Goal: Task Accomplishment & Management: Use online tool/utility

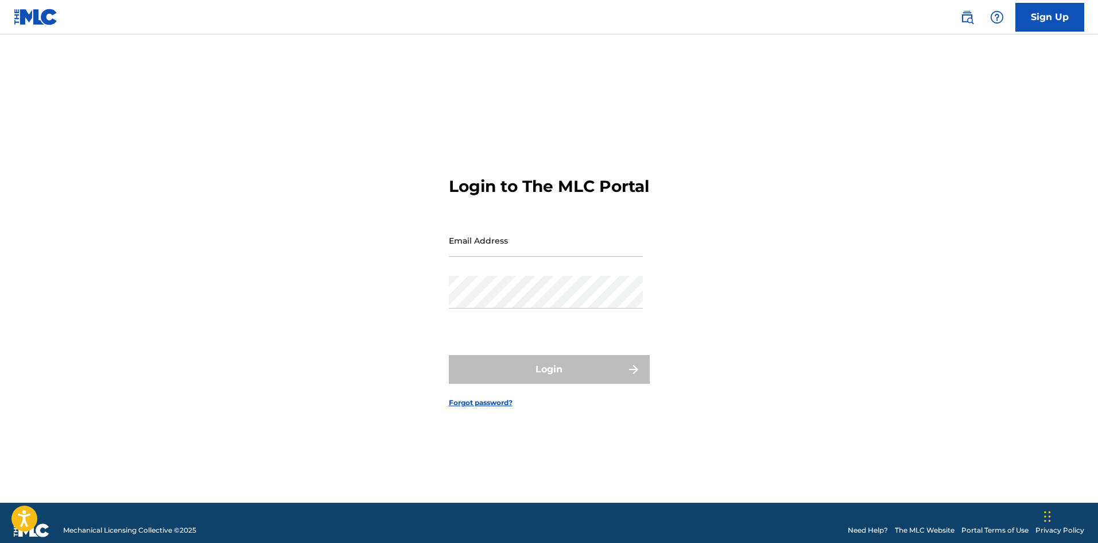
click at [969, 20] on img at bounding box center [968, 17] width 14 height 14
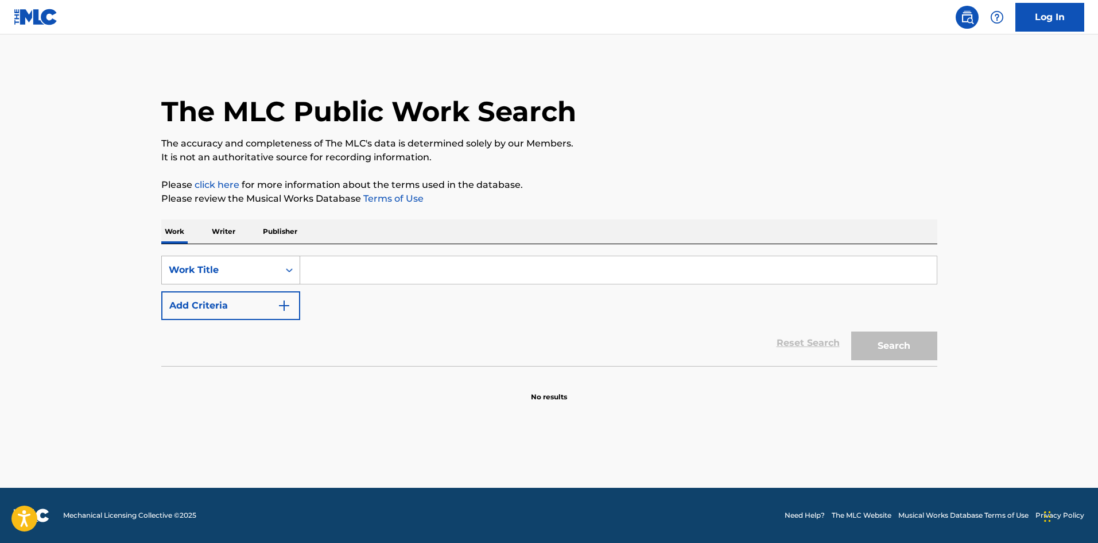
click at [210, 275] on div "Work Title" at bounding box center [220, 270] width 103 height 14
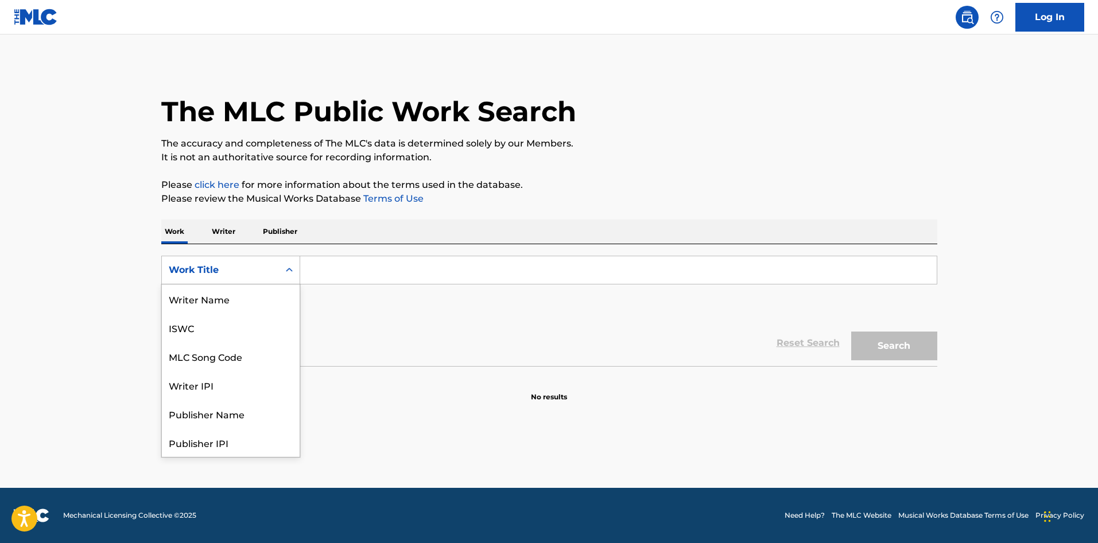
scroll to position [57, 0]
click at [226, 303] on div "MLC Song Code" at bounding box center [231, 298] width 138 height 29
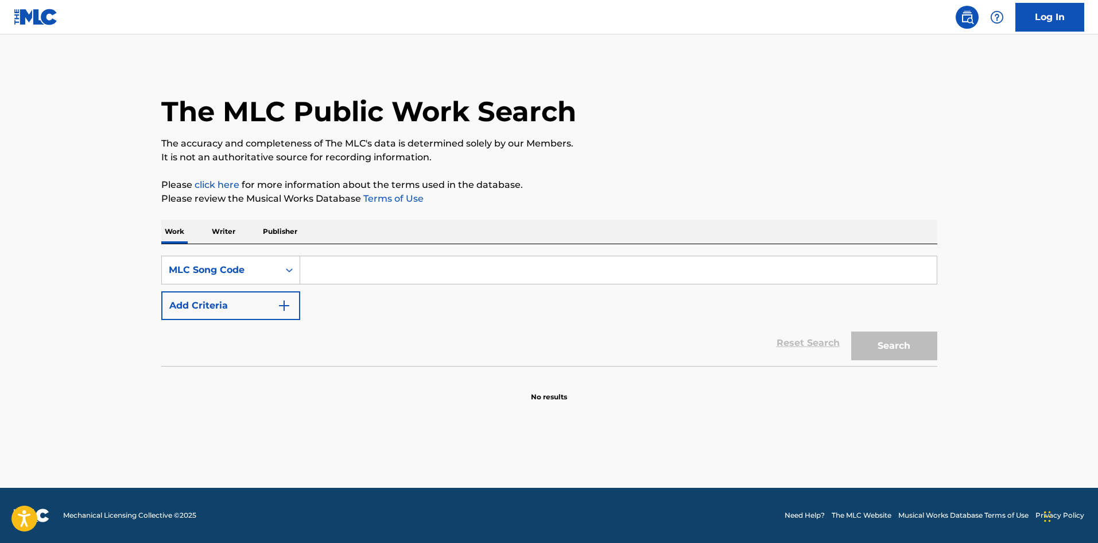
click at [359, 276] on input "Search Form" at bounding box center [618, 270] width 637 height 28
paste input "B17337"
type input "B17337"
click at [870, 339] on button "Search" at bounding box center [895, 345] width 86 height 29
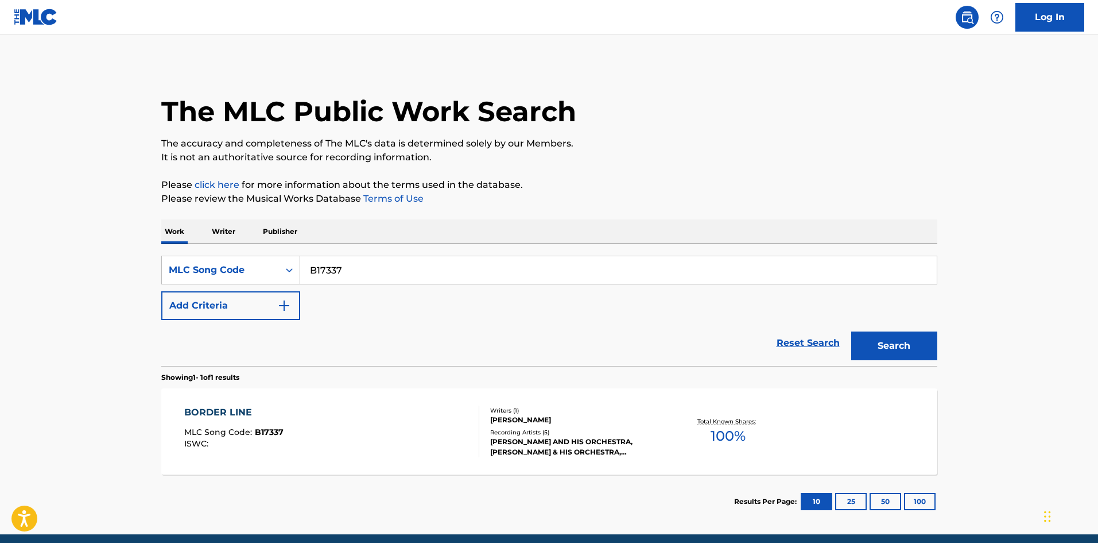
click at [314, 437] on div "BORDER LINE MLC Song Code : B17337 ISWC :" at bounding box center [331, 431] width 295 height 52
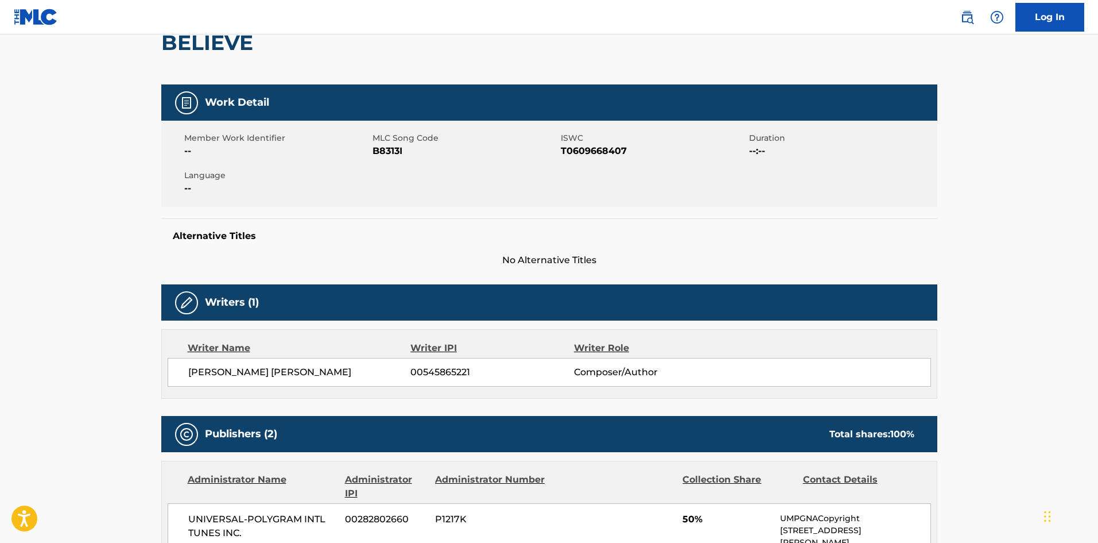
scroll to position [287, 0]
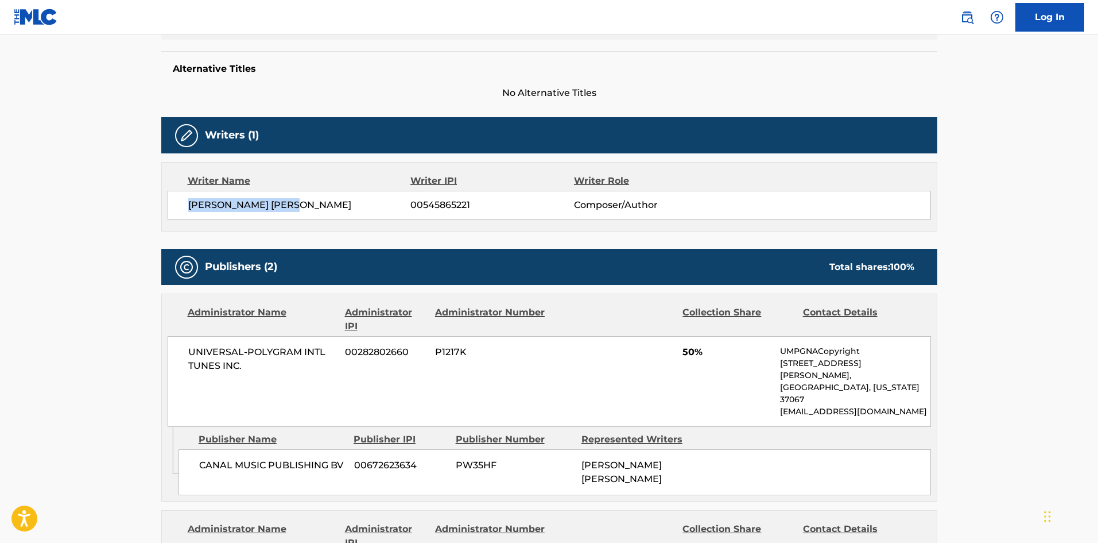
drag, startPoint x: 318, startPoint y: 203, endPoint x: 187, endPoint y: 206, distance: 130.4
click at [187, 206] on div "ADAM GREGORY MARTIN 00545865221 Composer/Author" at bounding box center [550, 205] width 764 height 29
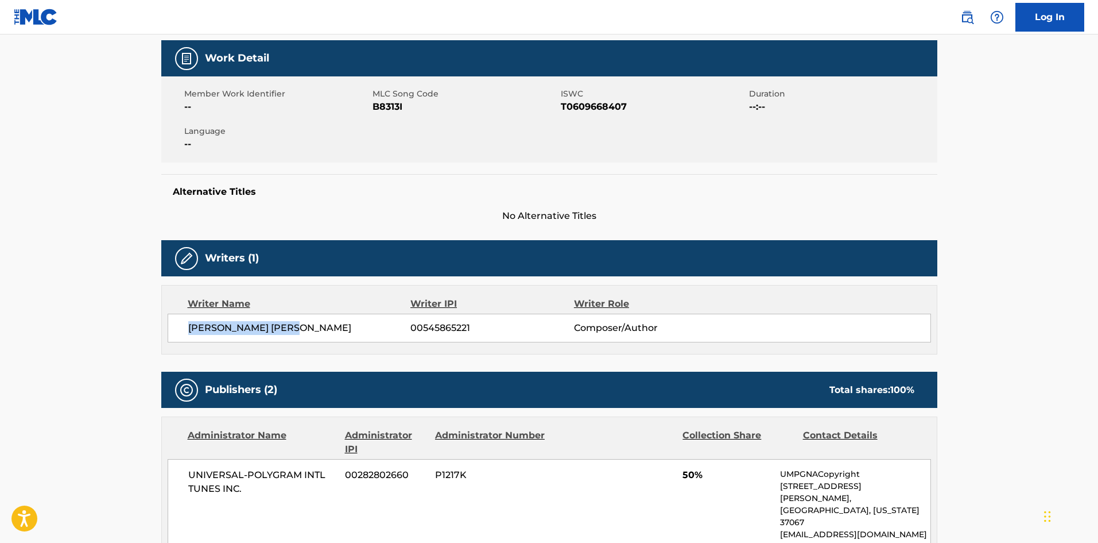
scroll to position [115, 0]
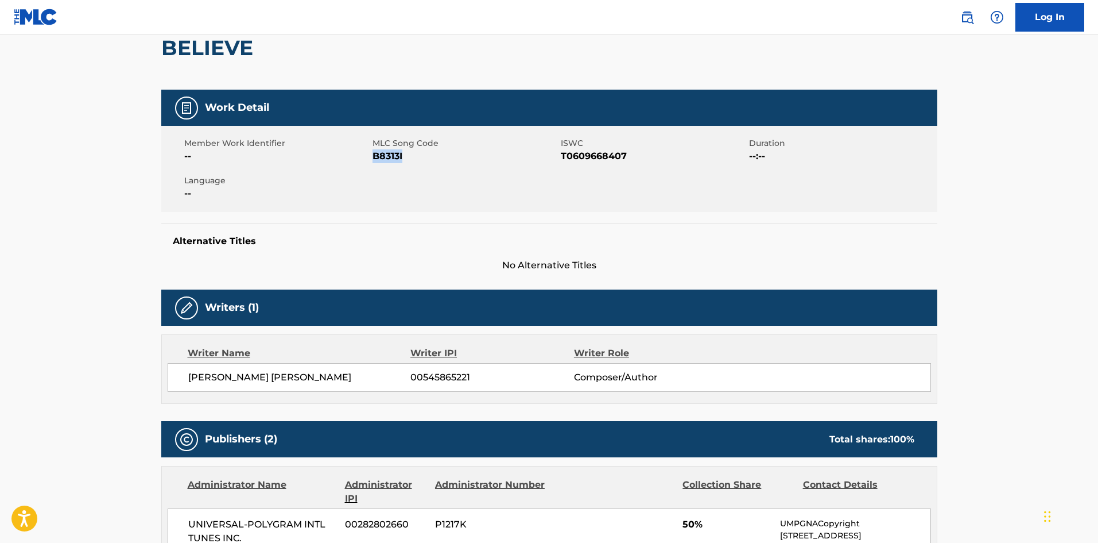
drag, startPoint x: 408, startPoint y: 157, endPoint x: 373, endPoint y: 155, distance: 35.1
click at [373, 155] on span "B8313I" at bounding box center [465, 156] width 185 height 14
copy span "B8313I"
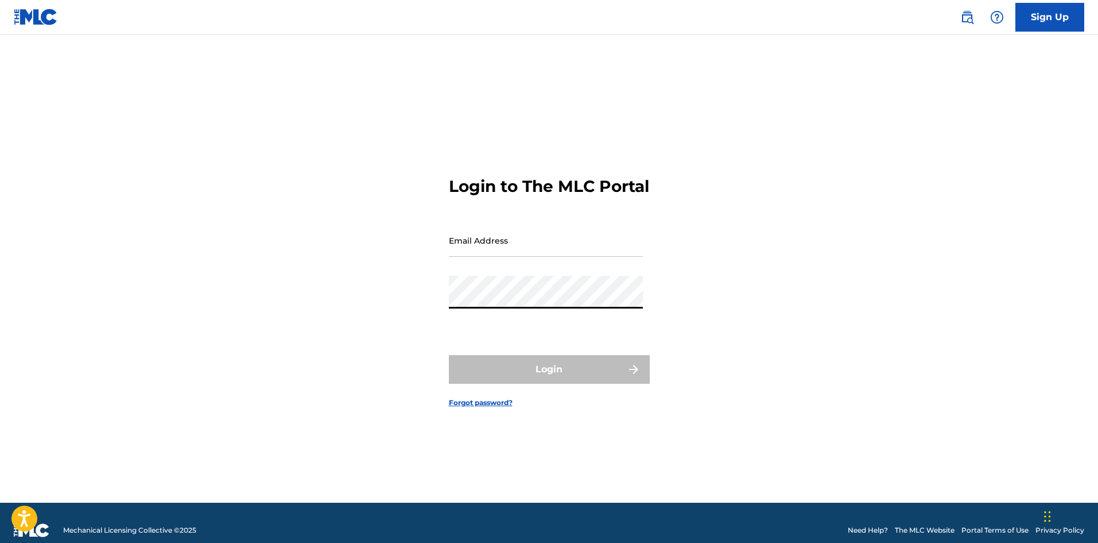
type input "[PERSON_NAME][EMAIL_ADDRESS][DOMAIN_NAME]"
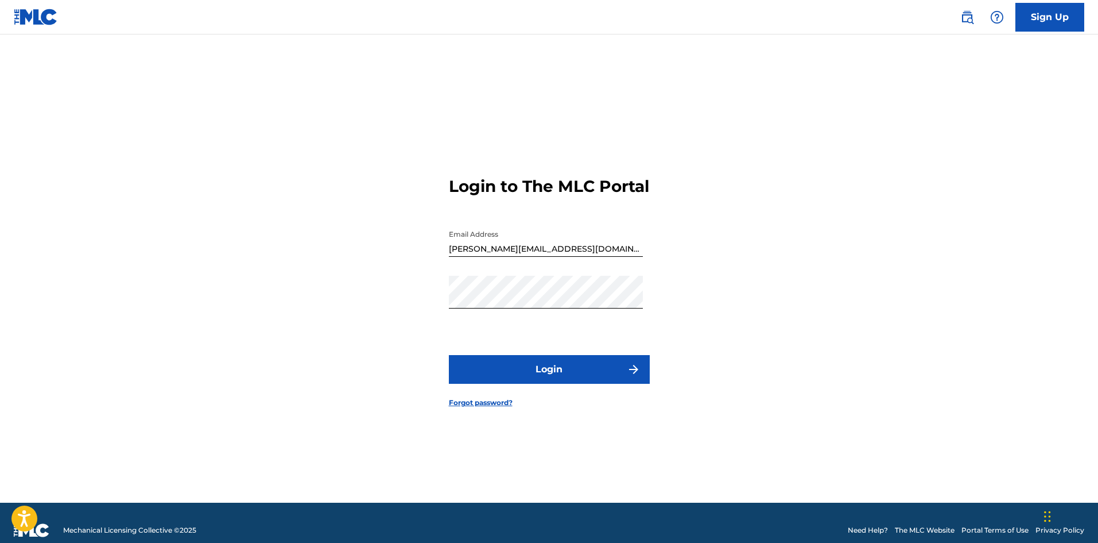
click at [545, 367] on button "Login" at bounding box center [549, 369] width 201 height 29
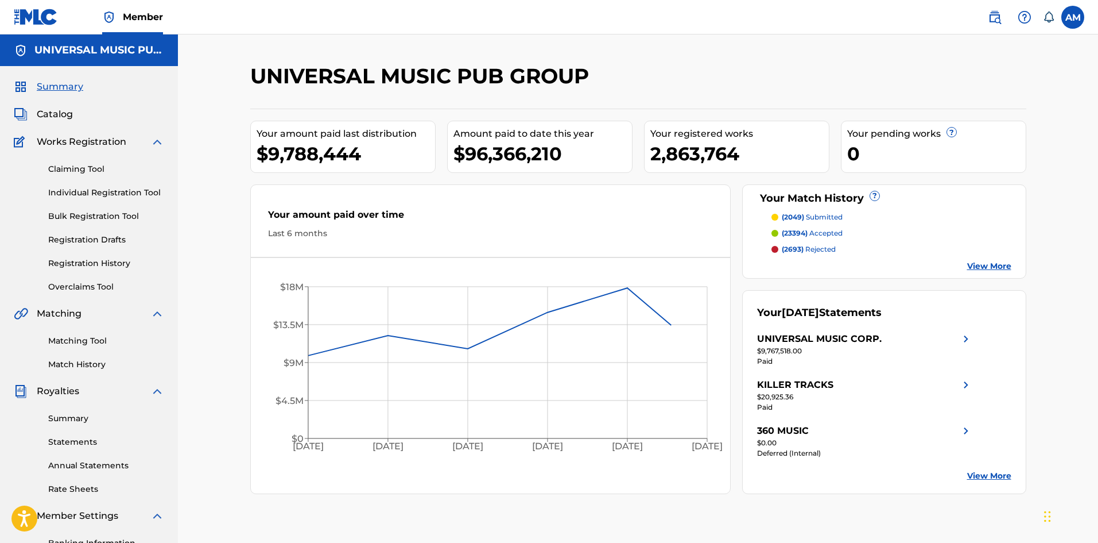
click at [87, 338] on link "Matching Tool" at bounding box center [106, 341] width 116 height 12
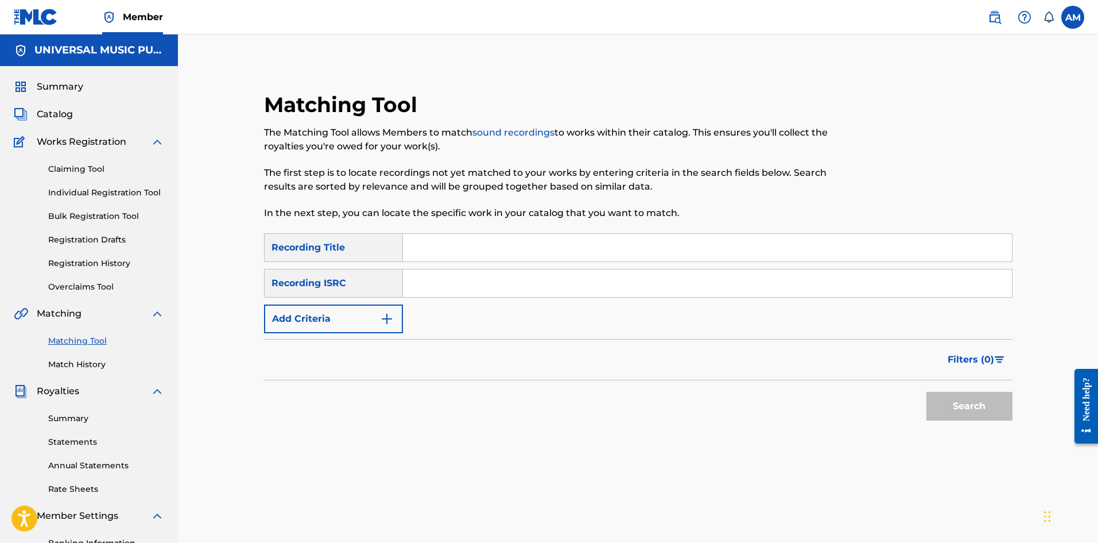
click at [443, 291] on input "Search Form" at bounding box center [707, 283] width 609 height 28
paste input "DEY411106021"
type input "DEY411106021"
click at [986, 411] on button "Search" at bounding box center [970, 406] width 86 height 29
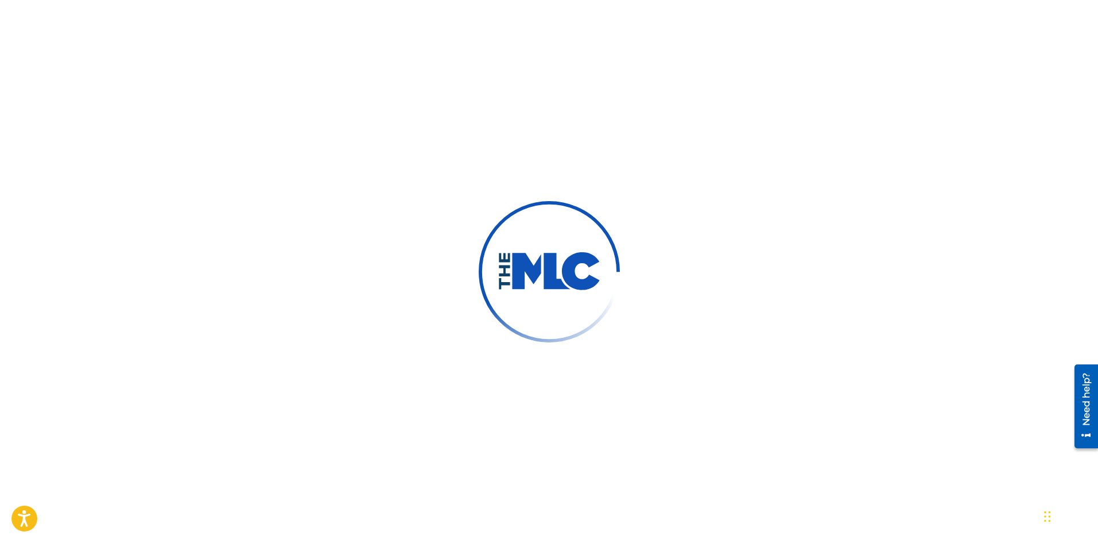
click at [585, 283] on img at bounding box center [549, 271] width 103 height 39
click at [544, 277] on img at bounding box center [549, 271] width 103 height 39
click at [548, 275] on img at bounding box center [549, 271] width 103 height 39
click at [546, 276] on img at bounding box center [549, 271] width 103 height 39
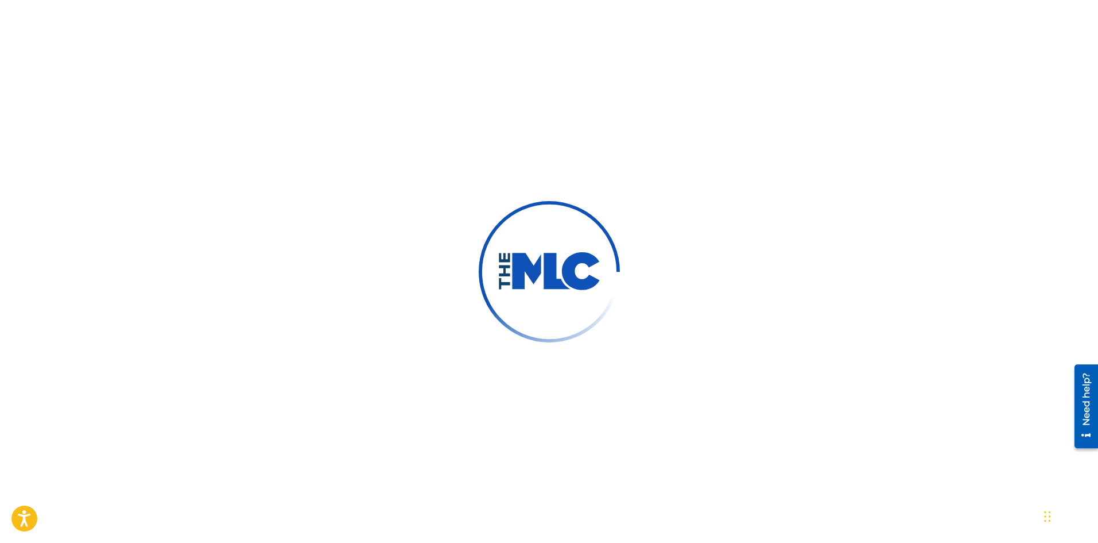
click at [546, 276] on img at bounding box center [549, 271] width 103 height 39
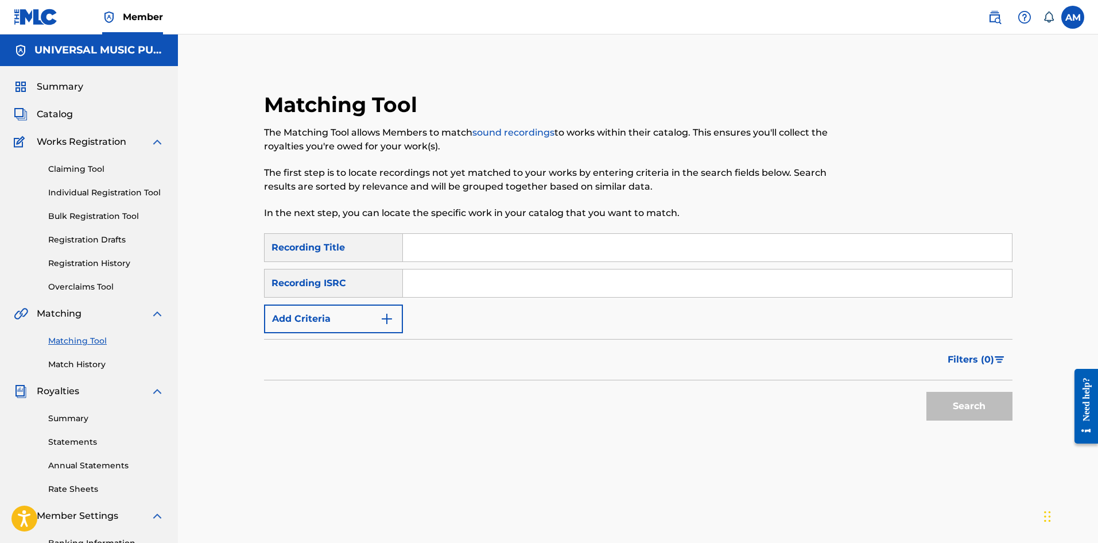
click at [998, 15] on img at bounding box center [995, 17] width 14 height 14
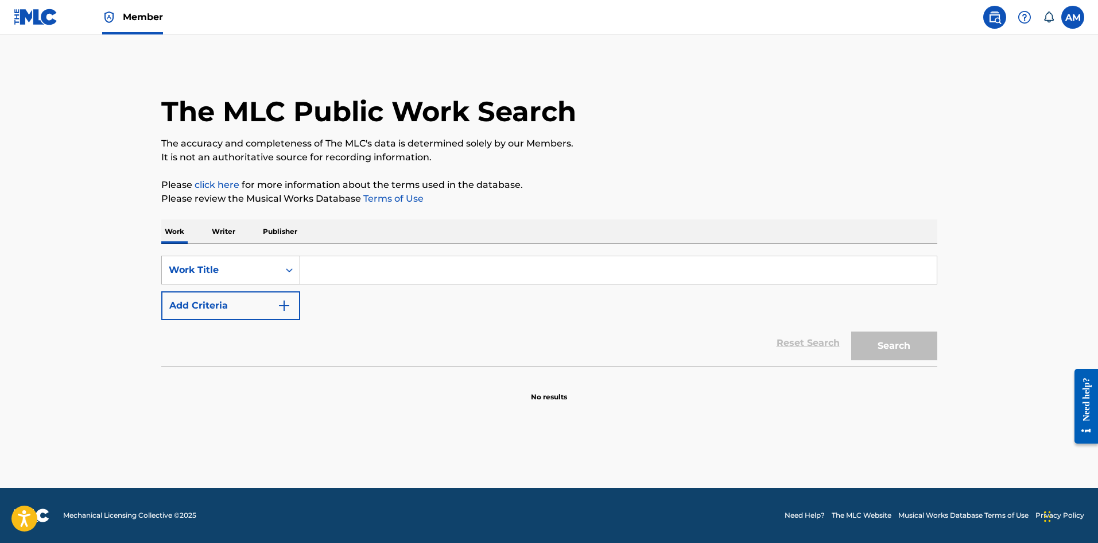
click at [241, 262] on div "Work Title" at bounding box center [220, 270] width 117 height 22
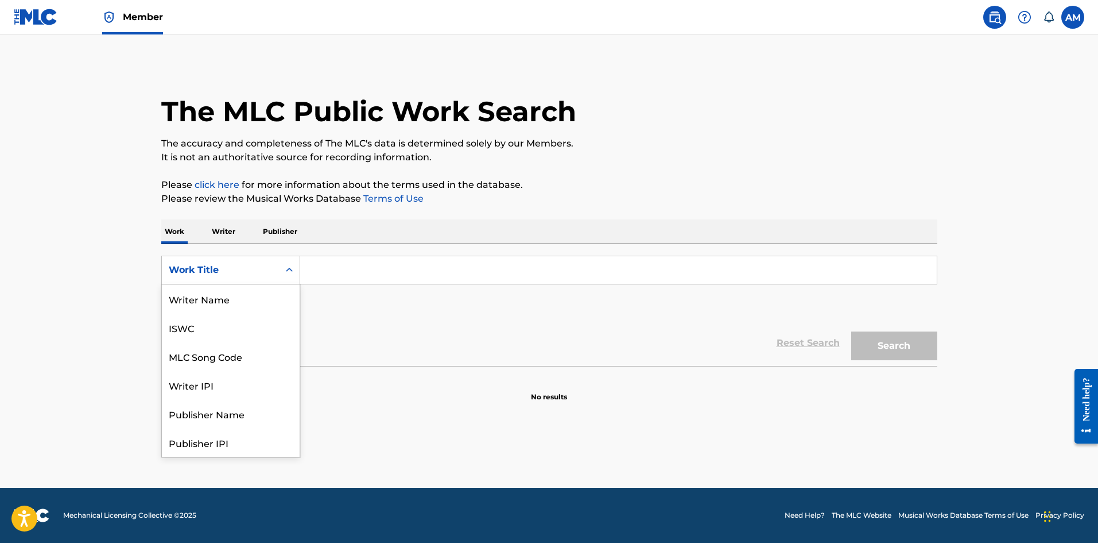
scroll to position [57, 0]
click at [238, 300] on div "MLC Song Code" at bounding box center [231, 298] width 138 height 29
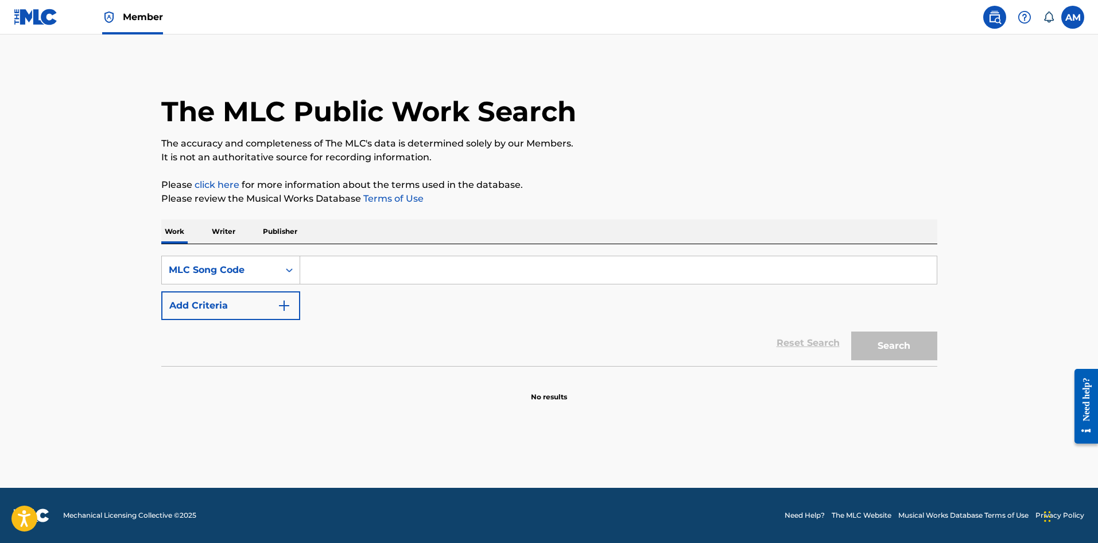
click at [335, 270] on input "Search Form" at bounding box center [618, 270] width 637 height 28
paste input "RB3VMX"
type input "RB3VMX"
click at [920, 347] on button "Search" at bounding box center [895, 345] width 86 height 29
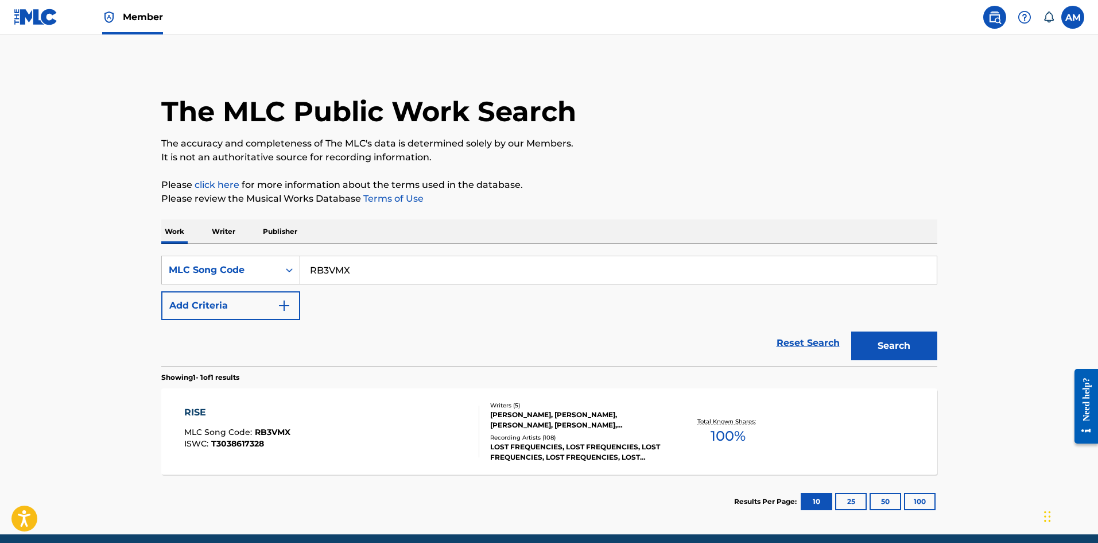
click at [496, 396] on div "RISE MLC Song Code : RB3VMX ISWC : T3038617328 Writers ( 5 ) JEFFREY DAVID GOLD…" at bounding box center [549, 431] width 776 height 86
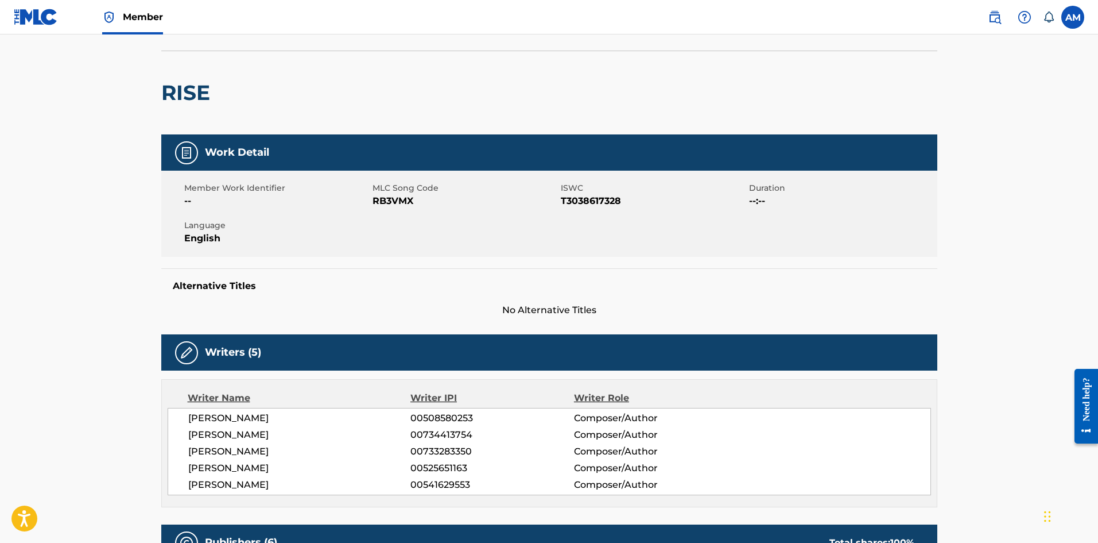
scroll to position [57, 0]
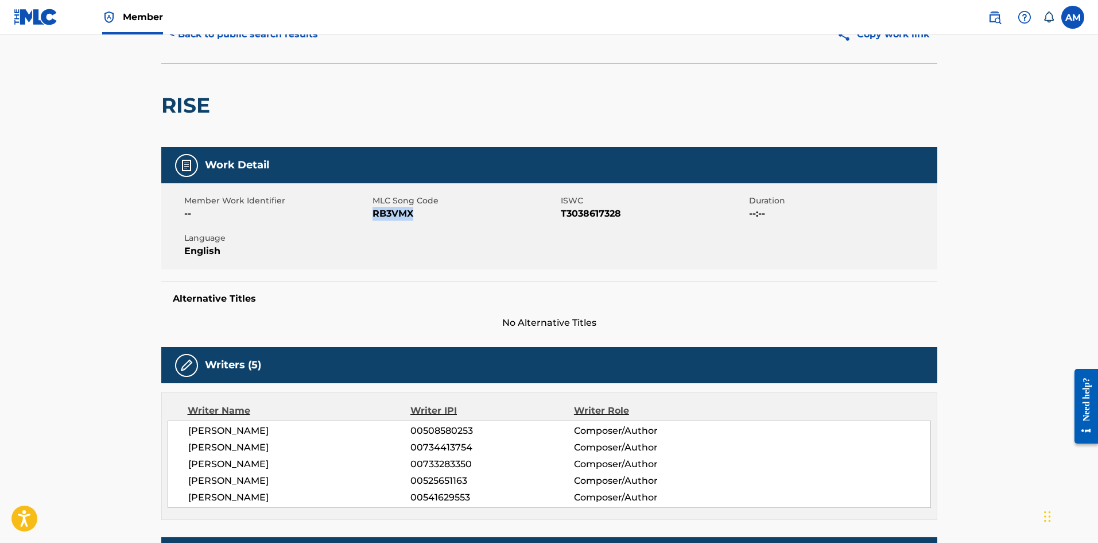
drag, startPoint x: 415, startPoint y: 211, endPoint x: 374, endPoint y: 214, distance: 41.4
click at [374, 214] on span "RB3VMX" at bounding box center [465, 214] width 185 height 14
copy span "RB3VMX"
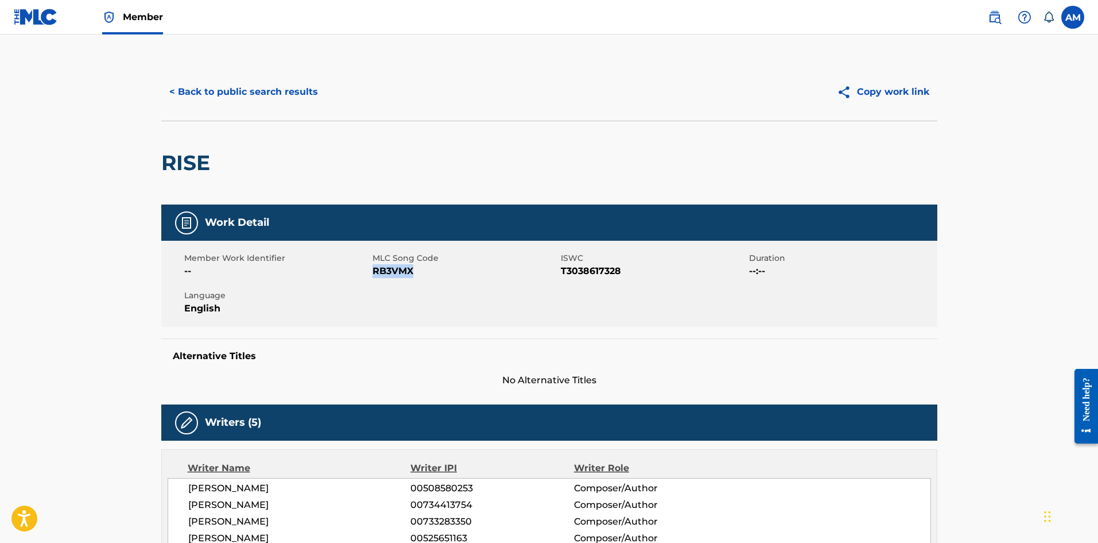
click at [29, 19] on img at bounding box center [36, 17] width 44 height 17
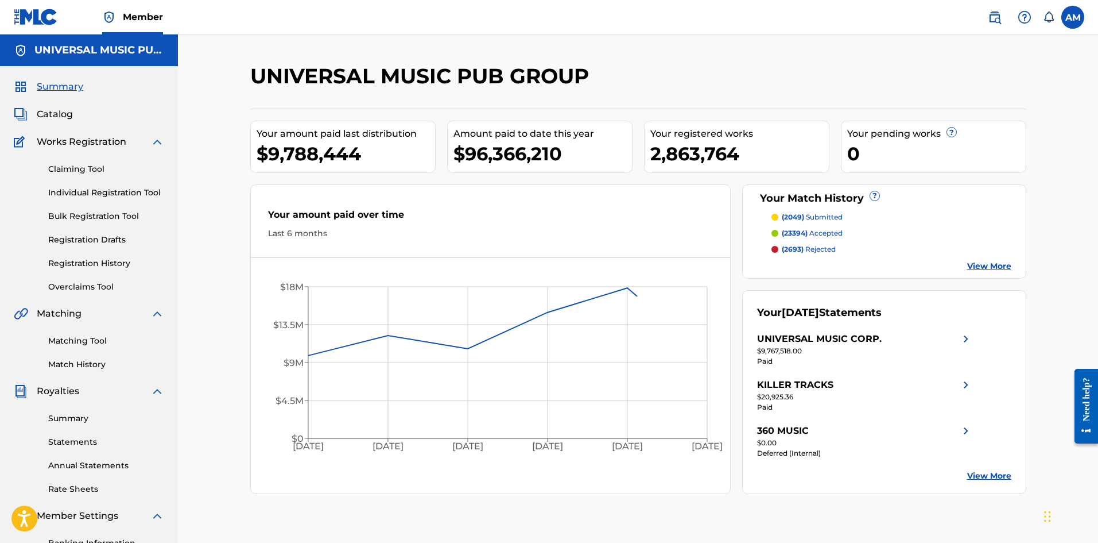
click at [64, 341] on link "Matching Tool" at bounding box center [106, 341] width 116 height 12
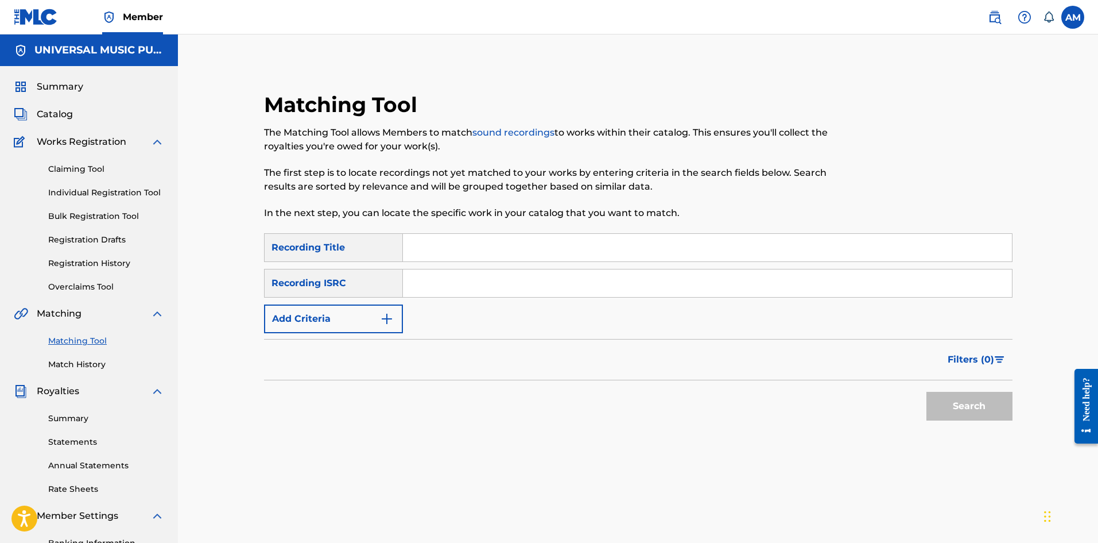
click at [475, 249] on input "Search Form" at bounding box center [707, 248] width 609 height 28
click at [467, 249] on input "Search Form" at bounding box center [707, 248] width 609 height 28
type input "USE YOUR LOVE"
click at [927, 392] on button "Search" at bounding box center [970, 406] width 86 height 29
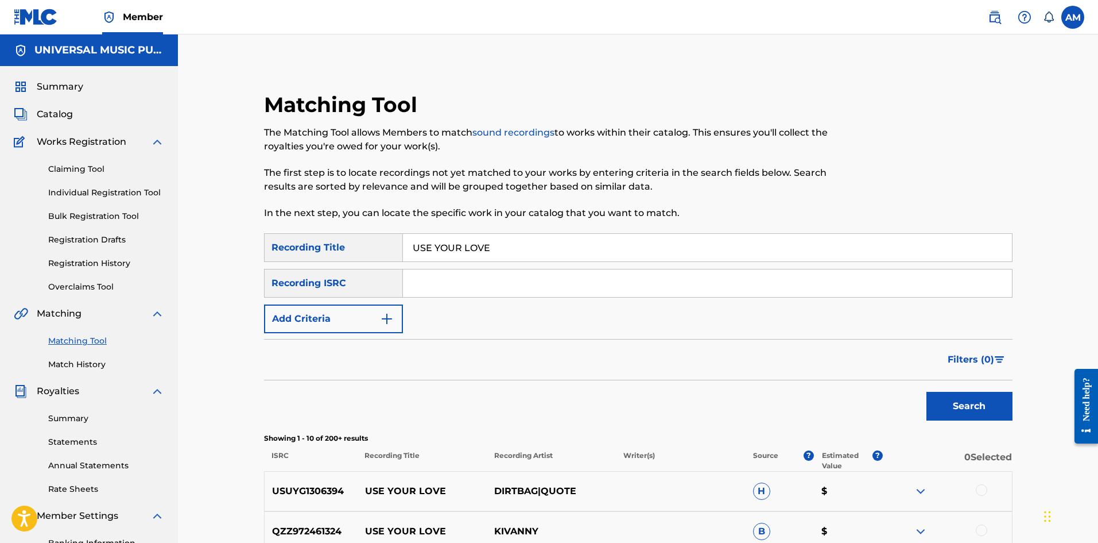
scroll to position [115, 0]
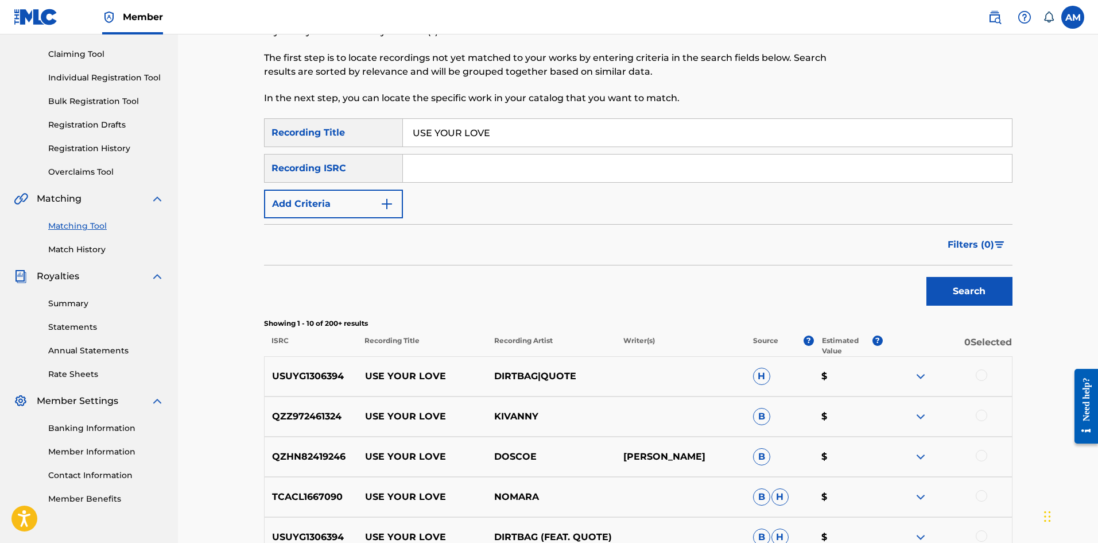
click at [343, 206] on button "Add Criteria" at bounding box center [333, 203] width 139 height 29
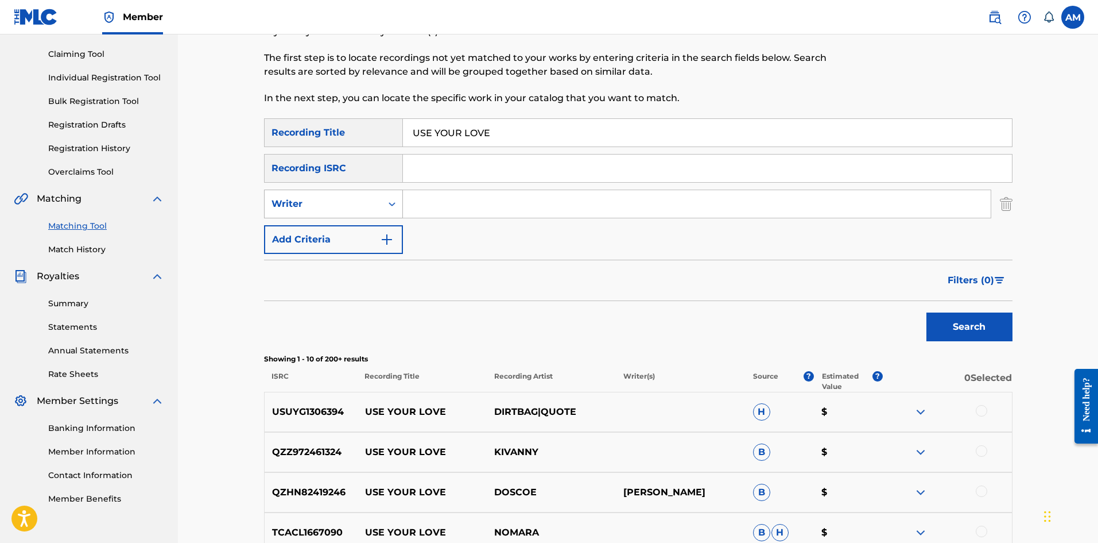
click at [331, 205] on div "Writer" at bounding box center [323, 204] width 103 height 14
drag, startPoint x: 330, startPoint y: 234, endPoint x: 355, endPoint y: 222, distance: 27.7
click at [334, 233] on div "Recording Artist" at bounding box center [334, 232] width 138 height 29
drag, startPoint x: 355, startPoint y: 222, endPoint x: 483, endPoint y: 207, distance: 129.4
click at [483, 207] on input "Search Form" at bounding box center [697, 204] width 588 height 28
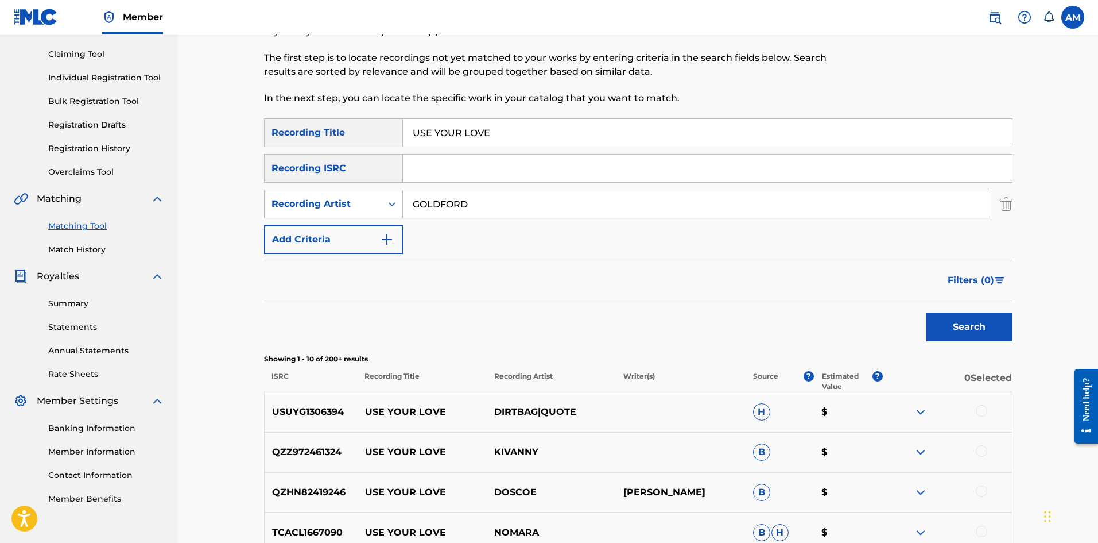
type input "GOLDFORD"
click at [927, 312] on button "Search" at bounding box center [970, 326] width 86 height 29
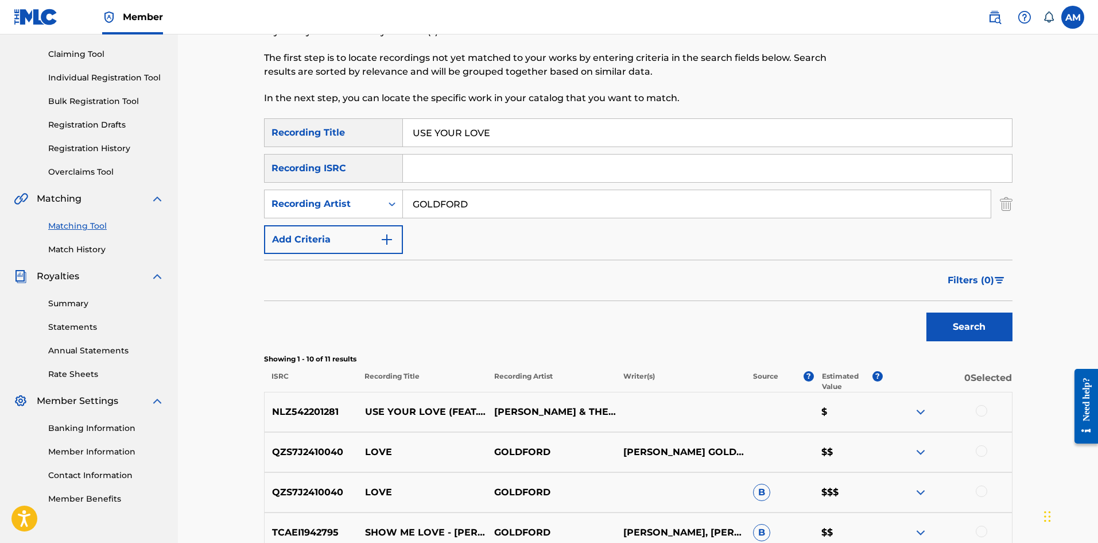
click at [982, 413] on div at bounding box center [981, 410] width 11 height 11
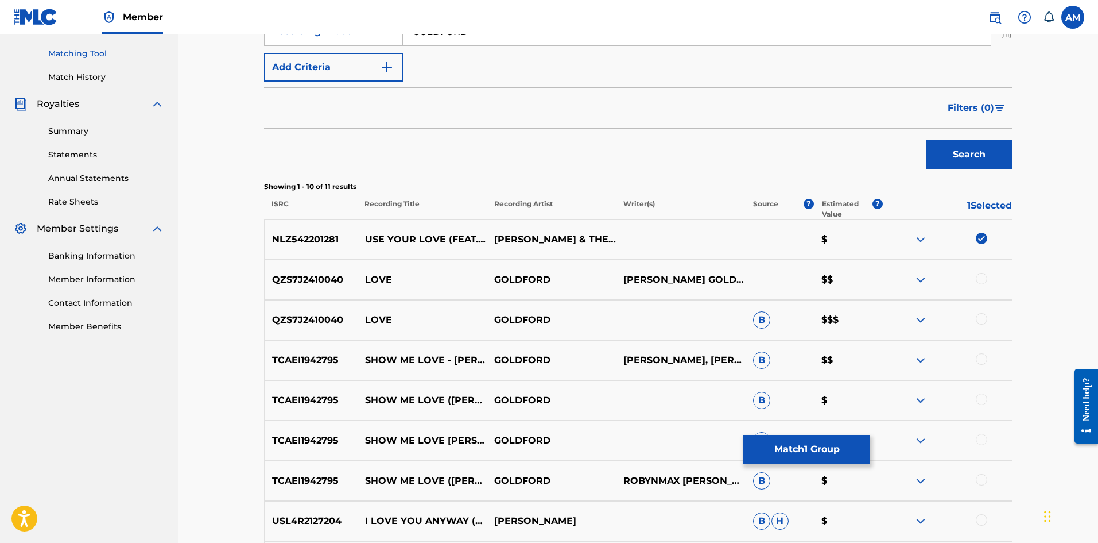
scroll to position [459, 0]
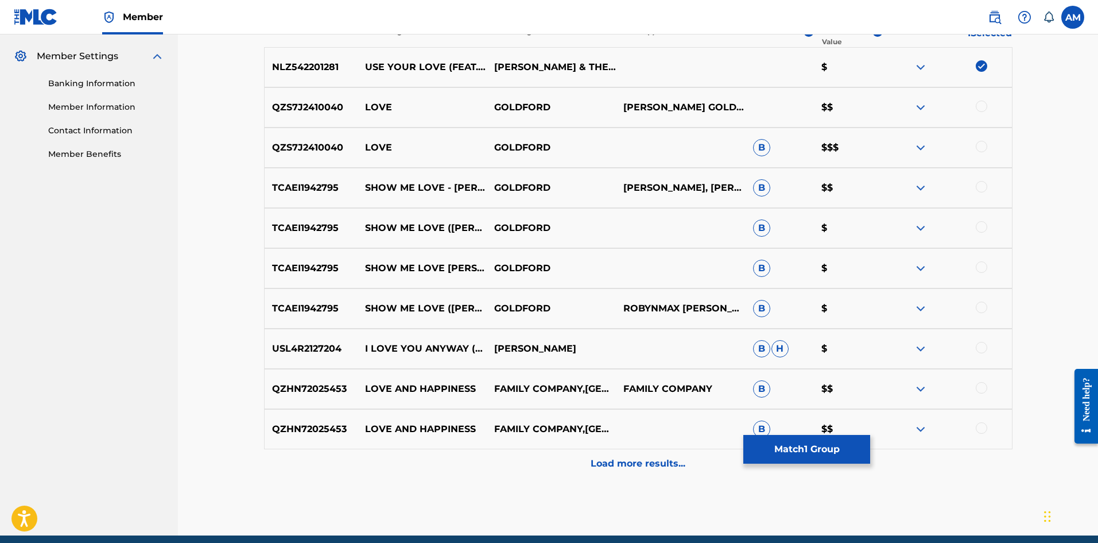
click at [594, 470] on p "Load more results..." at bounding box center [638, 463] width 95 height 14
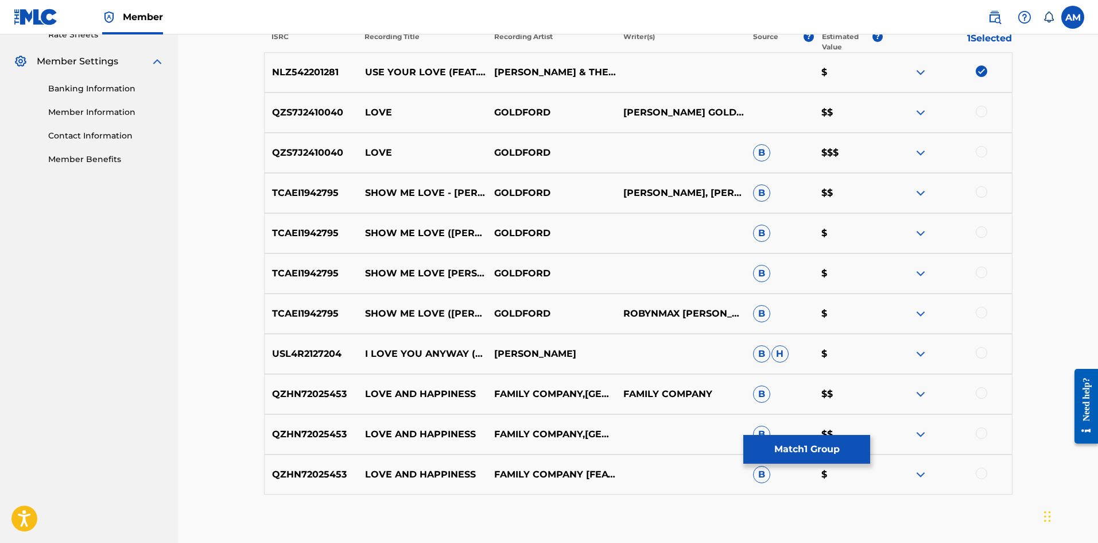
scroll to position [404, 0]
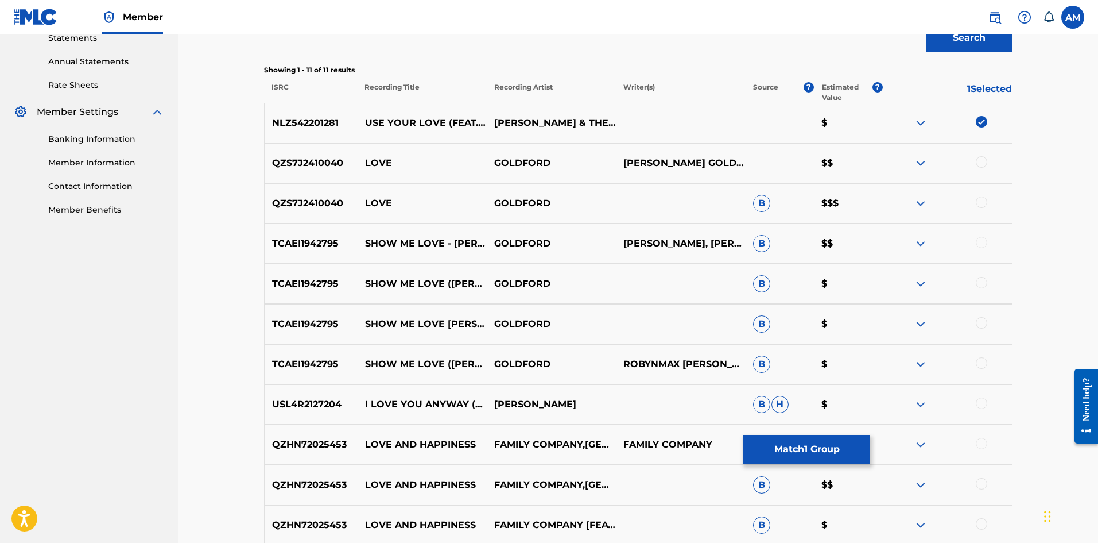
click at [810, 456] on button "Match 1 Group" at bounding box center [807, 449] width 127 height 29
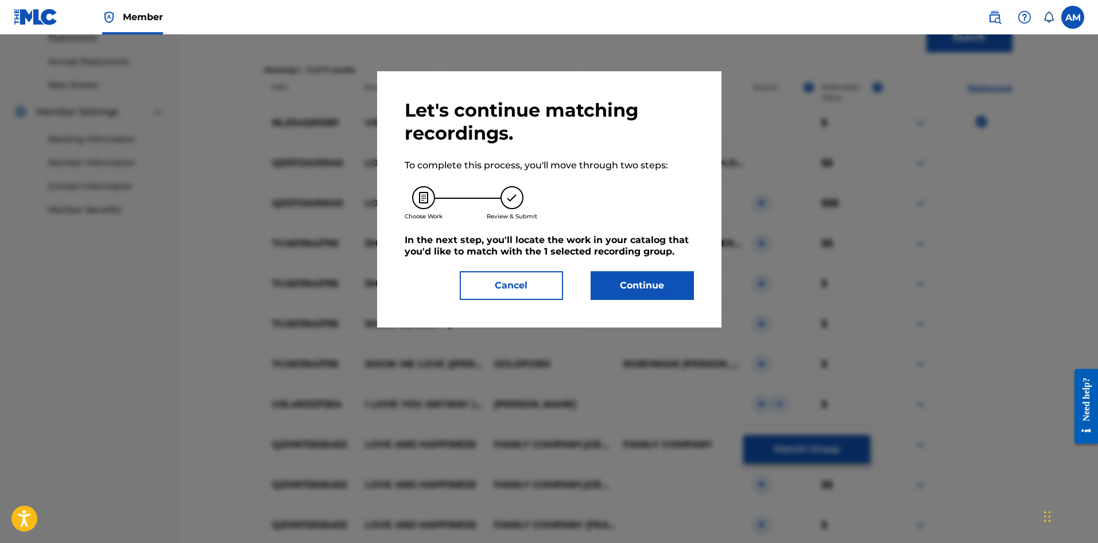
click at [655, 281] on button "Continue" at bounding box center [642, 285] width 103 height 29
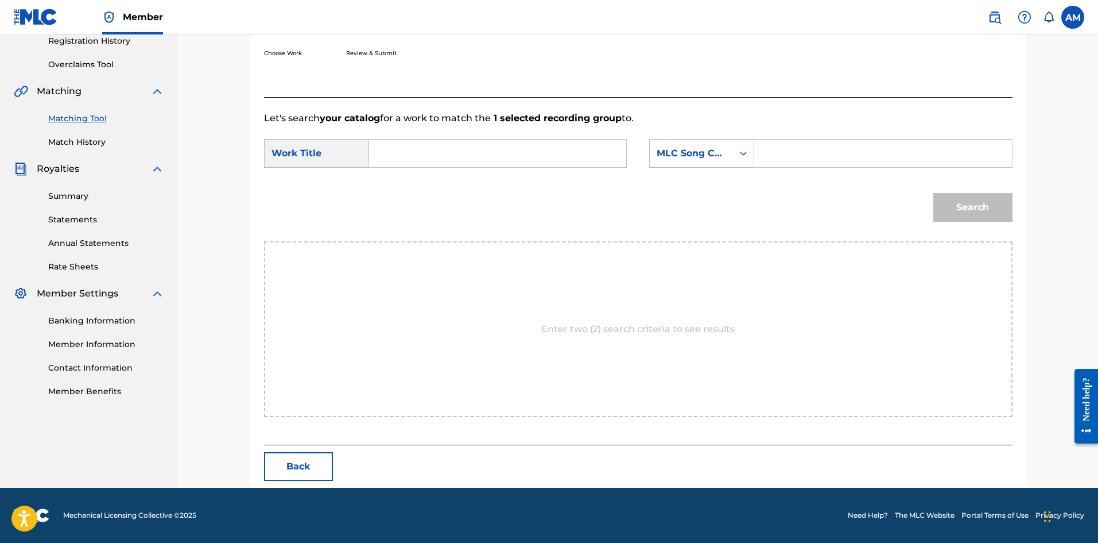
click at [395, 148] on input "Search Form" at bounding box center [498, 154] width 238 height 28
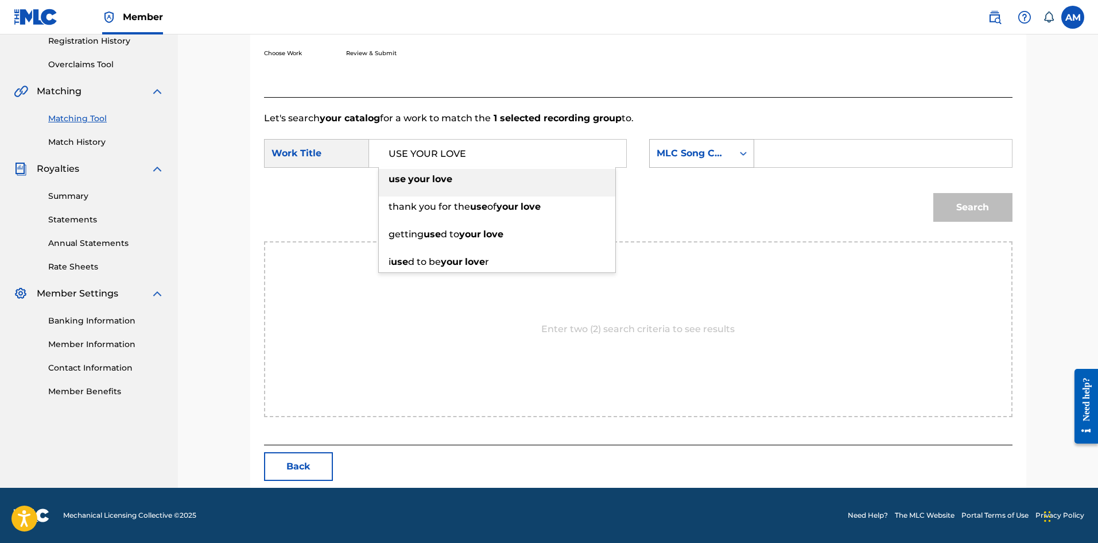
type input "USE YOUR LOVE"
click at [661, 157] on div "MLC Song Code" at bounding box center [691, 153] width 69 height 14
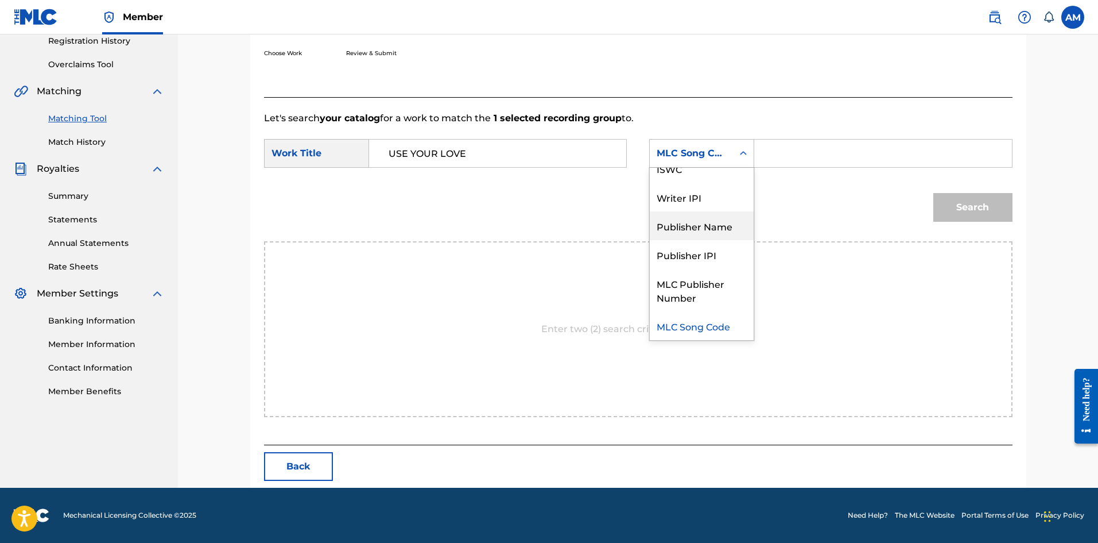
scroll to position [0, 0]
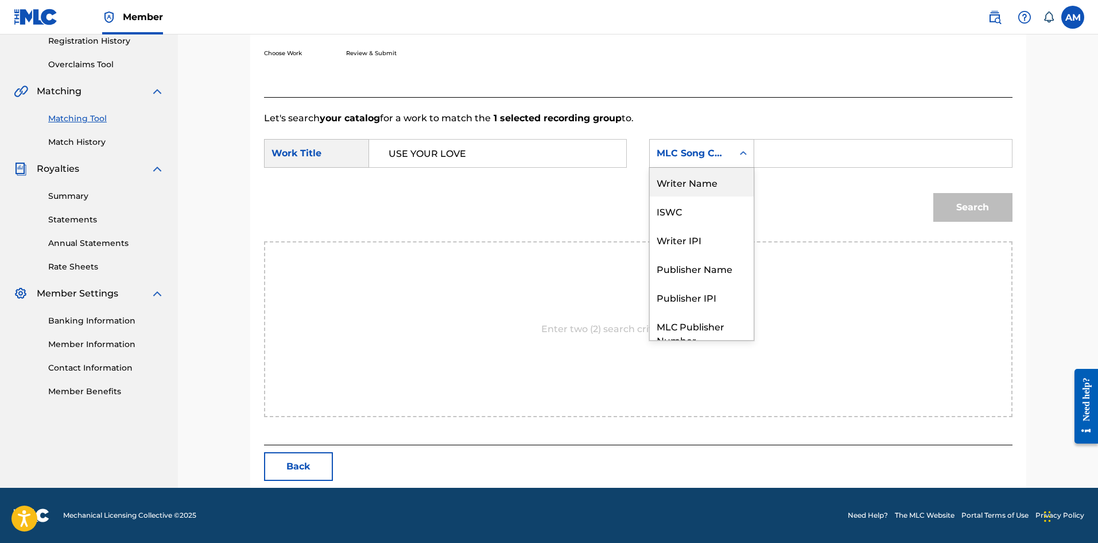
click at [701, 194] on div "Writer Name" at bounding box center [702, 182] width 104 height 29
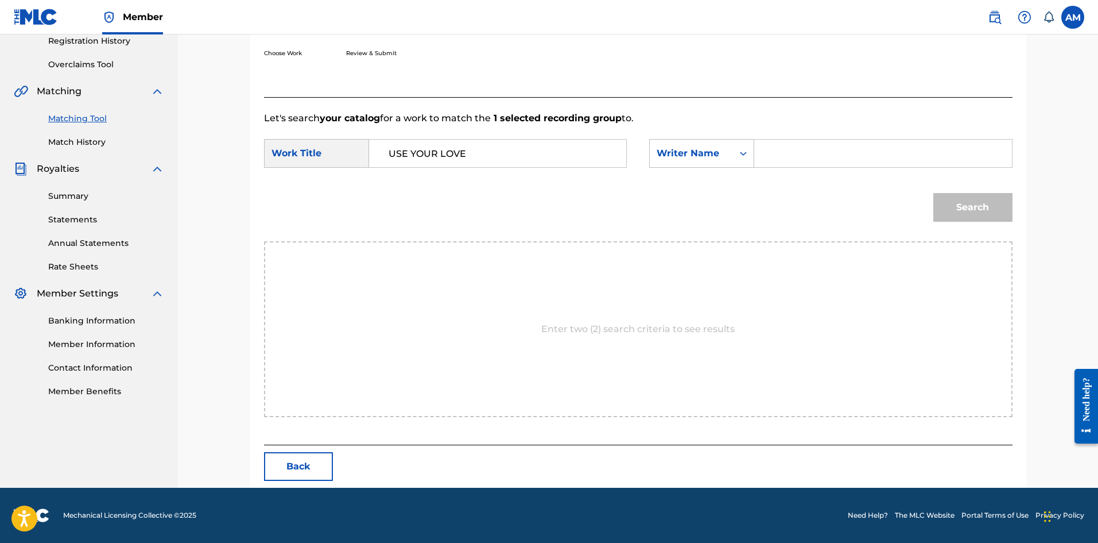
click at [795, 154] on input "Search Form" at bounding box center [883, 154] width 238 height 28
type input "GOLDFORD"
click at [987, 207] on button "Search" at bounding box center [973, 207] width 79 height 29
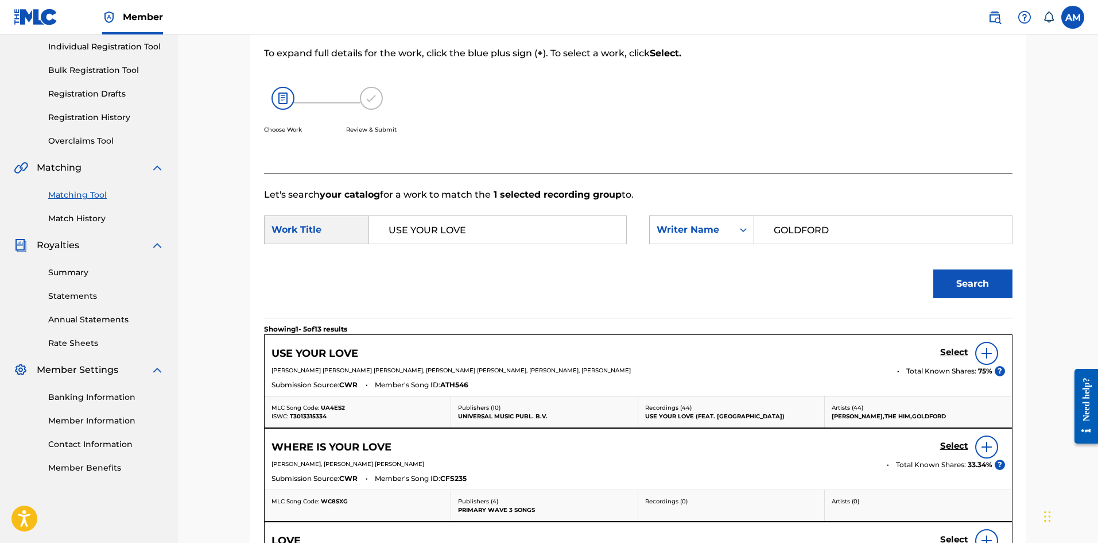
scroll to position [222, 0]
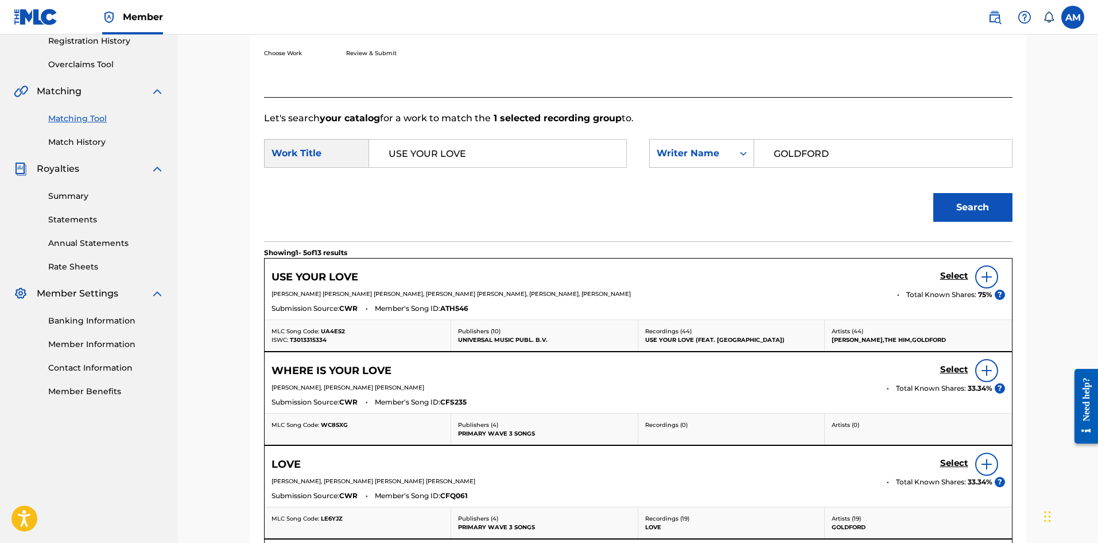
click at [961, 274] on h5 "Select" at bounding box center [955, 275] width 28 height 11
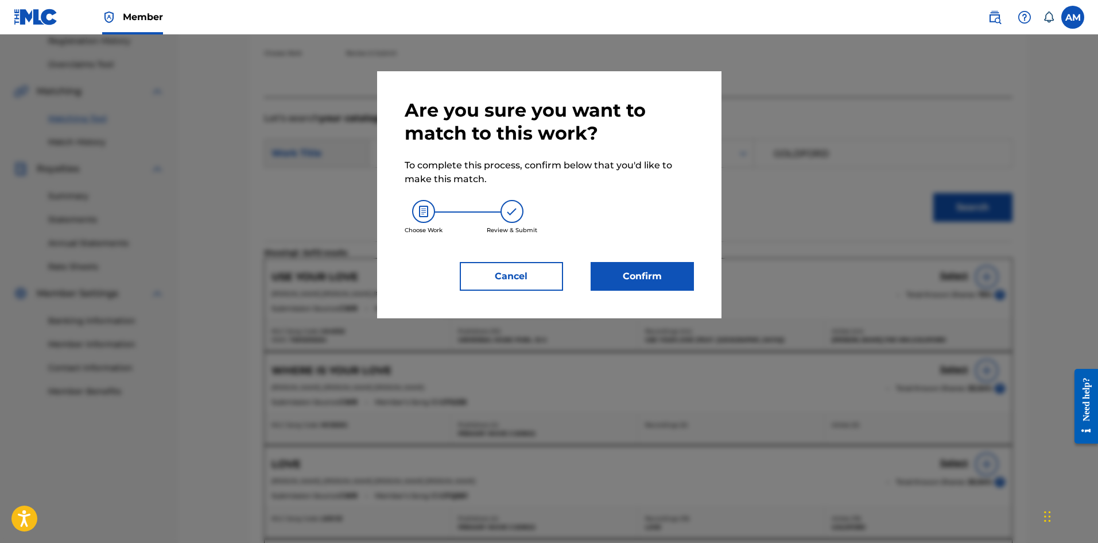
click at [656, 275] on button "Confirm" at bounding box center [642, 276] width 103 height 29
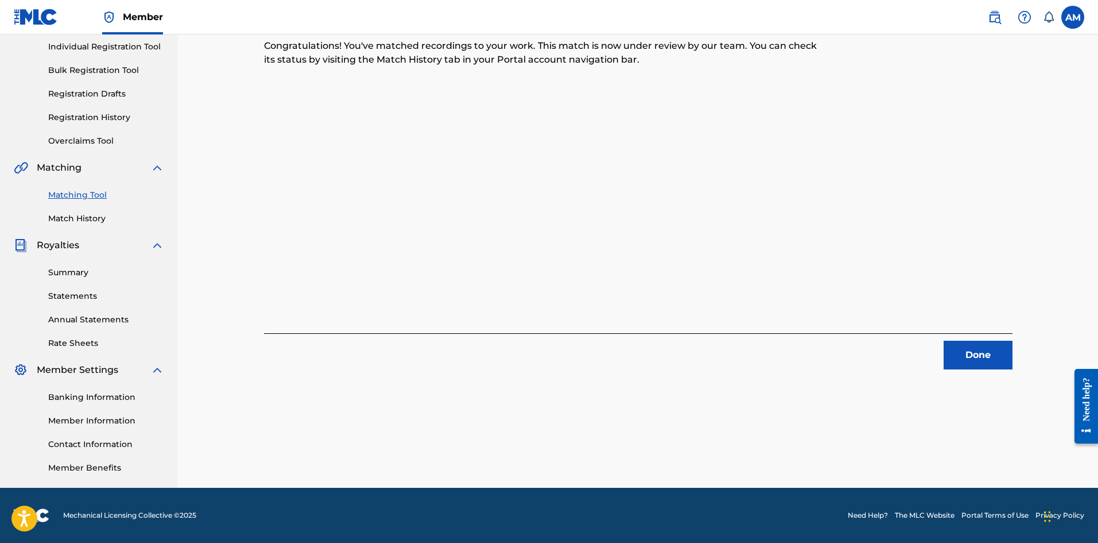
drag, startPoint x: 986, startPoint y: 358, endPoint x: 936, endPoint y: 346, distance: 51.3
click at [985, 358] on button "Done" at bounding box center [978, 354] width 69 height 29
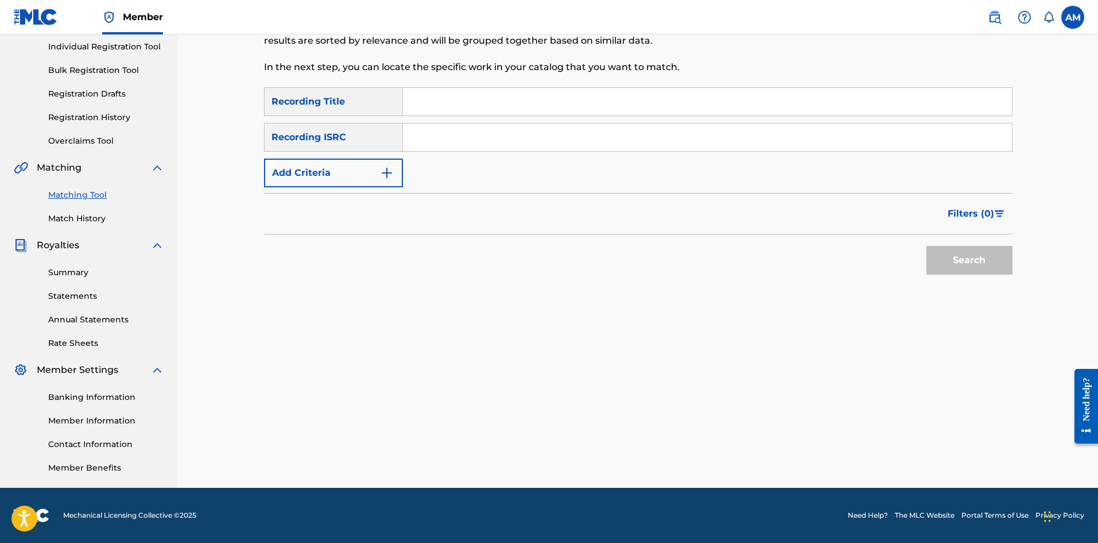
click at [358, 168] on button "Add Criteria" at bounding box center [333, 172] width 139 height 29
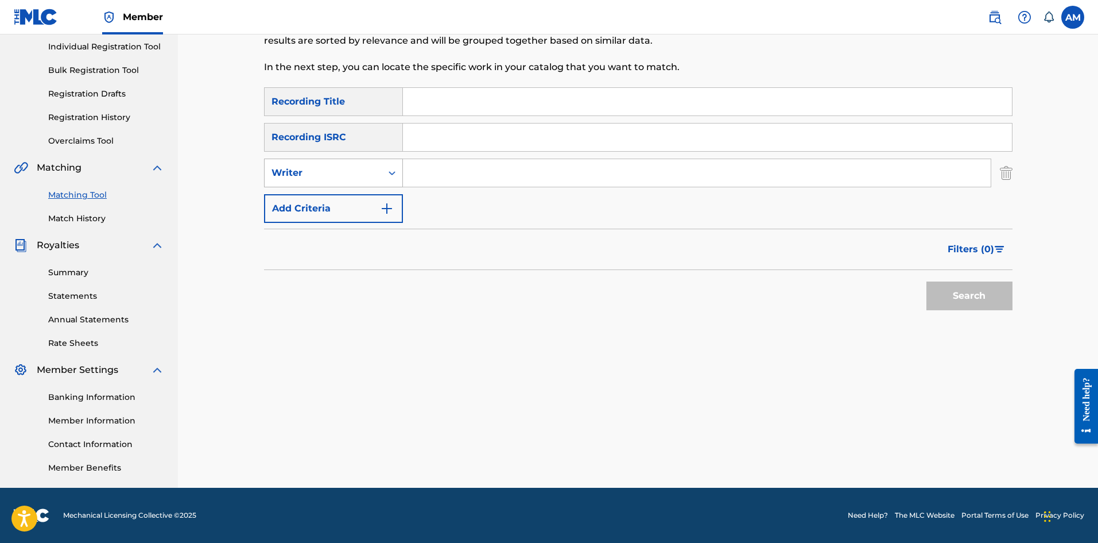
click at [345, 180] on div "Writer" at bounding box center [323, 173] width 117 height 22
drag, startPoint x: 342, startPoint y: 207, endPoint x: 376, endPoint y: 187, distance: 39.4
click at [345, 204] on div "Recording Artist" at bounding box center [334, 201] width 138 height 29
click at [439, 169] on input "Search Form" at bounding box center [697, 173] width 588 height 28
type input "GOLDFORD"
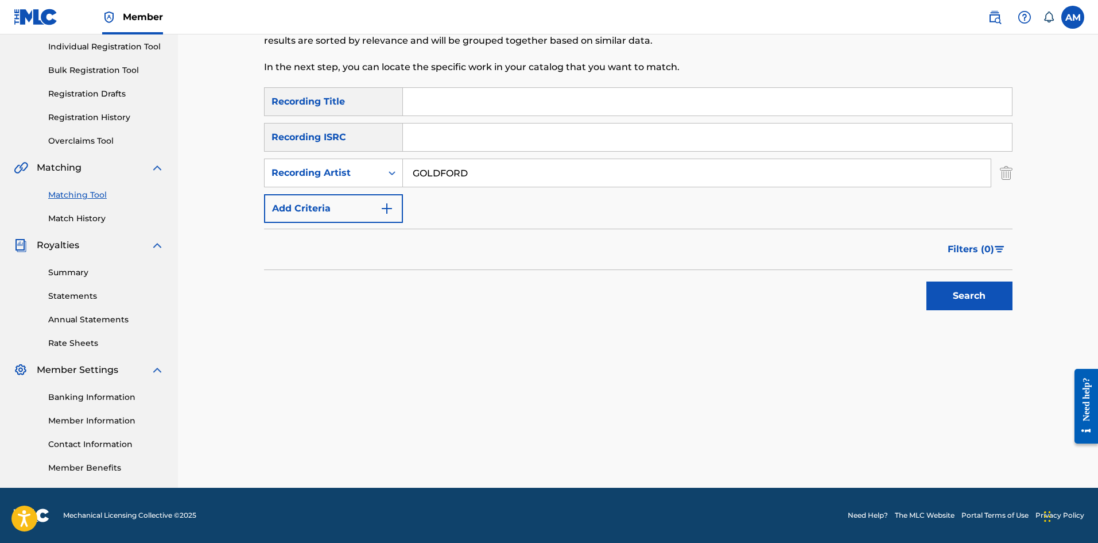
click at [433, 102] on input "Search Form" at bounding box center [707, 102] width 609 height 28
type input "GOOD FOR ME"
click at [957, 304] on button "Search" at bounding box center [970, 295] width 86 height 29
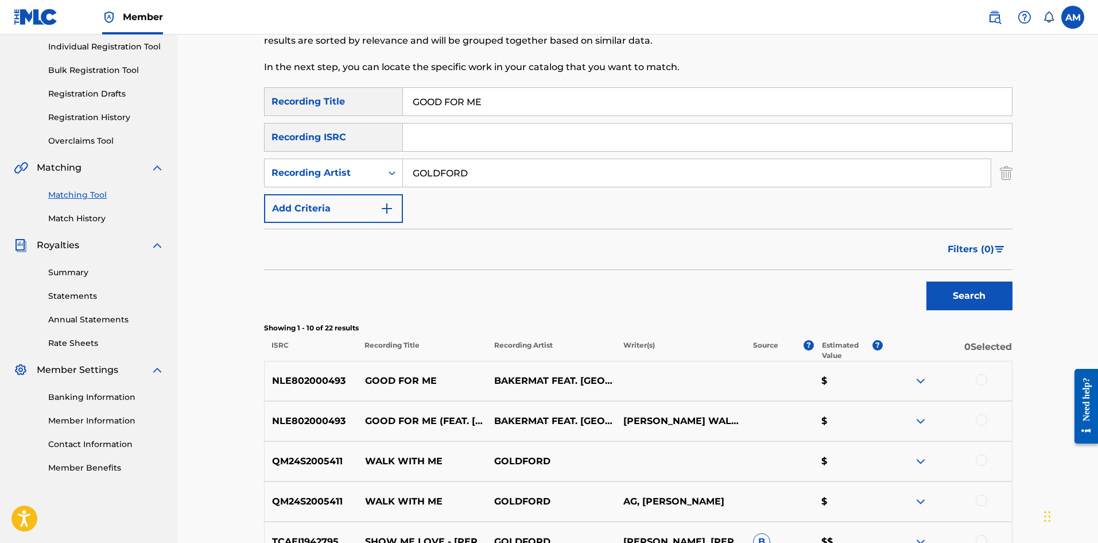
click at [981, 419] on div at bounding box center [981, 419] width 11 height 11
click at [980, 378] on div at bounding box center [981, 379] width 11 height 11
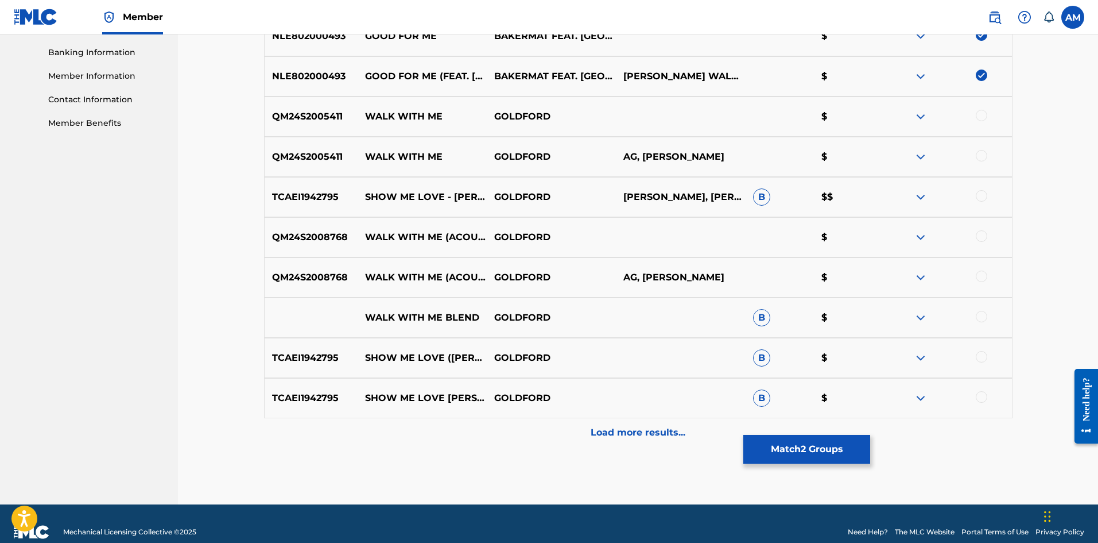
click at [615, 433] on p "Load more results..." at bounding box center [638, 432] width 95 height 14
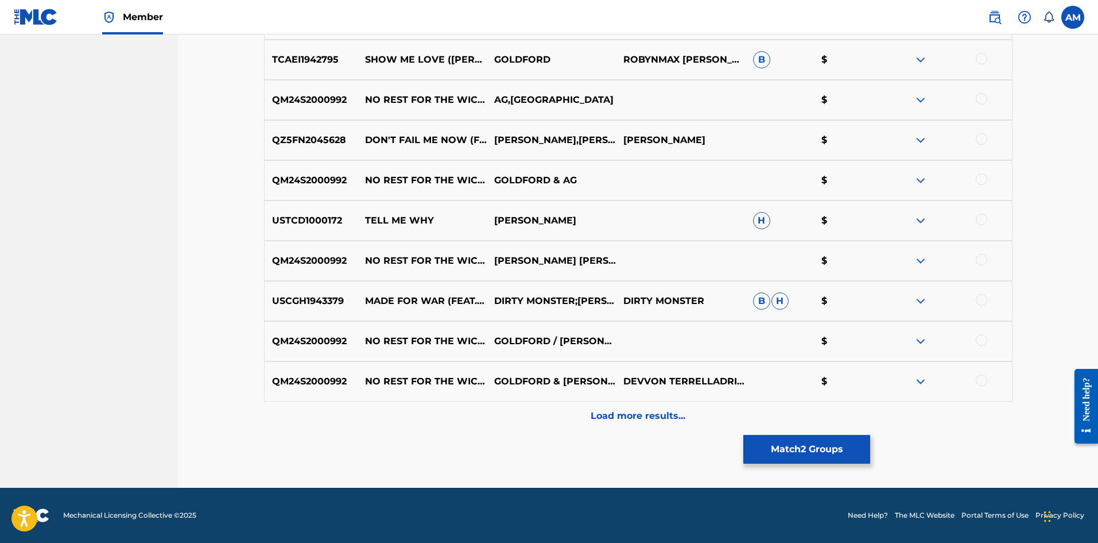
click at [607, 406] on div "Load more results..." at bounding box center [638, 415] width 749 height 29
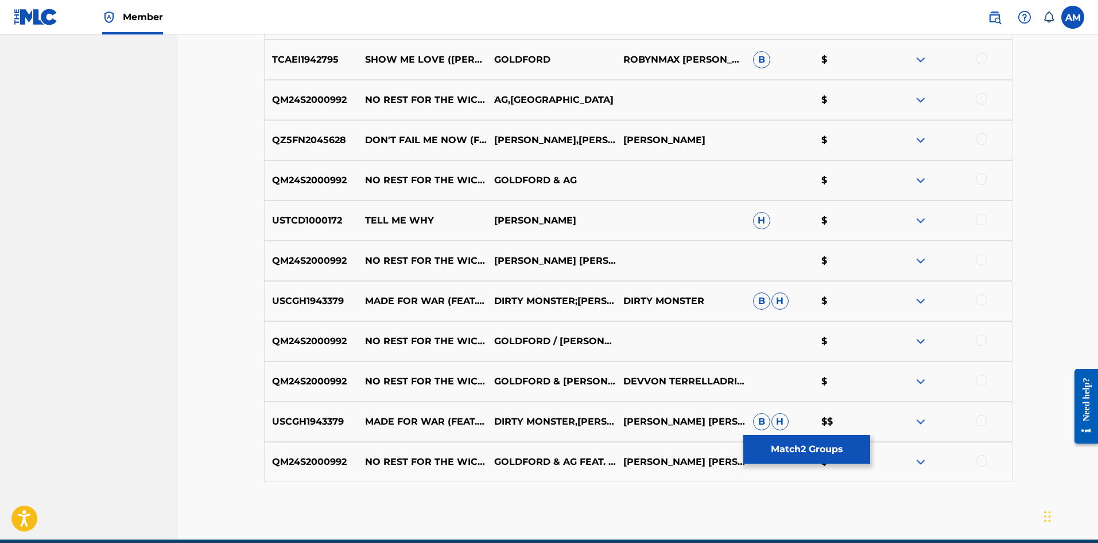
scroll to position [961, 0]
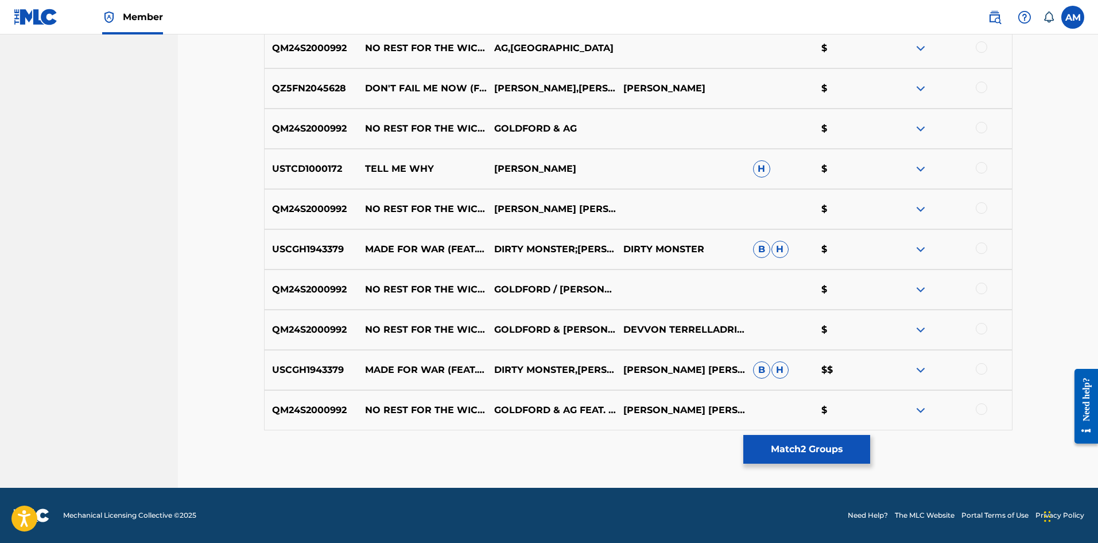
click at [810, 446] on button "Match 2 Groups" at bounding box center [807, 449] width 127 height 29
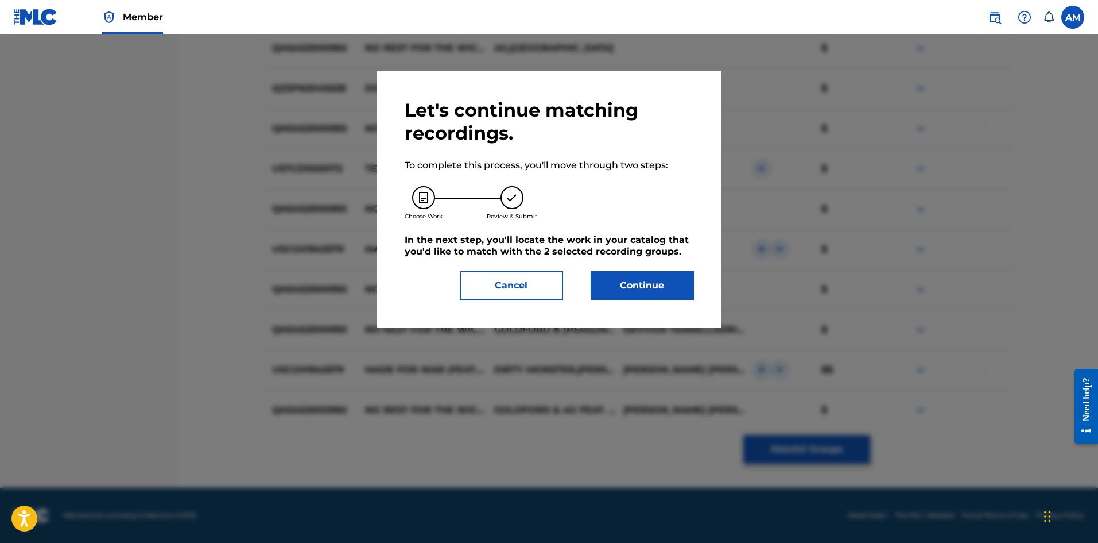
click at [624, 288] on button "Continue" at bounding box center [642, 285] width 103 height 29
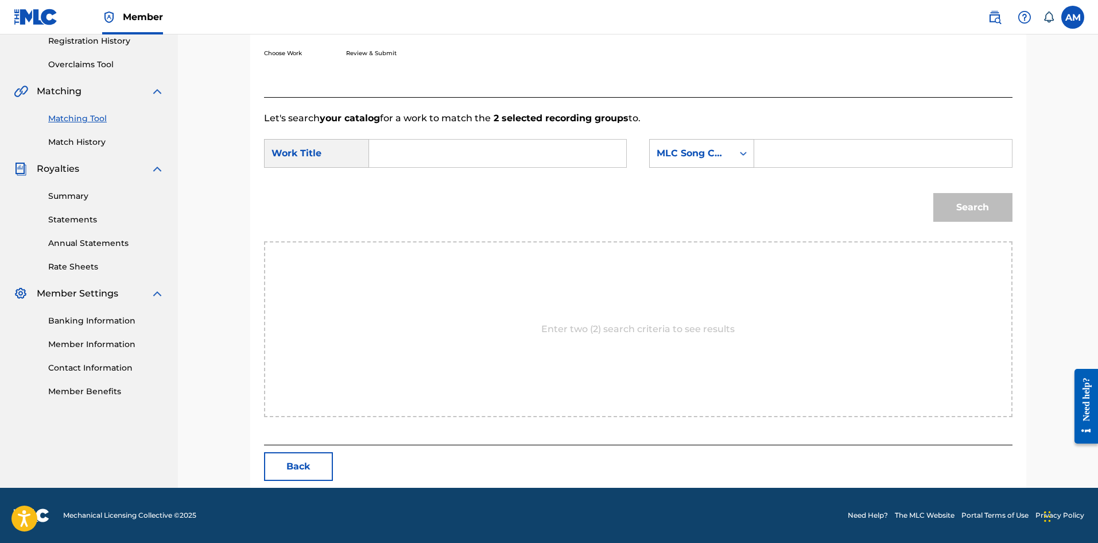
click at [410, 158] on input "Search Form" at bounding box center [498, 154] width 238 height 28
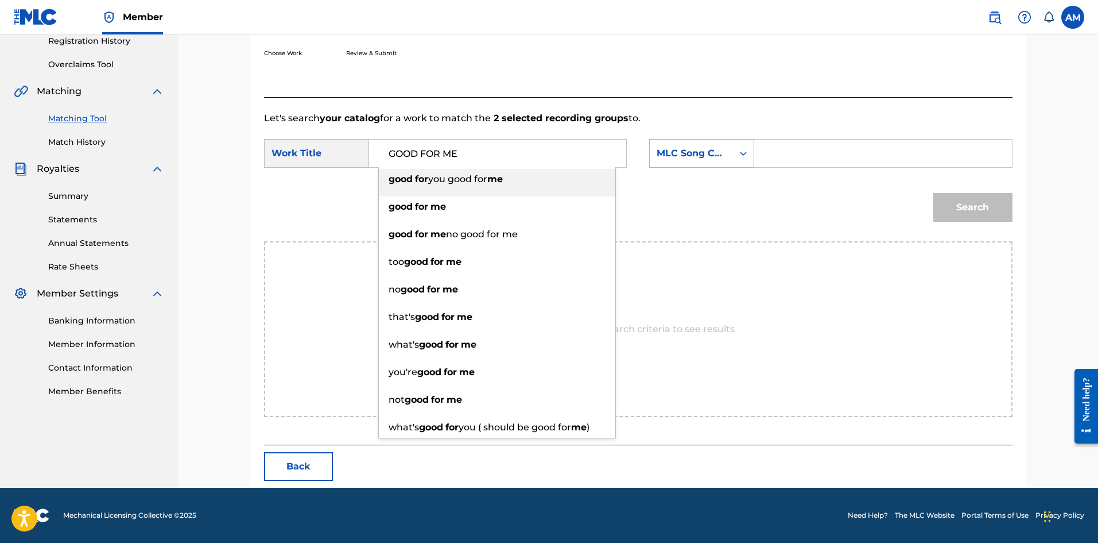
type input "GOOD FOR ME"
click at [716, 162] on div "MLC Song Code" at bounding box center [691, 153] width 83 height 22
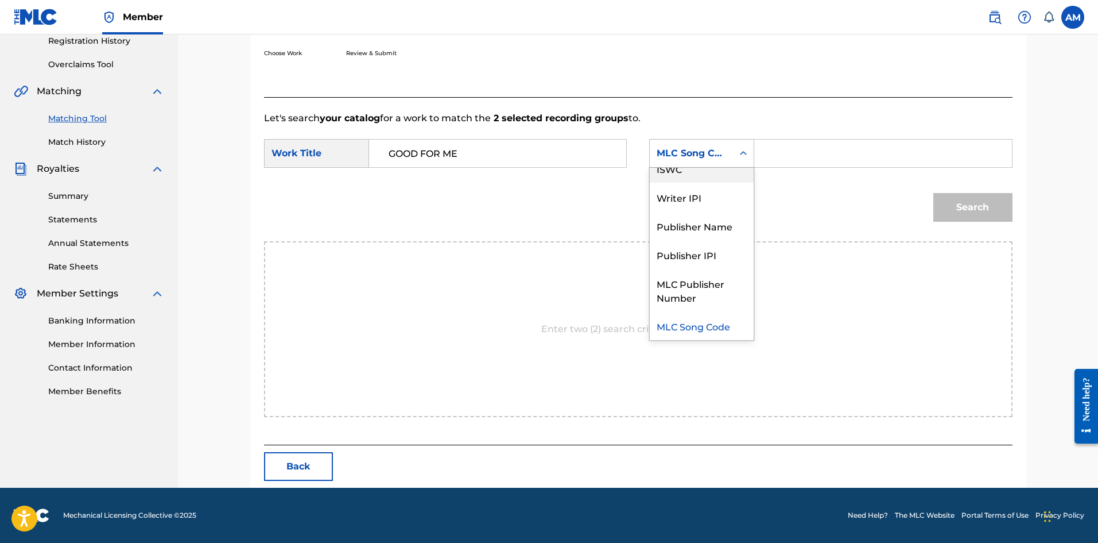
scroll to position [0, 0]
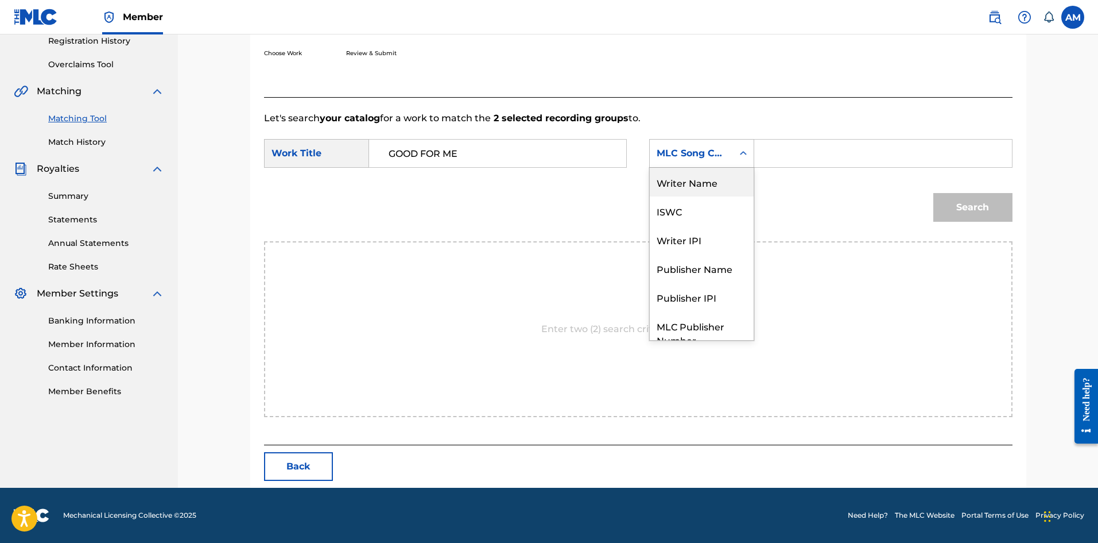
click at [692, 191] on div "Writer Name" at bounding box center [702, 182] width 104 height 29
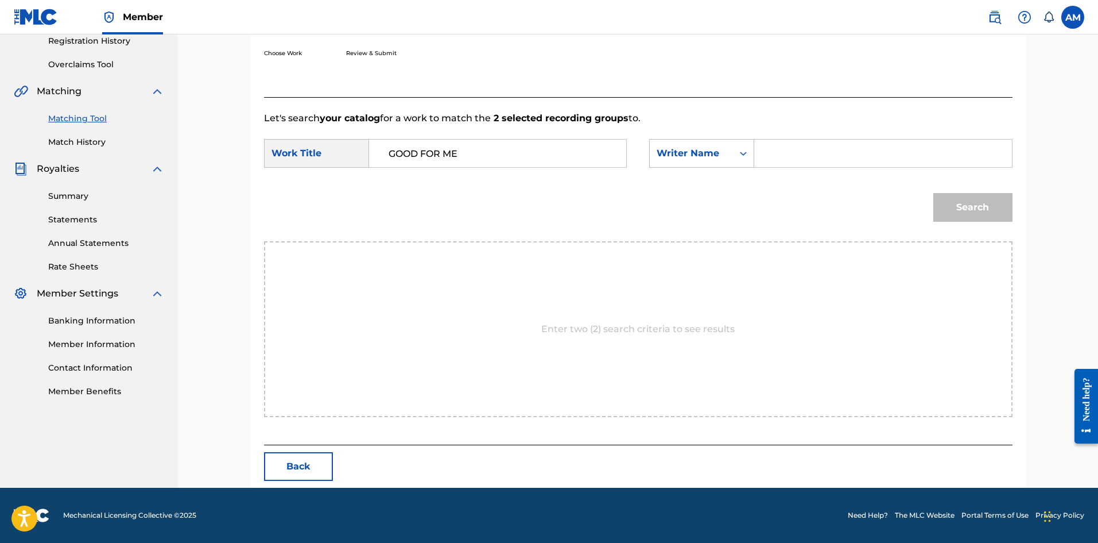
drag, startPoint x: 721, startPoint y: 175, endPoint x: 819, endPoint y: 142, distance: 103.0
click at [819, 142] on input "Search Form" at bounding box center [883, 154] width 238 height 28
type input "GOLDFORD"
click at [946, 202] on button "Search" at bounding box center [973, 207] width 79 height 29
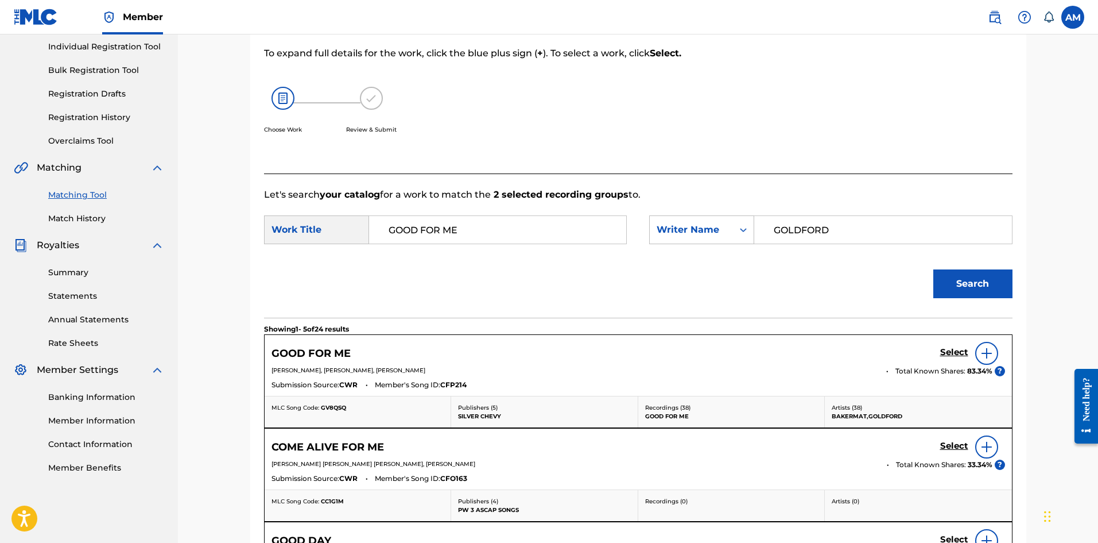
scroll to position [222, 0]
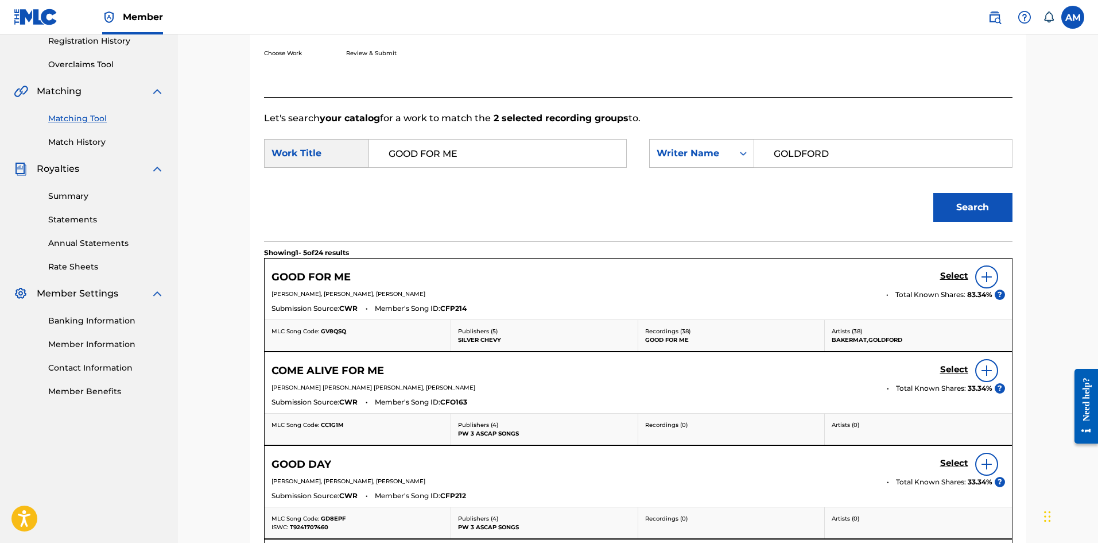
click at [953, 275] on h5 "Select" at bounding box center [955, 275] width 28 height 11
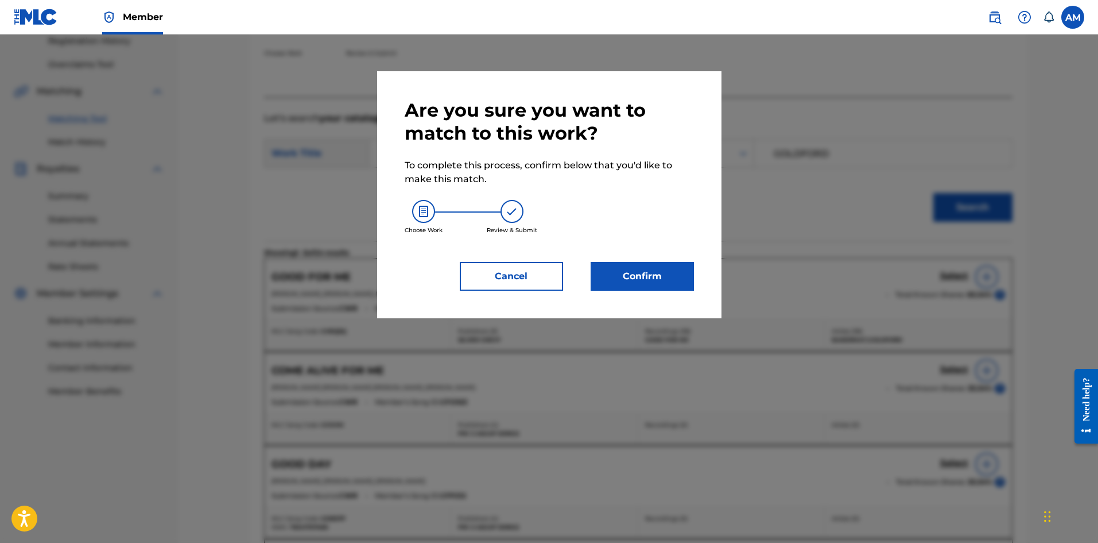
click at [648, 273] on button "Confirm" at bounding box center [642, 276] width 103 height 29
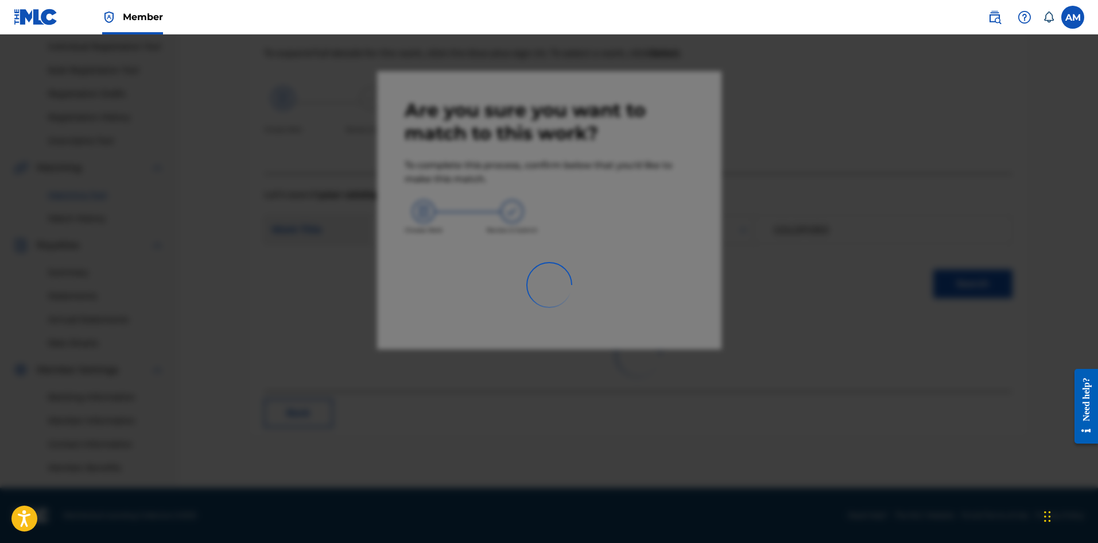
scroll to position [146, 0]
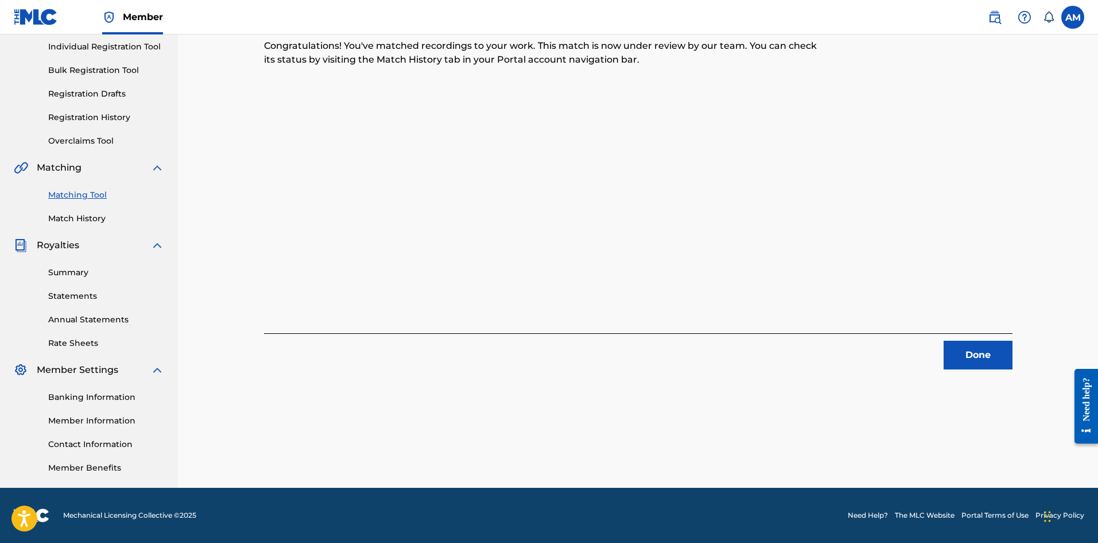
click at [987, 361] on button "Done" at bounding box center [978, 354] width 69 height 29
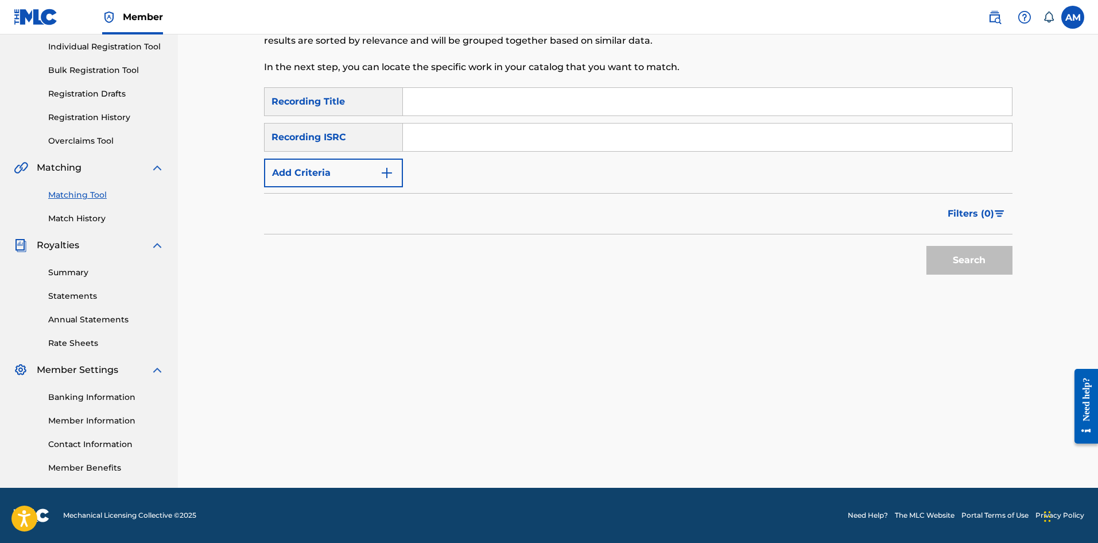
click at [326, 171] on button "Add Criteria" at bounding box center [333, 172] width 139 height 29
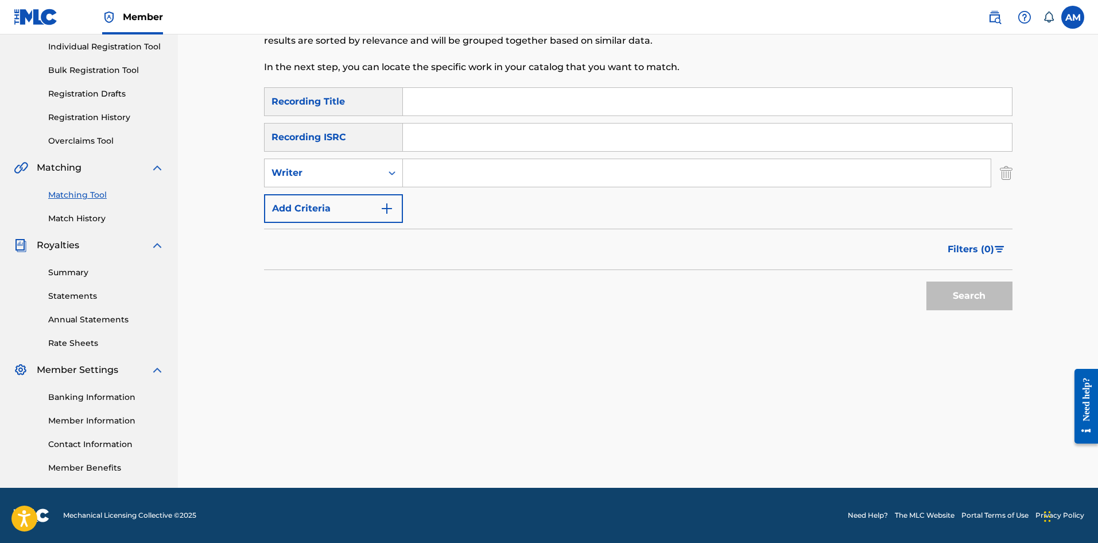
click at [326, 171] on div "Writer" at bounding box center [323, 173] width 103 height 14
click at [336, 199] on div "Recording Artist" at bounding box center [334, 201] width 138 height 29
drag, startPoint x: 373, startPoint y: 188, endPoint x: 448, endPoint y: 173, distance: 76.7
click at [448, 173] on input "Search Form" at bounding box center [697, 173] width 588 height 28
type input "GOLDFORD"
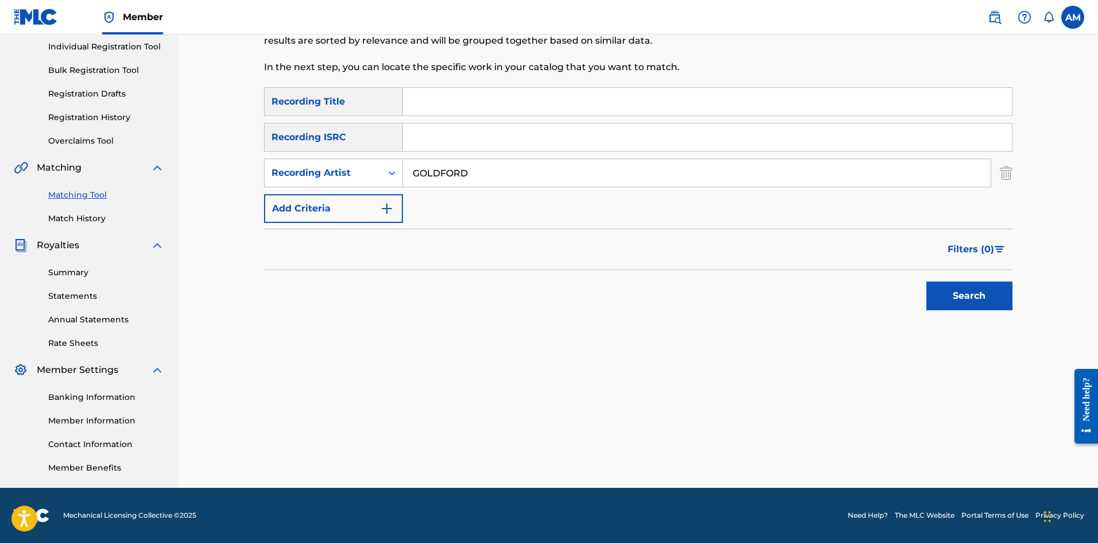
click at [456, 102] on input "Search Form" at bounding box center [707, 102] width 609 height 28
click at [965, 292] on button "Search" at bounding box center [970, 295] width 86 height 29
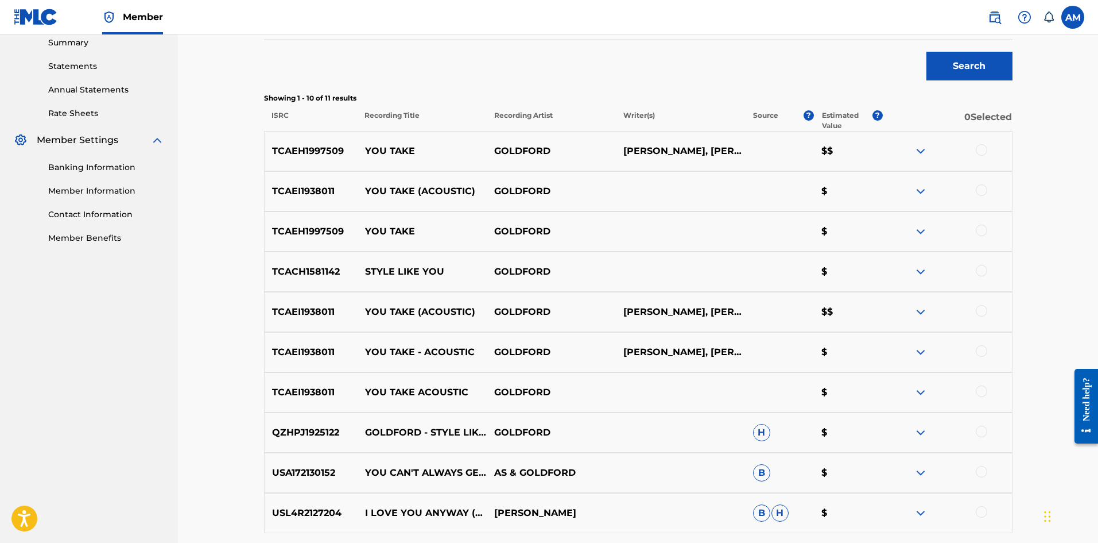
scroll to position [507, 0]
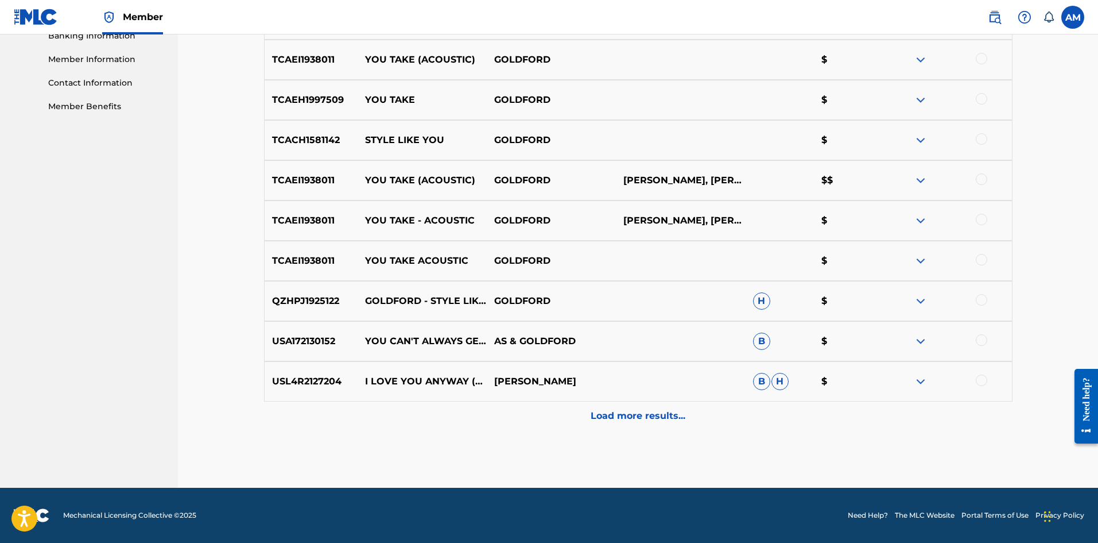
click at [618, 415] on p "Load more results..." at bounding box center [638, 416] width 95 height 14
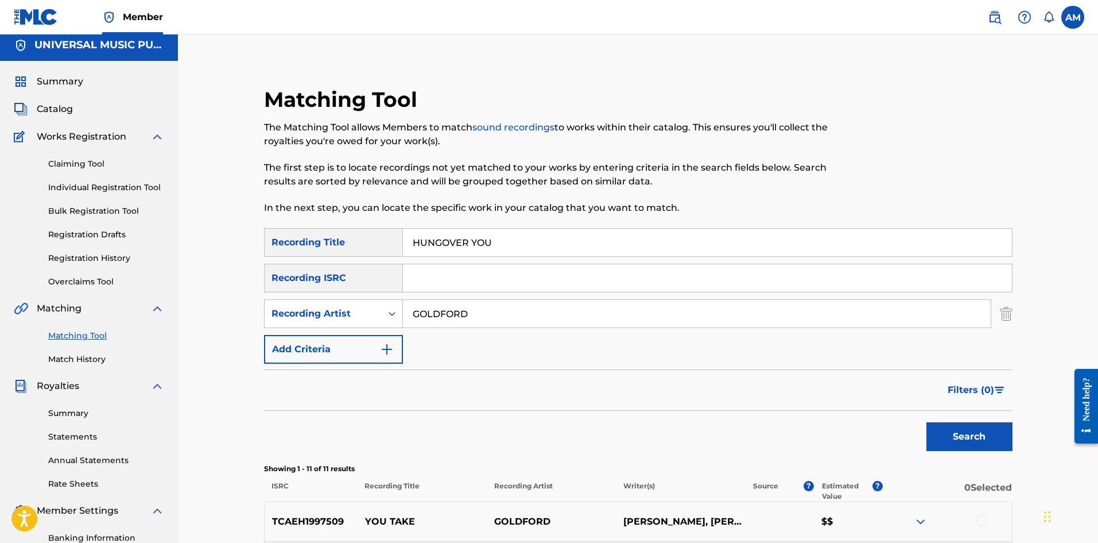
scroll to position [0, 0]
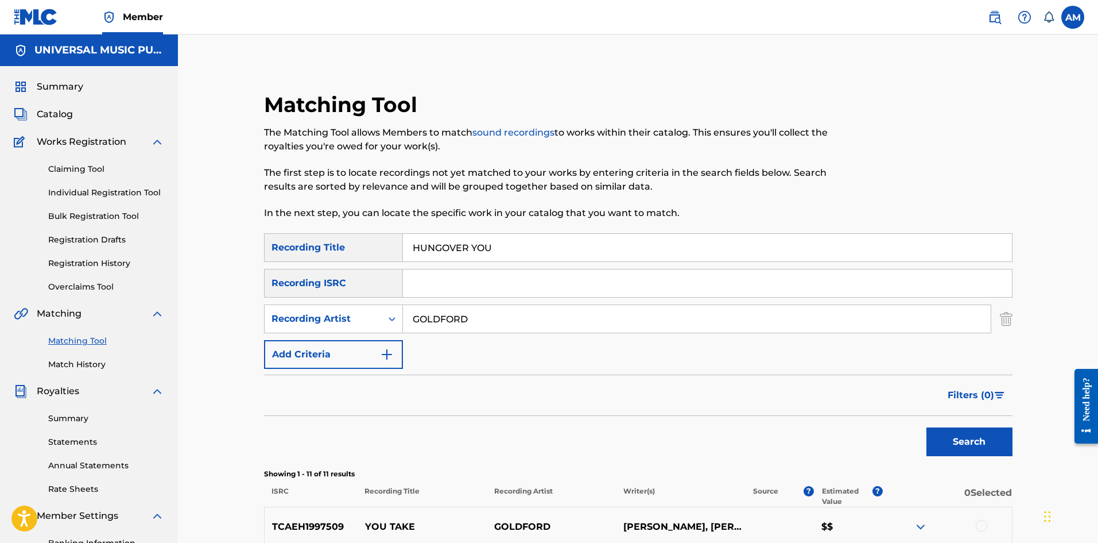
drag, startPoint x: 535, startPoint y: 258, endPoint x: 313, endPoint y: 253, distance: 222.3
click at [313, 253] on div "SearchWithCriteriaa6d061bb-f714-4db8-95aa-d3e247c583b8 Recording Title HUNGOVER…" at bounding box center [638, 247] width 749 height 29
type input "MY LIFE"
click at [927, 427] on button "Search" at bounding box center [970, 441] width 86 height 29
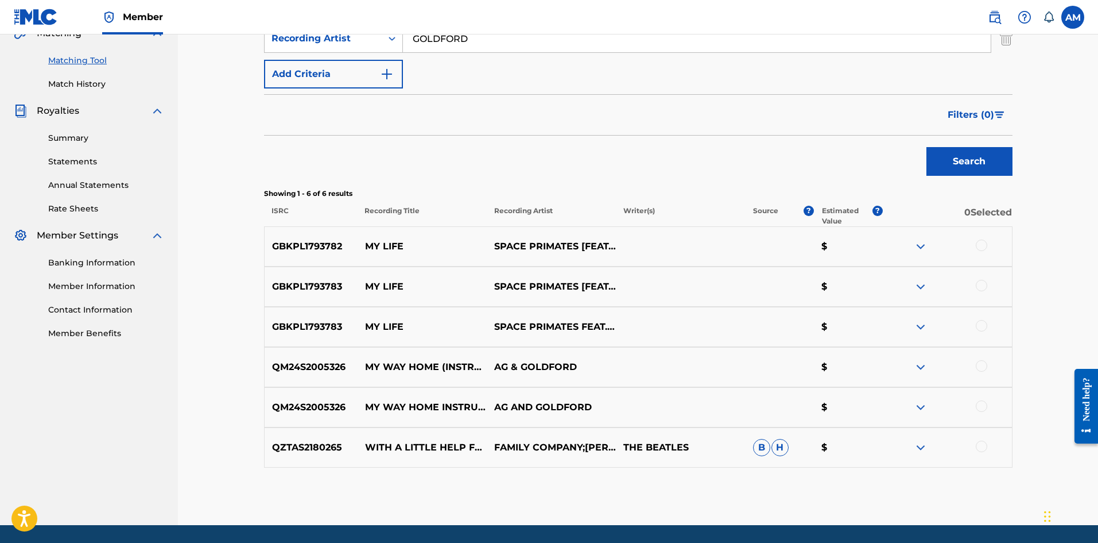
scroll to position [287, 0]
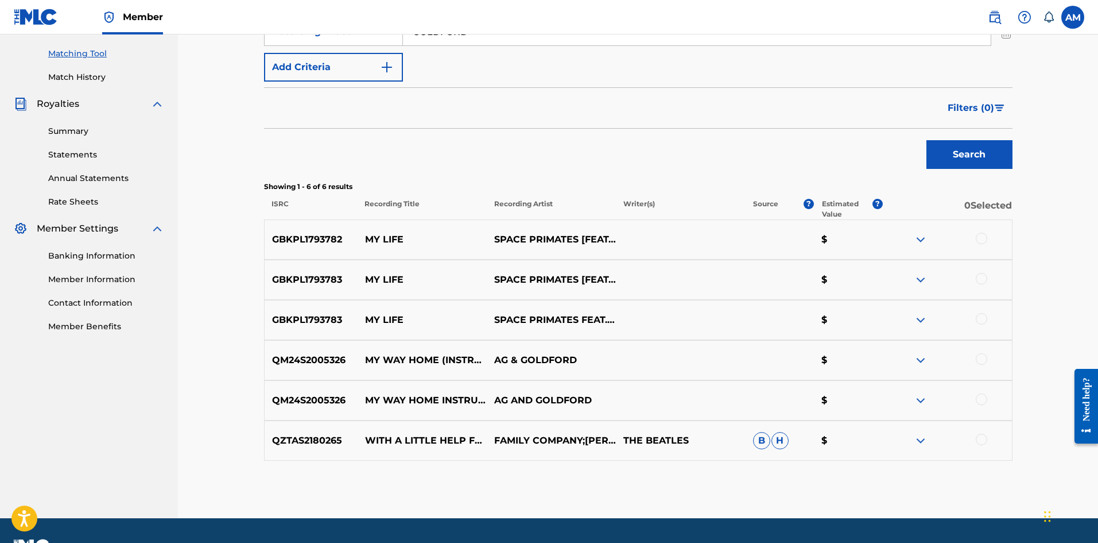
click at [988, 317] on div at bounding box center [947, 320] width 129 height 14
click at [981, 318] on div at bounding box center [981, 318] width 11 height 11
click at [981, 276] on div at bounding box center [981, 278] width 11 height 11
click at [984, 234] on div at bounding box center [981, 238] width 11 height 11
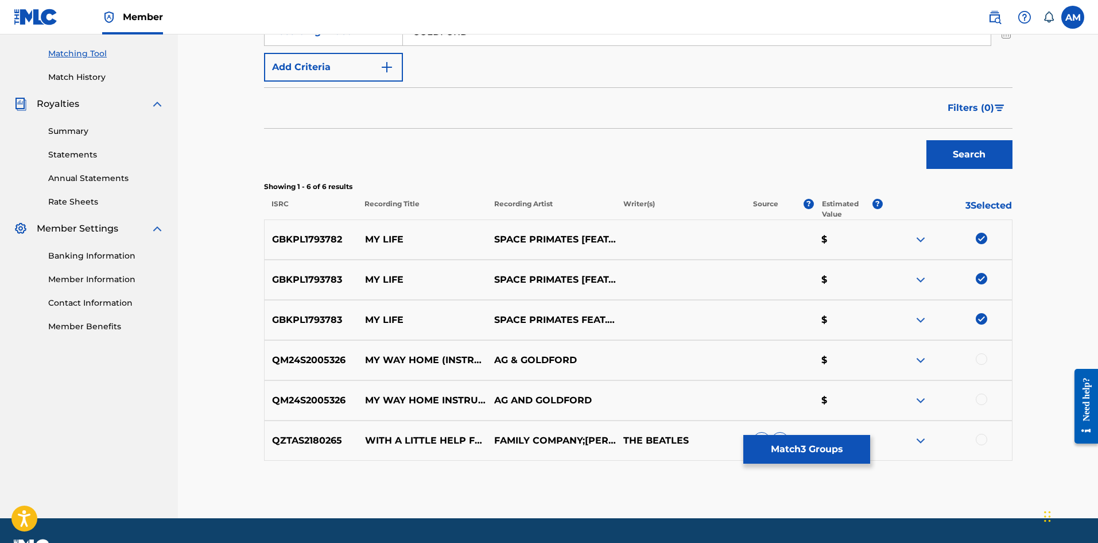
click at [793, 455] on button "Match 3 Groups" at bounding box center [807, 449] width 127 height 29
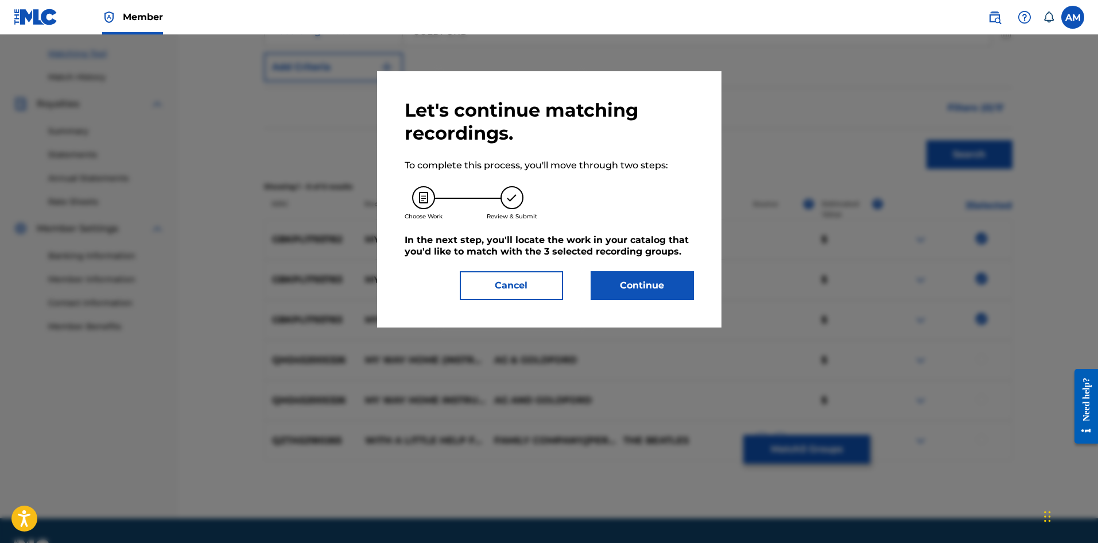
click at [535, 281] on button "Cancel" at bounding box center [511, 285] width 103 height 29
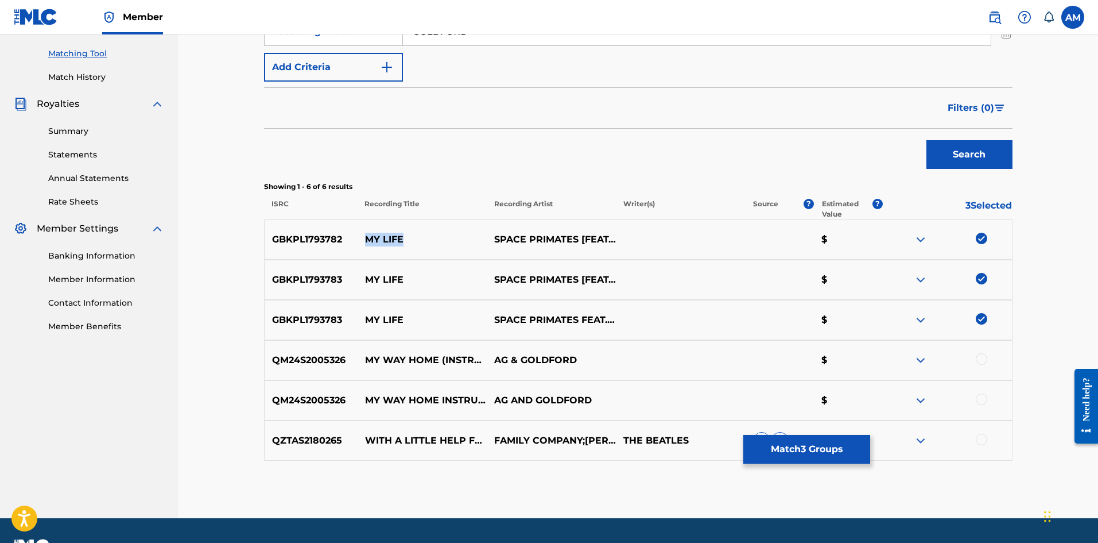
drag, startPoint x: 413, startPoint y: 236, endPoint x: 367, endPoint y: 236, distance: 45.9
click at [367, 236] on p "MY LIFE" at bounding box center [421, 240] width 129 height 14
copy p "MY LIFE"
click at [785, 450] on button "Match 3 Groups" at bounding box center [807, 449] width 127 height 29
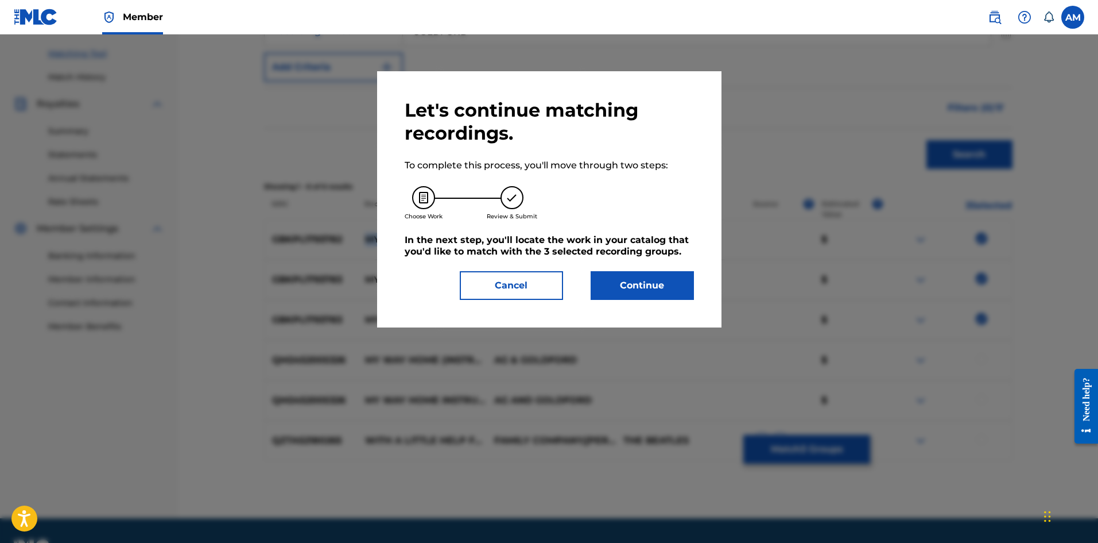
click at [631, 281] on button "Continue" at bounding box center [642, 285] width 103 height 29
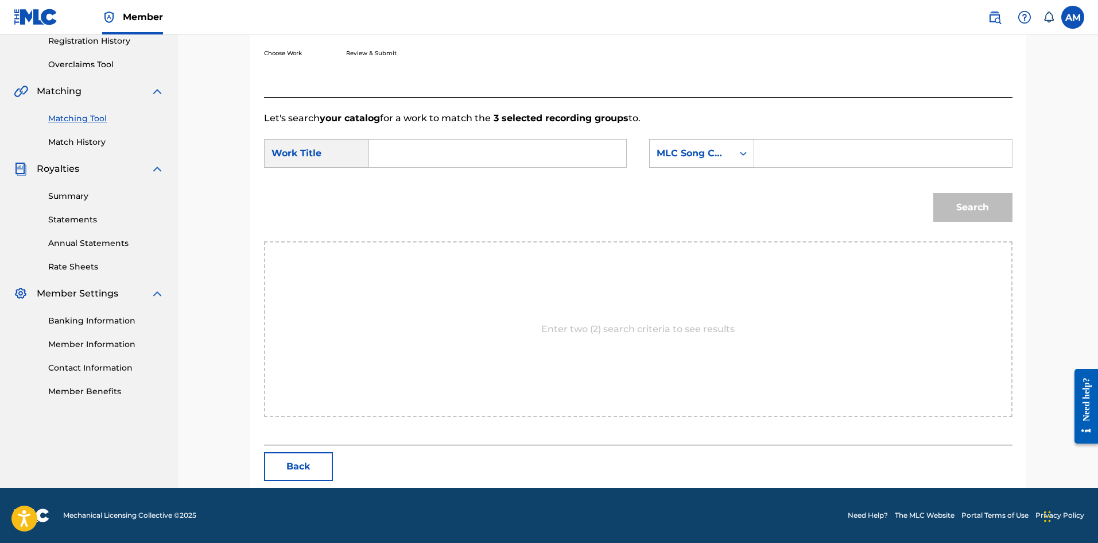
click at [436, 160] on input "Search Form" at bounding box center [498, 154] width 238 height 28
paste input "MY LIFE"
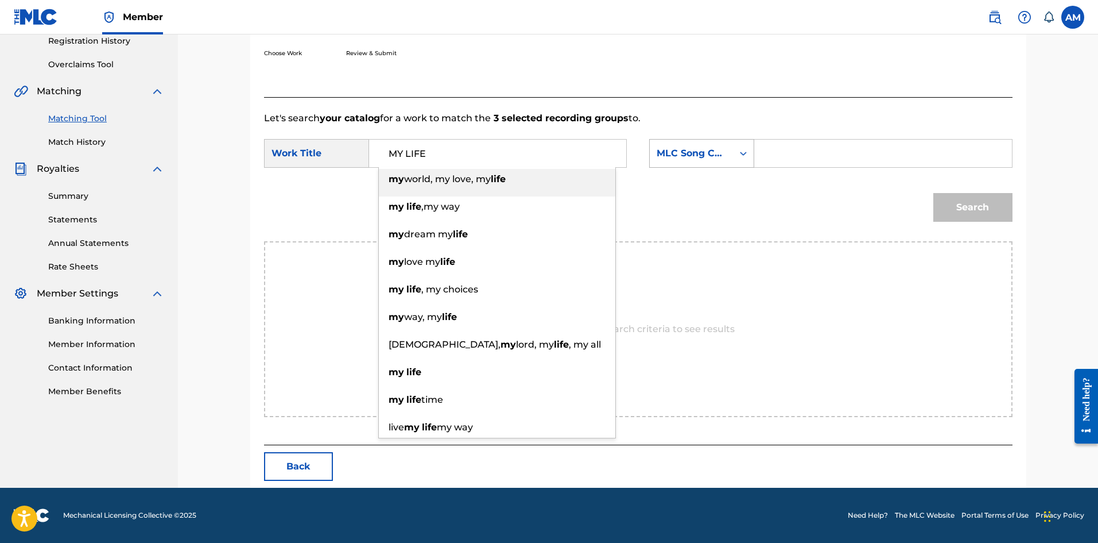
type input "MY LIFE"
click at [719, 153] on div "MLC Song Code" at bounding box center [691, 153] width 69 height 14
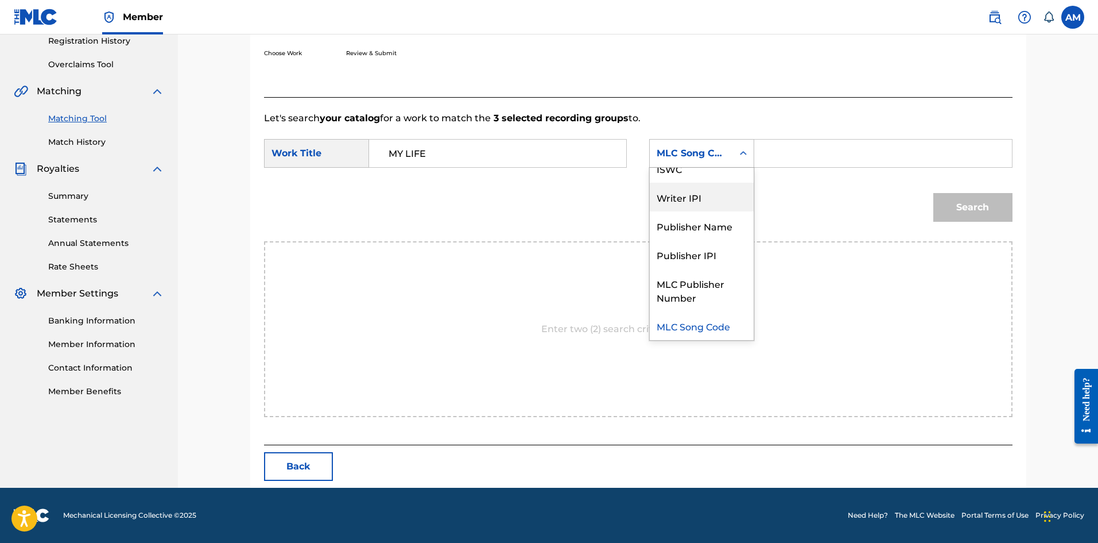
scroll to position [0, 0]
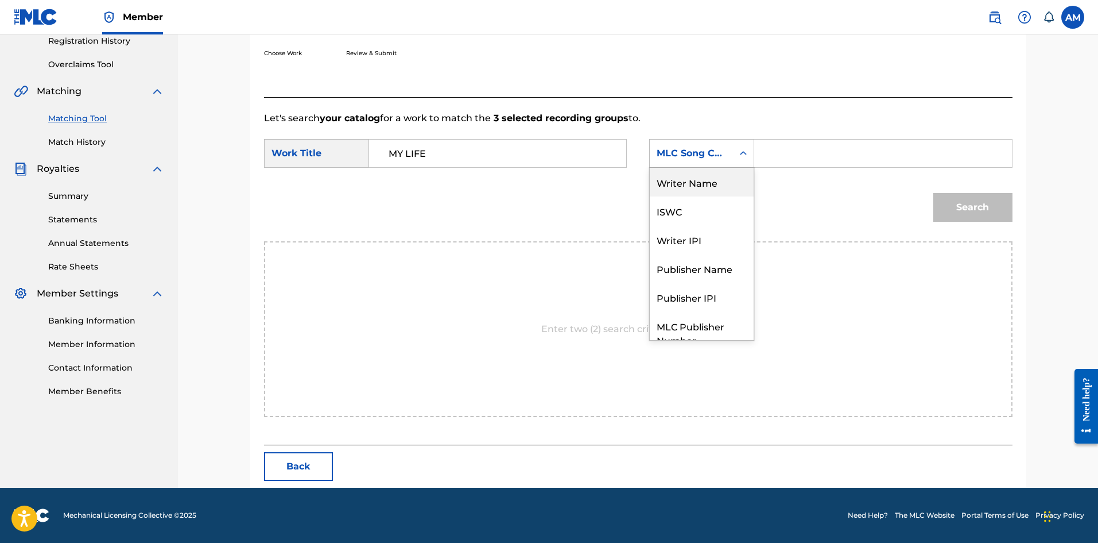
click at [705, 193] on div "Writer Name" at bounding box center [702, 182] width 104 height 29
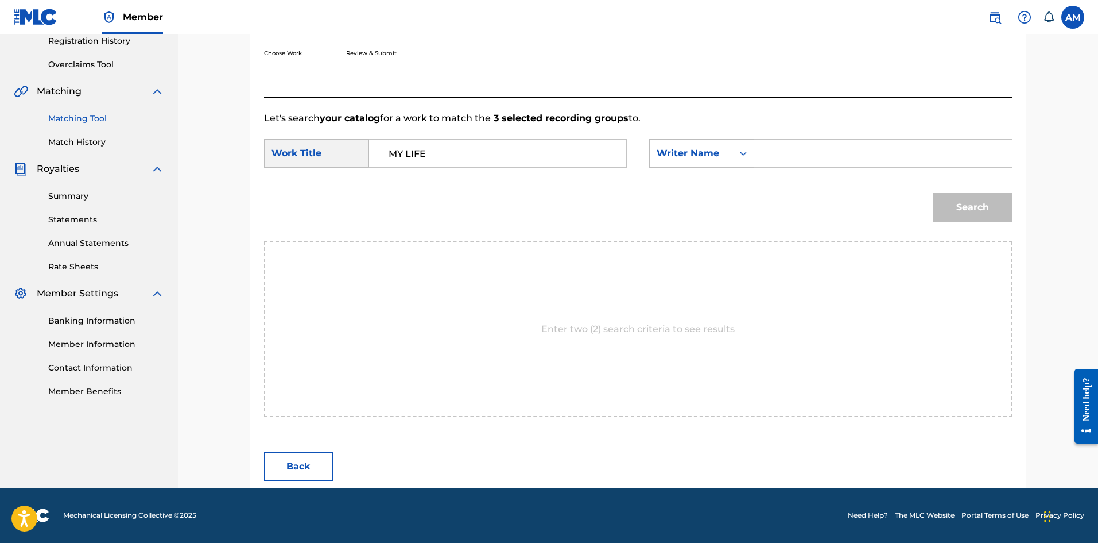
click at [803, 159] on input "Search Form" at bounding box center [883, 154] width 238 height 28
type input "GOLDFORD"
click at [980, 212] on button "Search" at bounding box center [973, 207] width 79 height 29
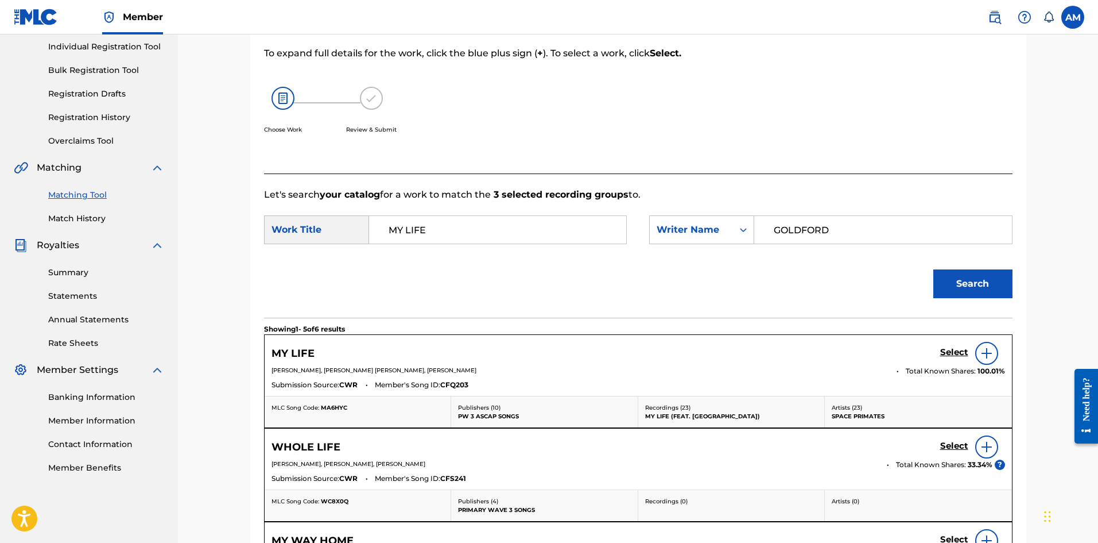
scroll to position [222, 0]
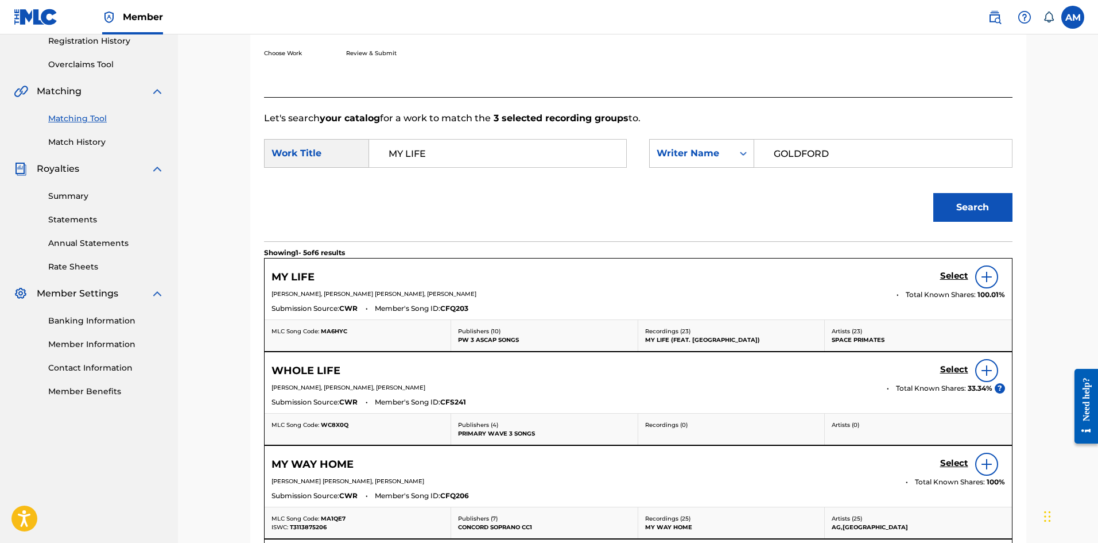
click at [946, 278] on h5 "Select" at bounding box center [955, 275] width 28 height 11
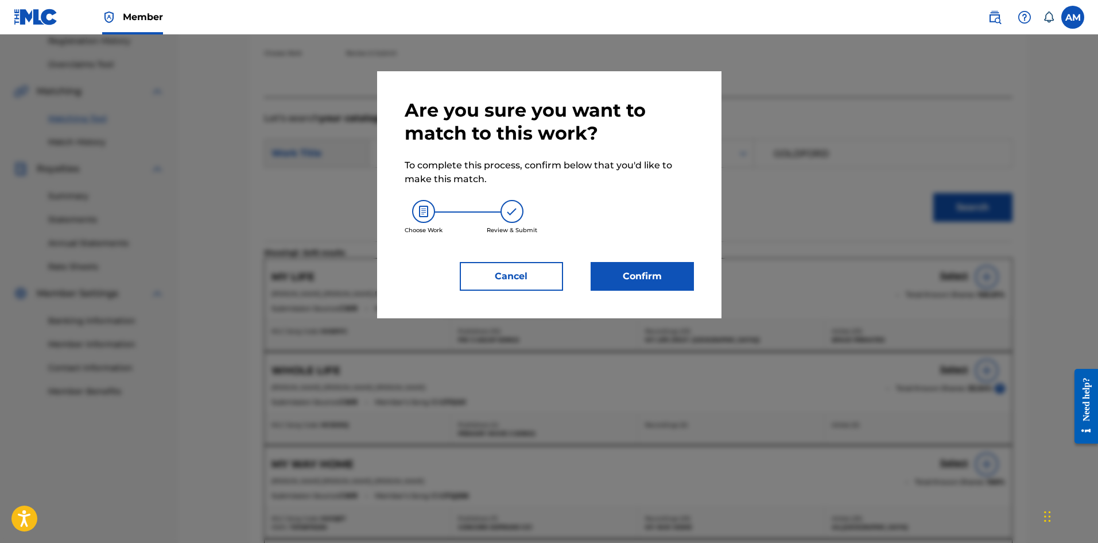
click at [664, 277] on button "Confirm" at bounding box center [642, 276] width 103 height 29
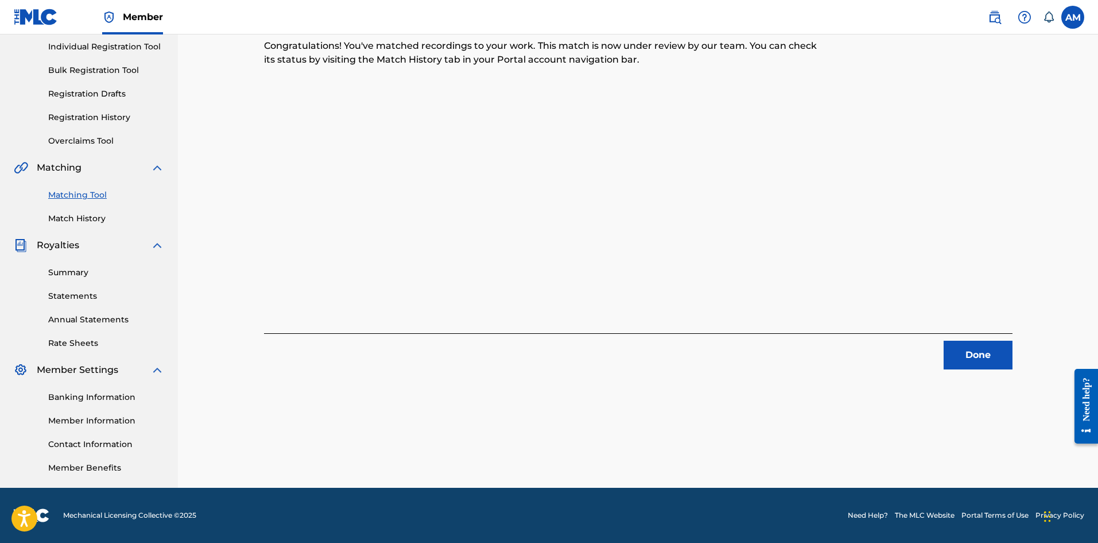
click at [985, 362] on button "Done" at bounding box center [978, 354] width 69 height 29
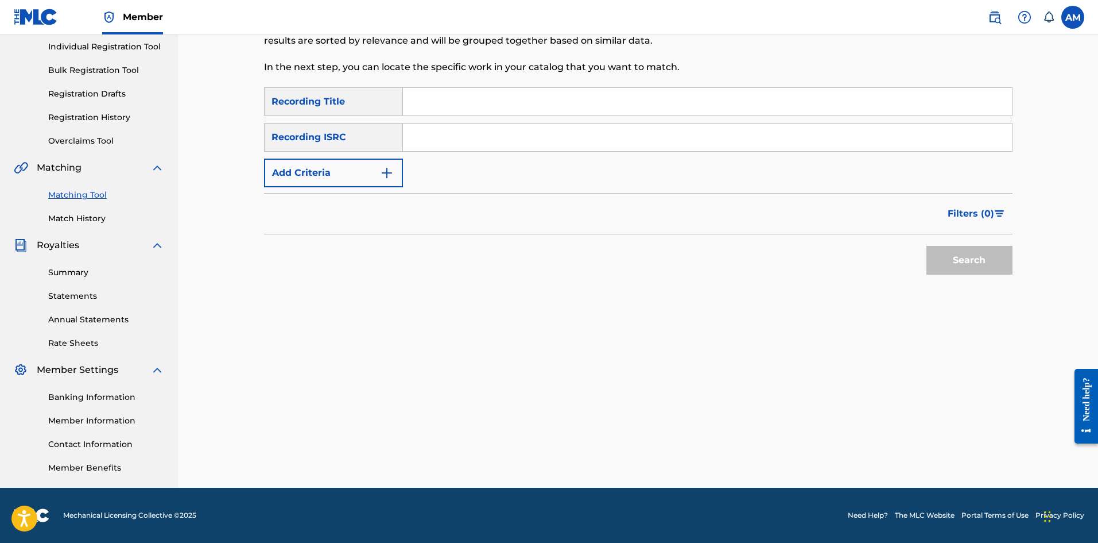
click at [452, 104] on input "Search Form" at bounding box center [707, 102] width 609 height 28
type input "love me, i'm a mess"
click at [369, 165] on button "Add Criteria" at bounding box center [333, 172] width 139 height 29
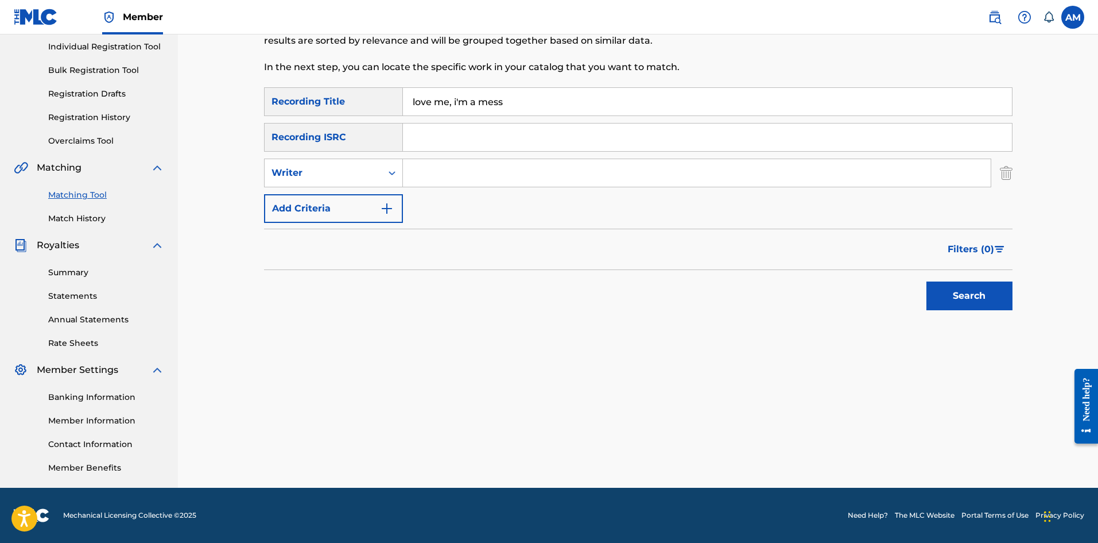
click at [452, 174] on input "Search Form" at bounding box center [697, 173] width 588 height 28
type input "GOLDFORD"
click at [998, 307] on button "Search" at bounding box center [970, 295] width 86 height 29
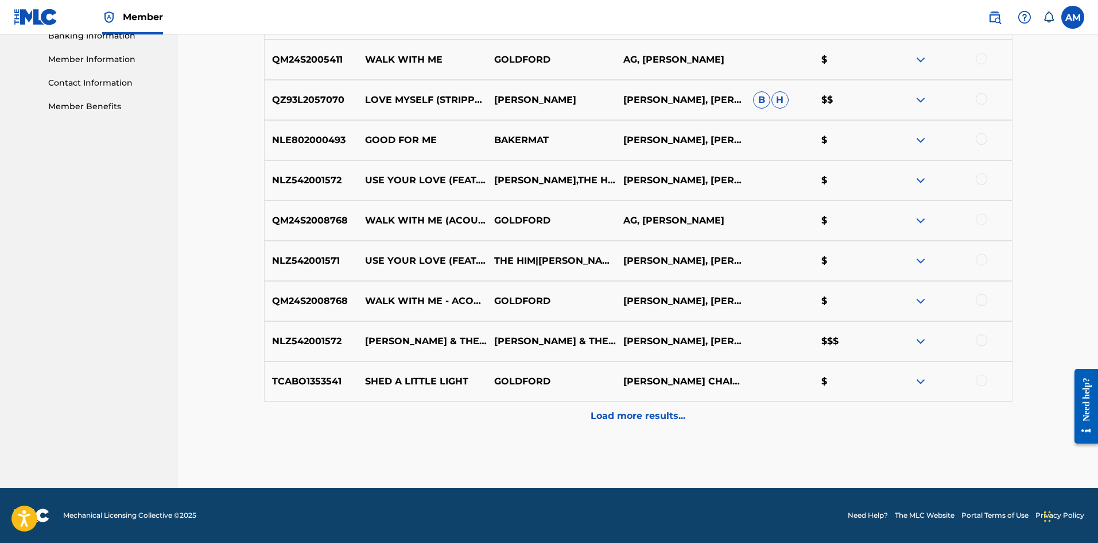
click at [605, 409] on p "Load more results..." at bounding box center [638, 416] width 95 height 14
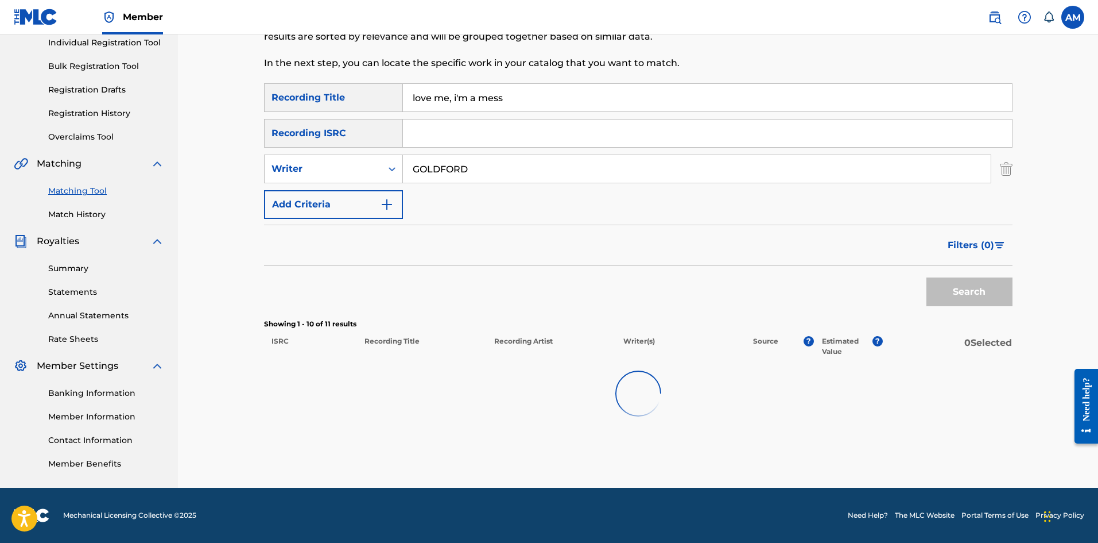
scroll to position [507, 0]
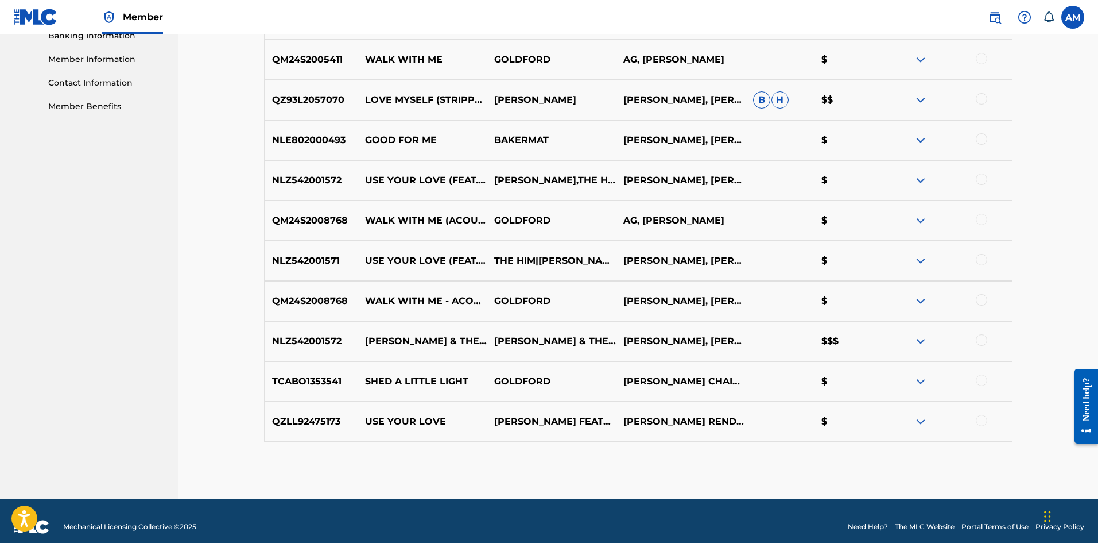
click at [978, 340] on div at bounding box center [981, 339] width 11 height 11
click at [982, 257] on div at bounding box center [981, 259] width 11 height 11
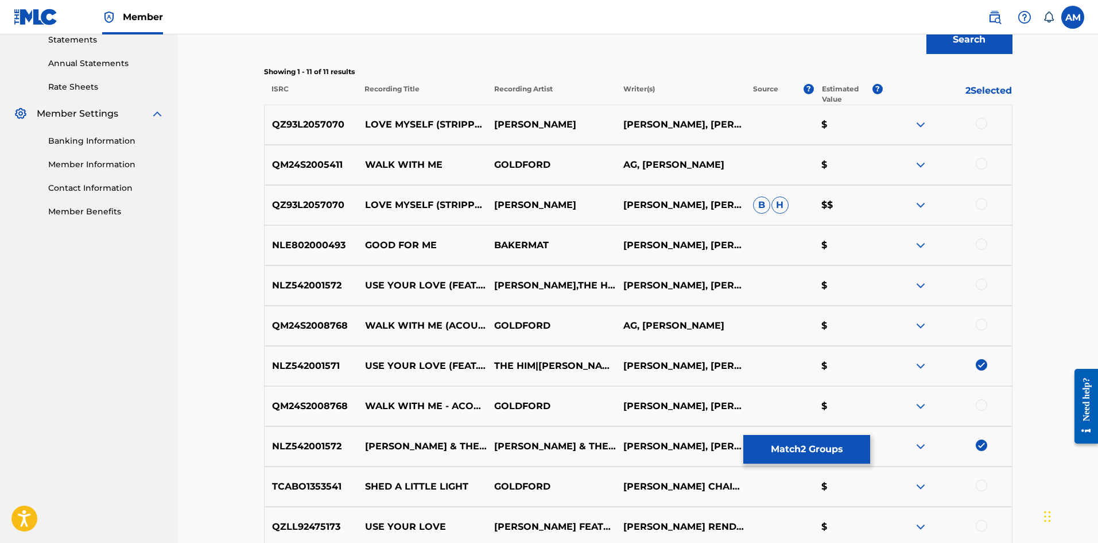
scroll to position [392, 0]
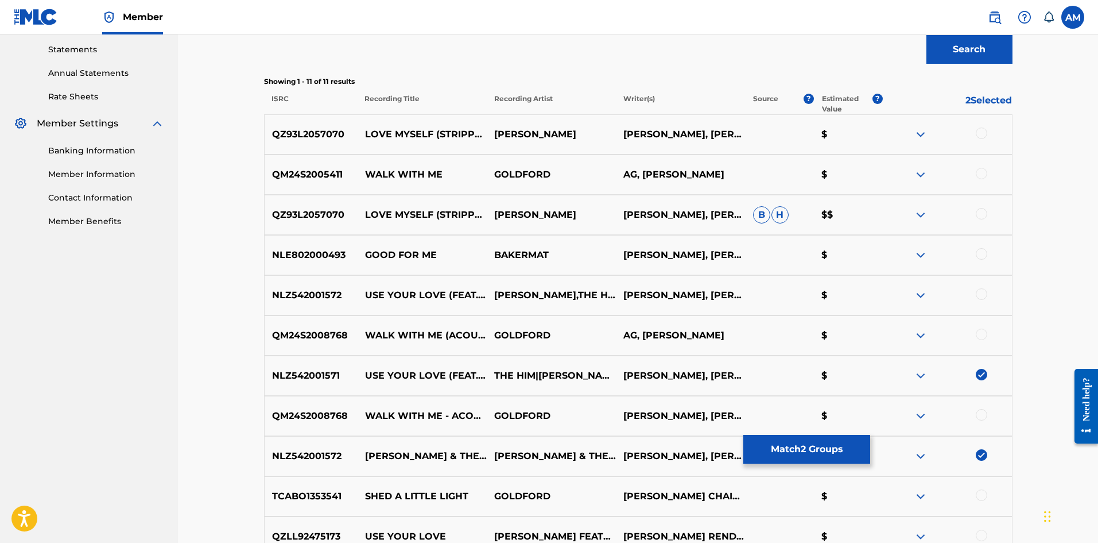
click at [982, 292] on div at bounding box center [981, 293] width 11 height 11
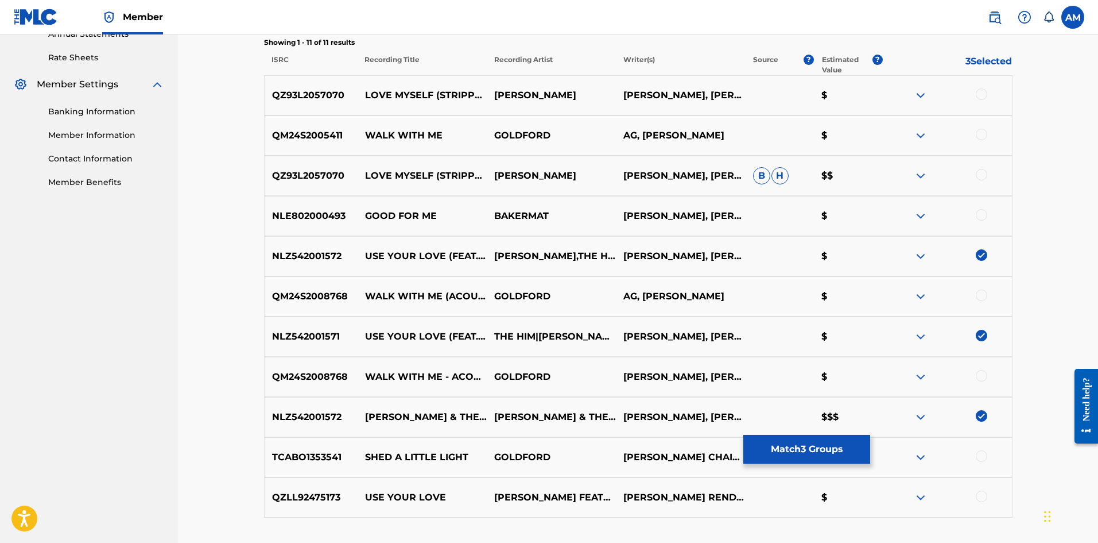
scroll to position [507, 0]
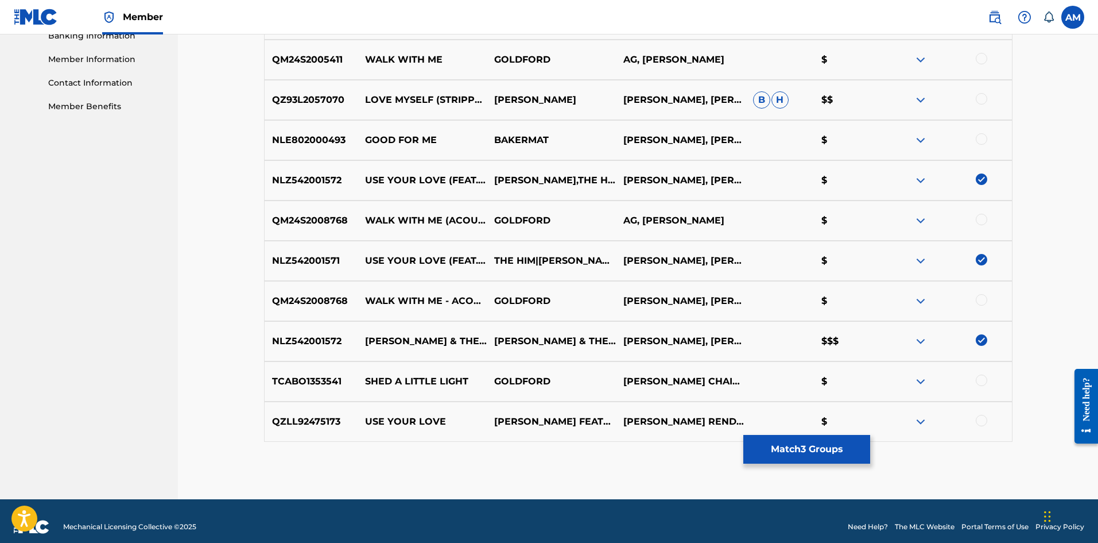
click at [838, 455] on button "Match 3 Groups" at bounding box center [807, 449] width 127 height 29
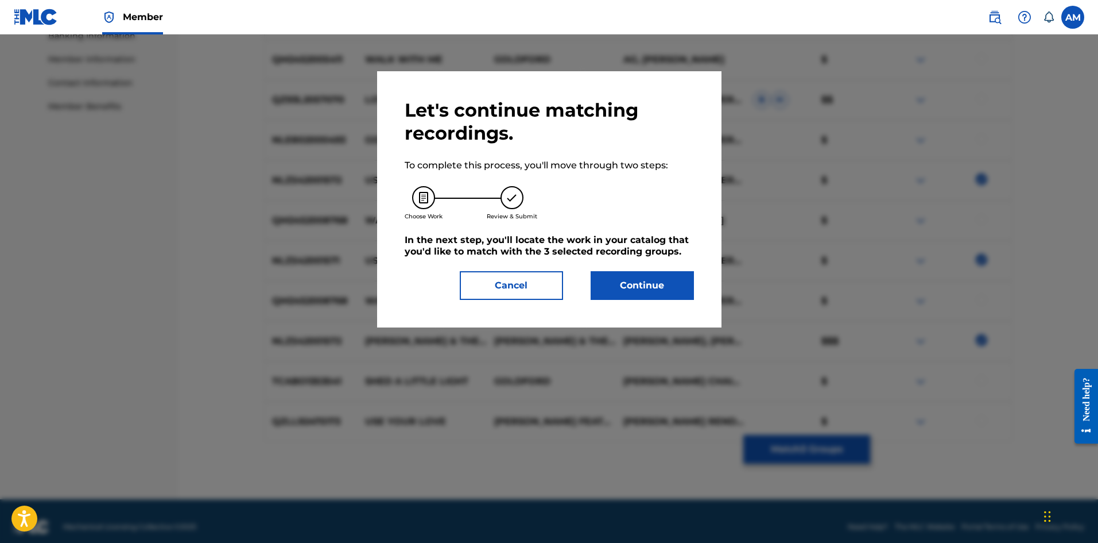
click at [643, 280] on button "Continue" at bounding box center [642, 285] width 103 height 29
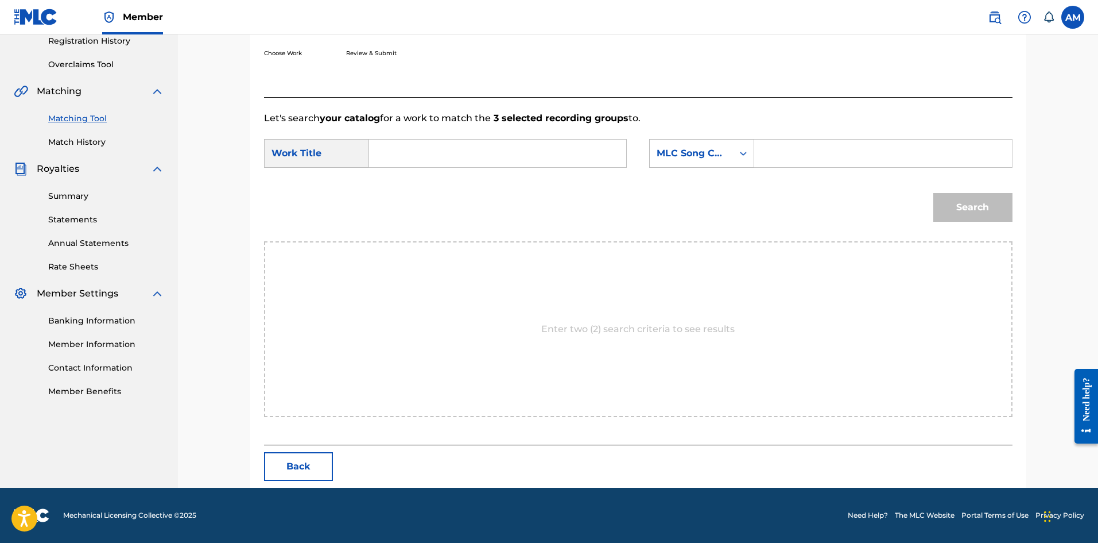
scroll to position [222, 0]
click at [478, 151] on input "Search Form" at bounding box center [498, 154] width 238 height 28
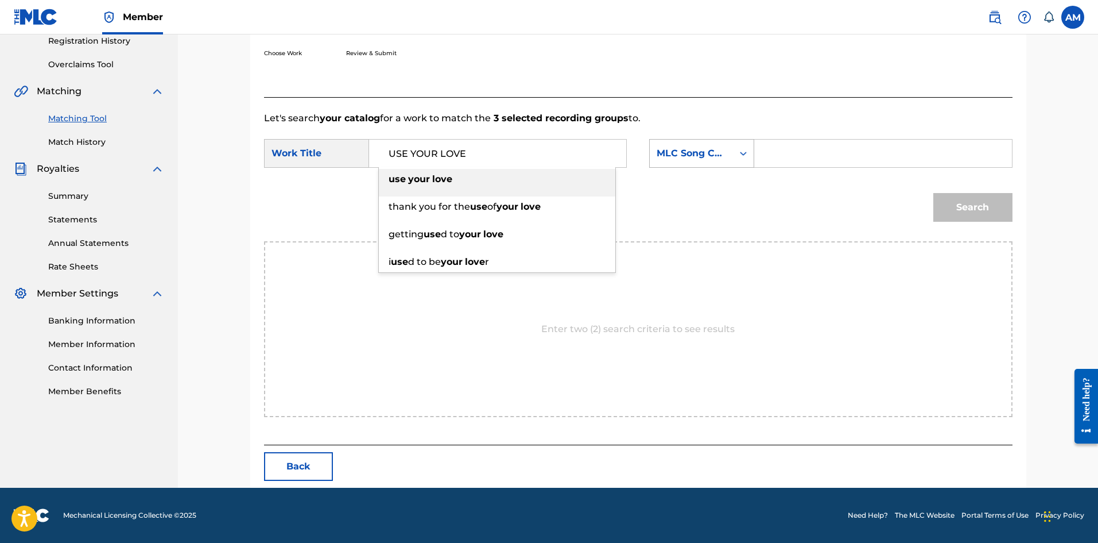
type input "USE YOUR LOVE"
click at [712, 154] on div "MLC Song Code" at bounding box center [691, 153] width 69 height 14
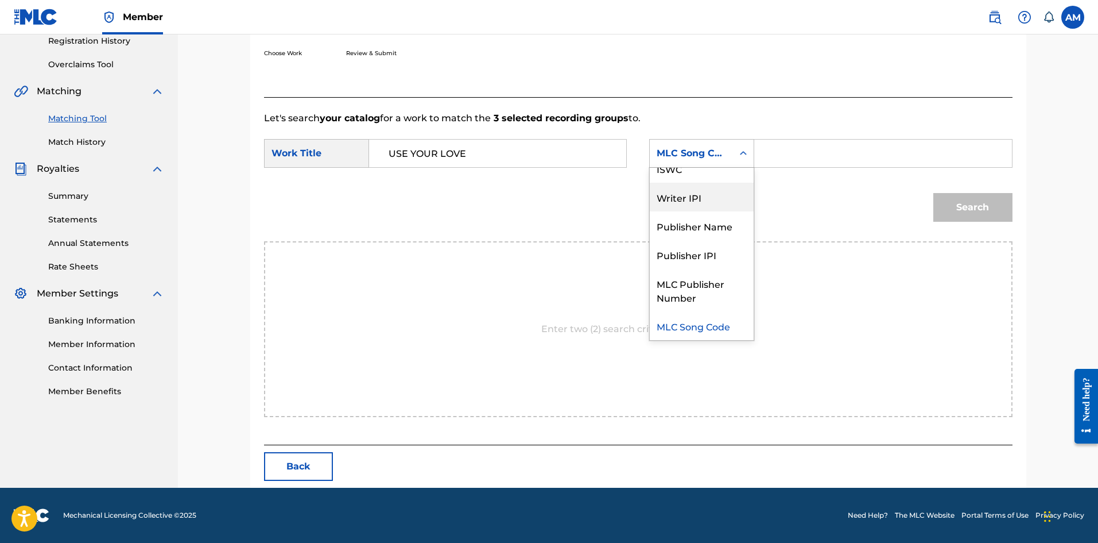
scroll to position [0, 0]
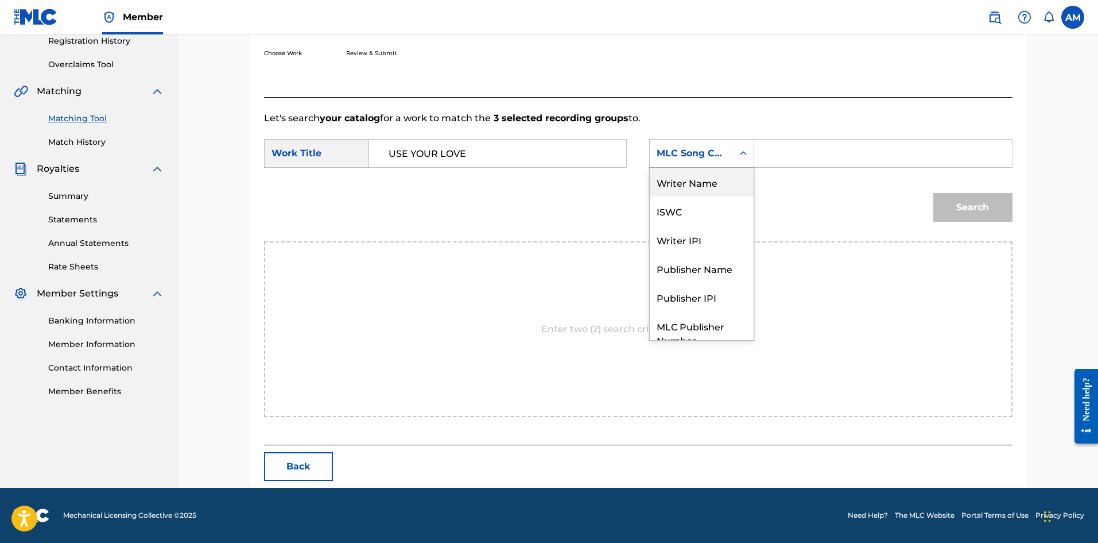
click at [705, 189] on div "Writer Name" at bounding box center [702, 182] width 104 height 29
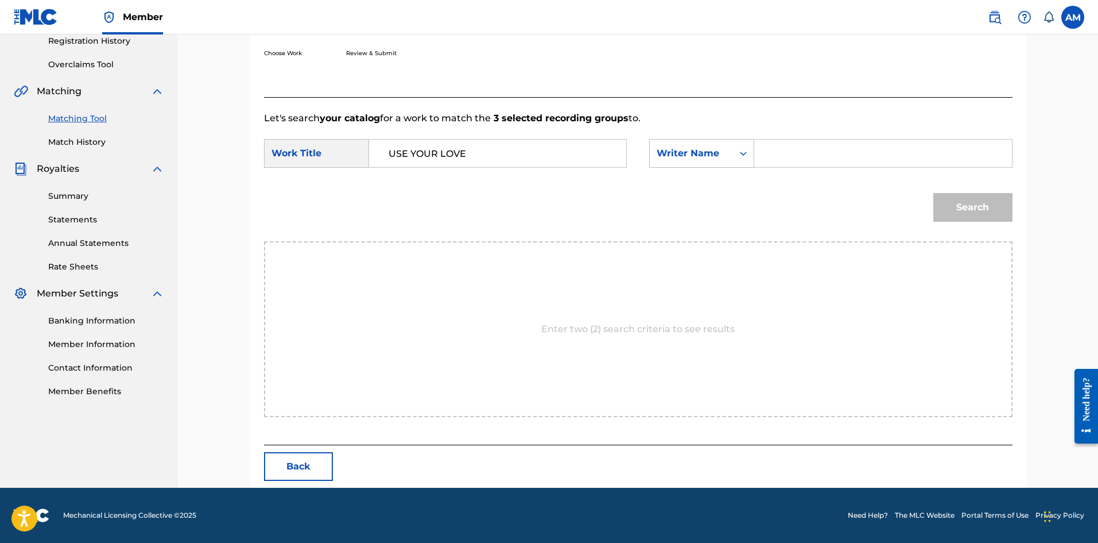
click at [807, 158] on input "Search Form" at bounding box center [883, 154] width 238 height 28
type input "GOLDFORD"
click at [999, 221] on div "Search" at bounding box center [970, 204] width 85 height 46
click at [995, 215] on button "Search" at bounding box center [973, 207] width 79 height 29
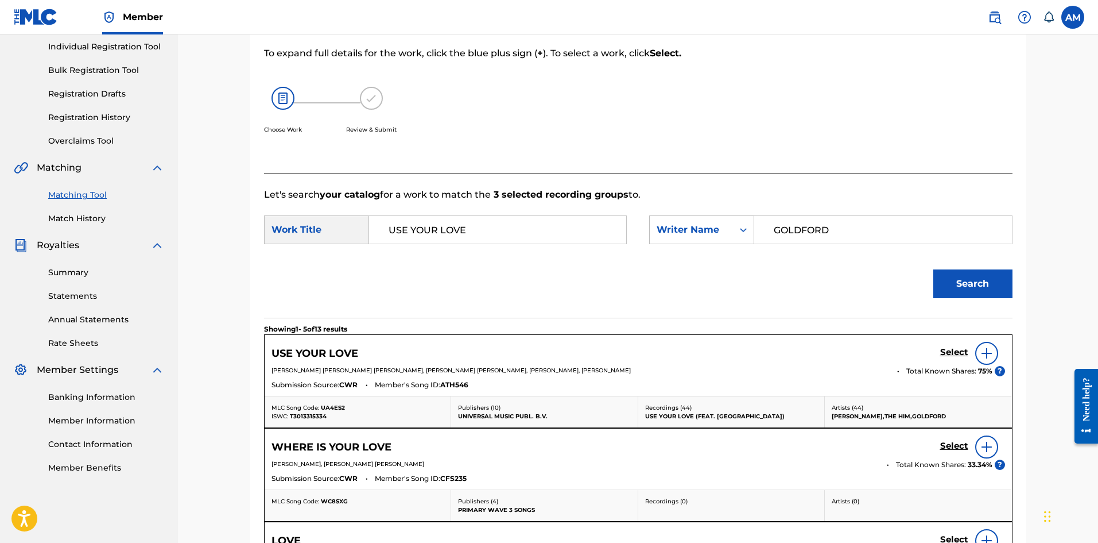
scroll to position [222, 0]
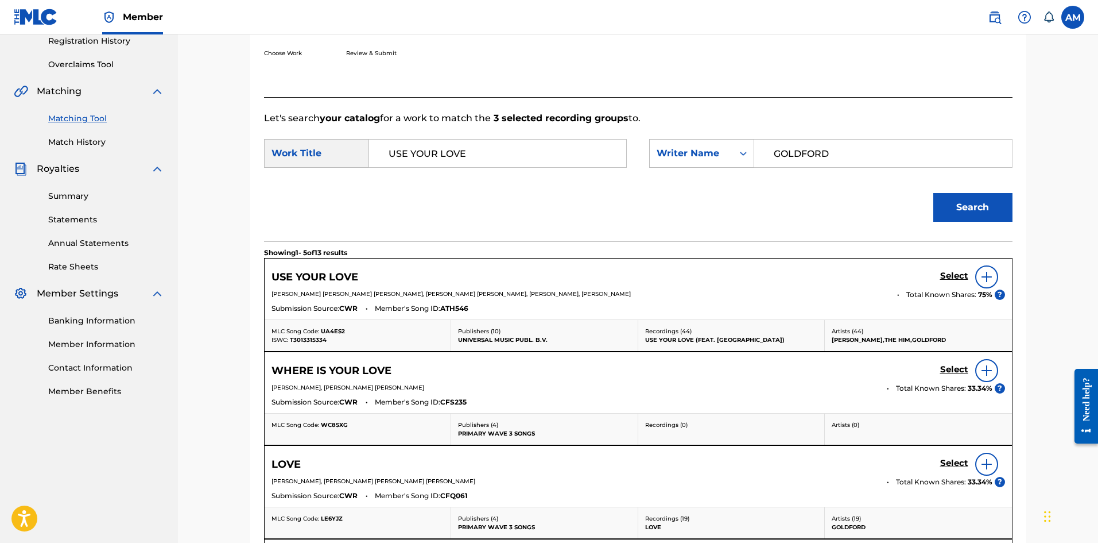
click at [951, 274] on h5 "Select" at bounding box center [955, 275] width 28 height 11
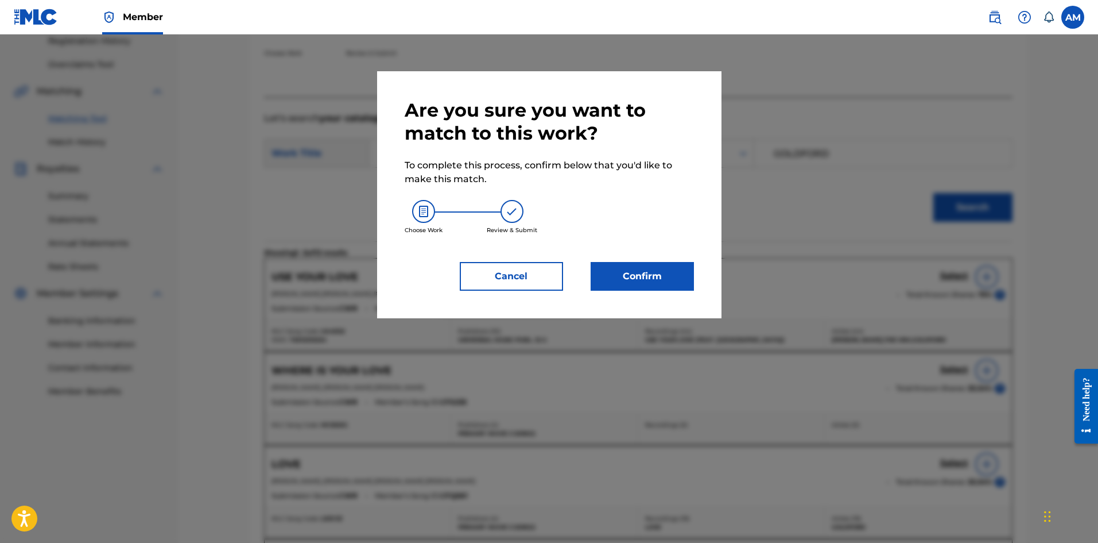
click at [644, 276] on button "Confirm" at bounding box center [642, 276] width 103 height 29
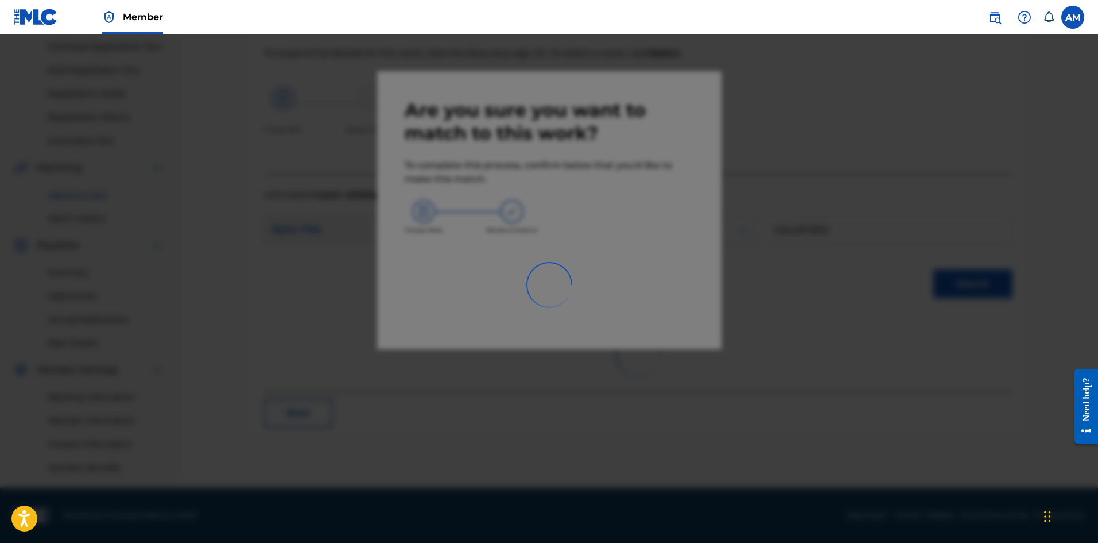
scroll to position [146, 0]
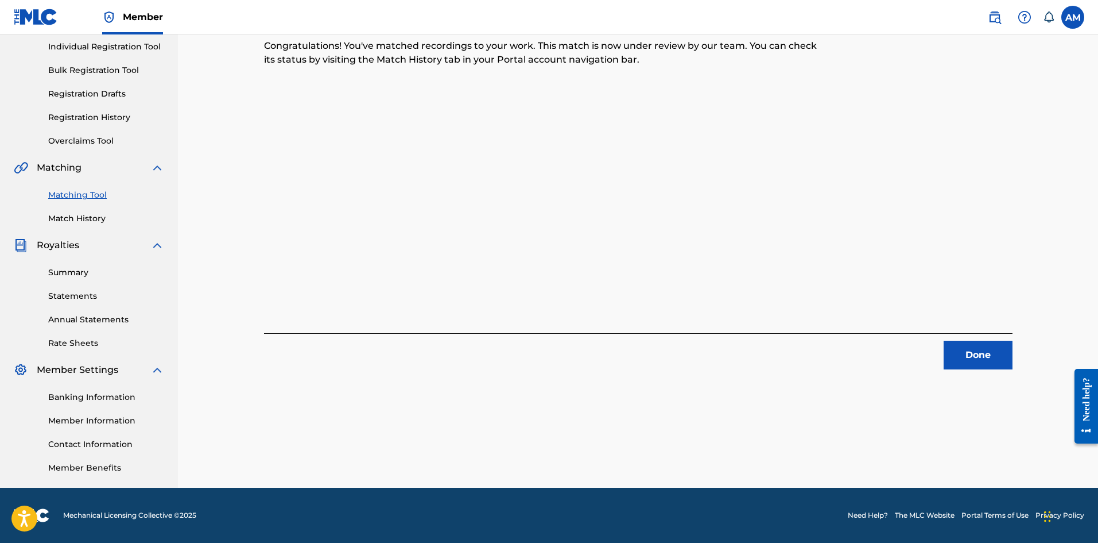
click at [993, 352] on button "Done" at bounding box center [978, 354] width 69 height 29
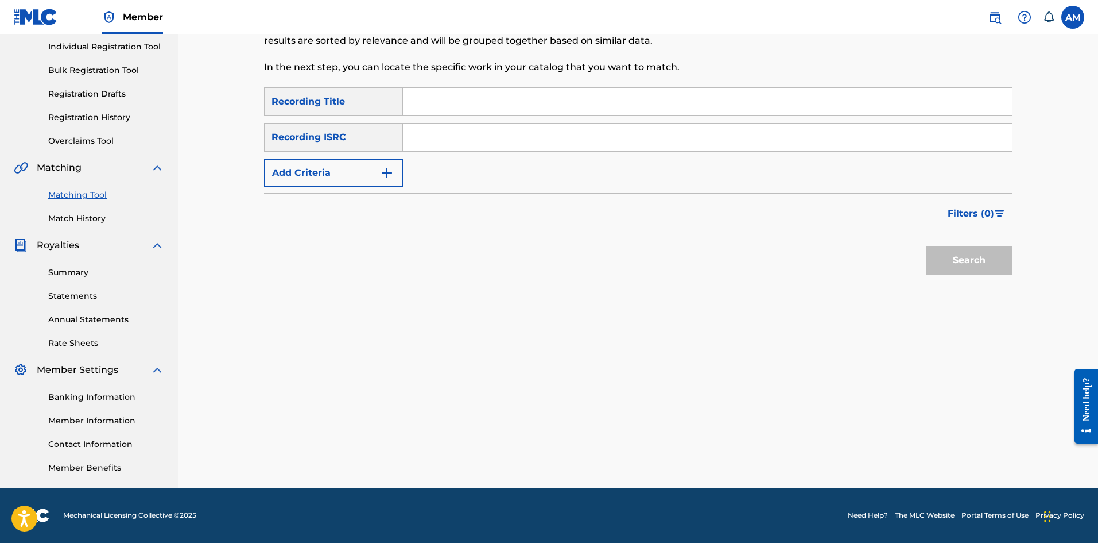
click at [451, 96] on input "Search Form" at bounding box center [707, 102] width 609 height 28
type input "LIAR"
click at [354, 164] on button "Add Criteria" at bounding box center [333, 172] width 139 height 29
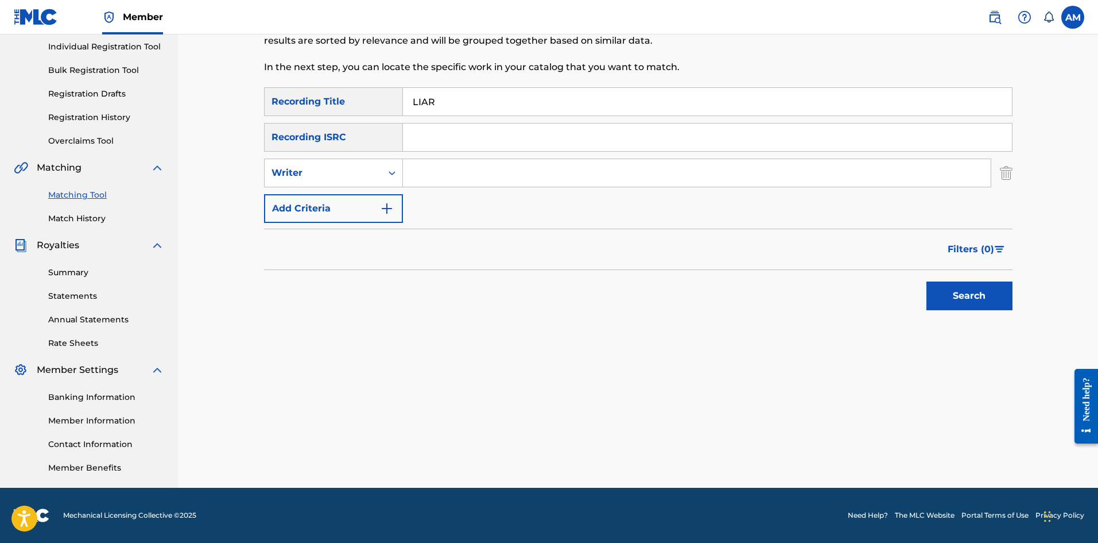
click at [444, 171] on input "Search Form" at bounding box center [697, 173] width 588 height 28
type input "GOLDFORD"
click at [951, 284] on button "Search" at bounding box center [970, 295] width 86 height 29
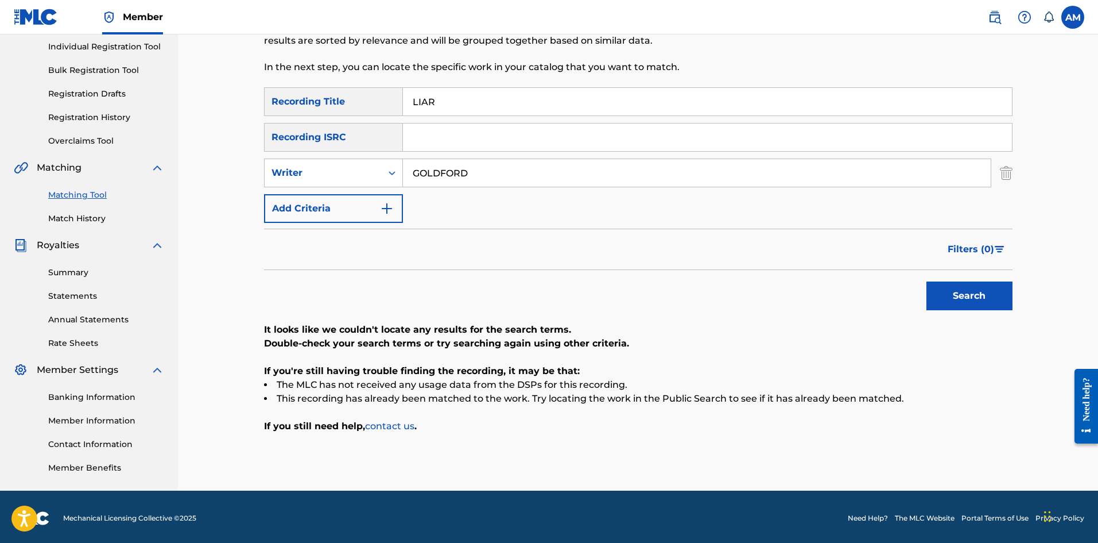
drag, startPoint x: 470, startPoint y: 98, endPoint x: 261, endPoint y: 113, distance: 210.2
click at [261, 113] on div "Matching Tool The Matching Tool allows Members to match sound recordings to wor…" at bounding box center [638, 218] width 776 height 544
click at [927, 281] on button "Search" at bounding box center [970, 295] width 86 height 29
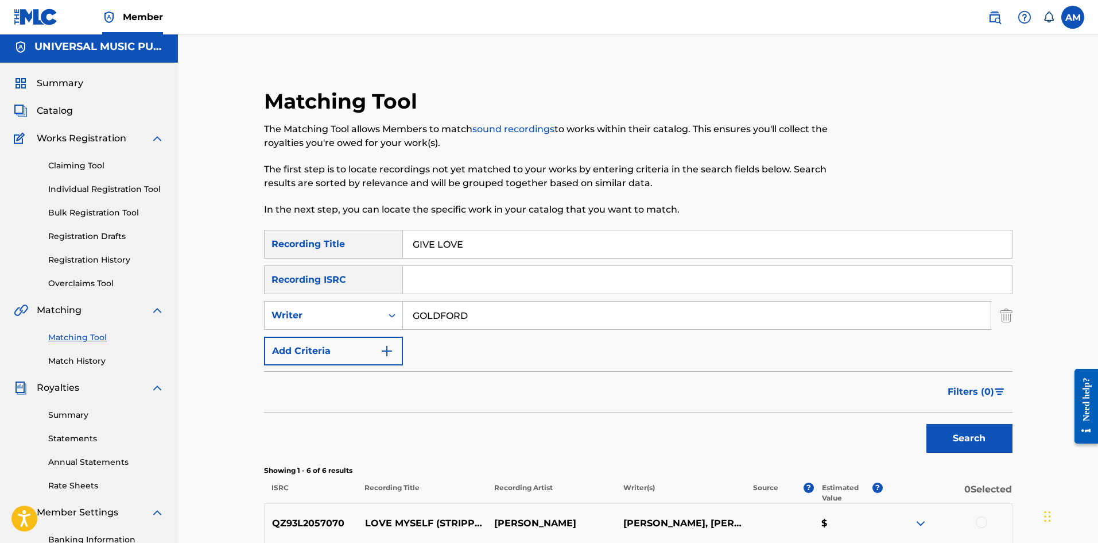
scroll to position [0, 0]
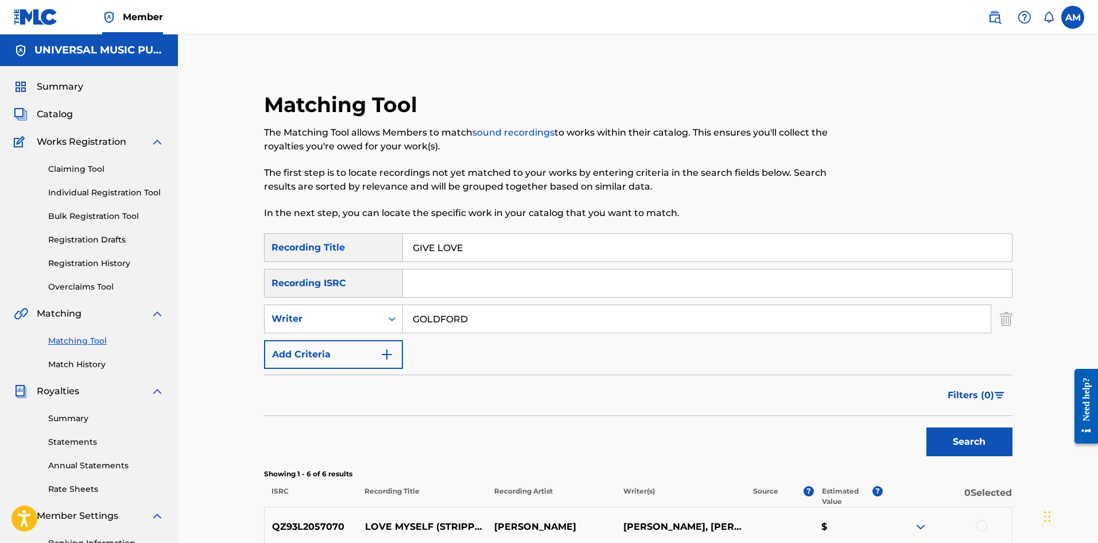
drag, startPoint x: 482, startPoint y: 244, endPoint x: 375, endPoint y: 242, distance: 107.4
click at [375, 242] on div "SearchWithCriteriaa6d061bb-f714-4db8-95aa-d3e247c583b8 Recording Title GIVE LOVE" at bounding box center [638, 247] width 749 height 29
type input "BETTER OFF LONELY"
click at [994, 441] on button "Search" at bounding box center [970, 441] width 86 height 29
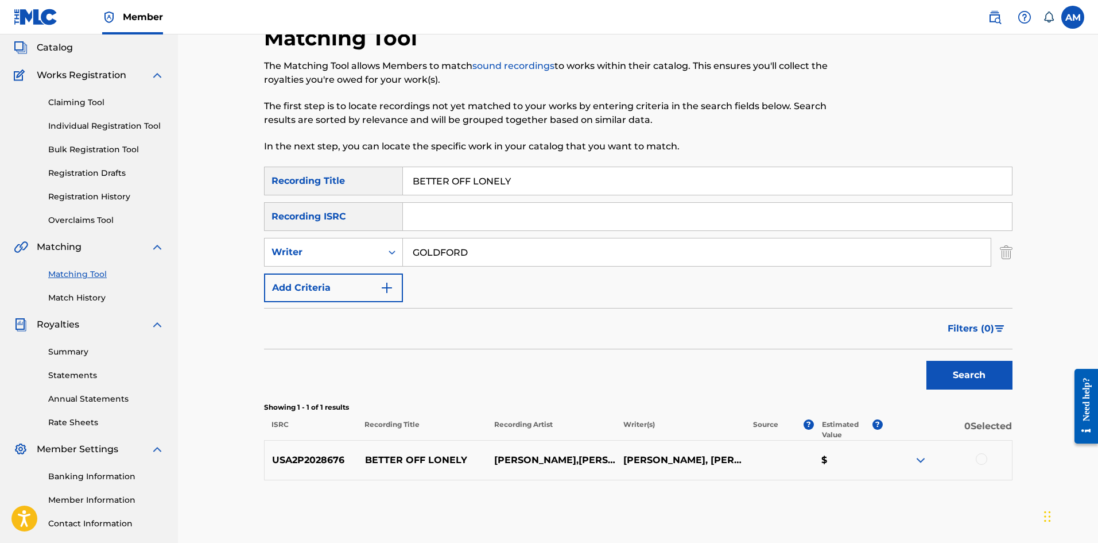
scroll to position [146, 0]
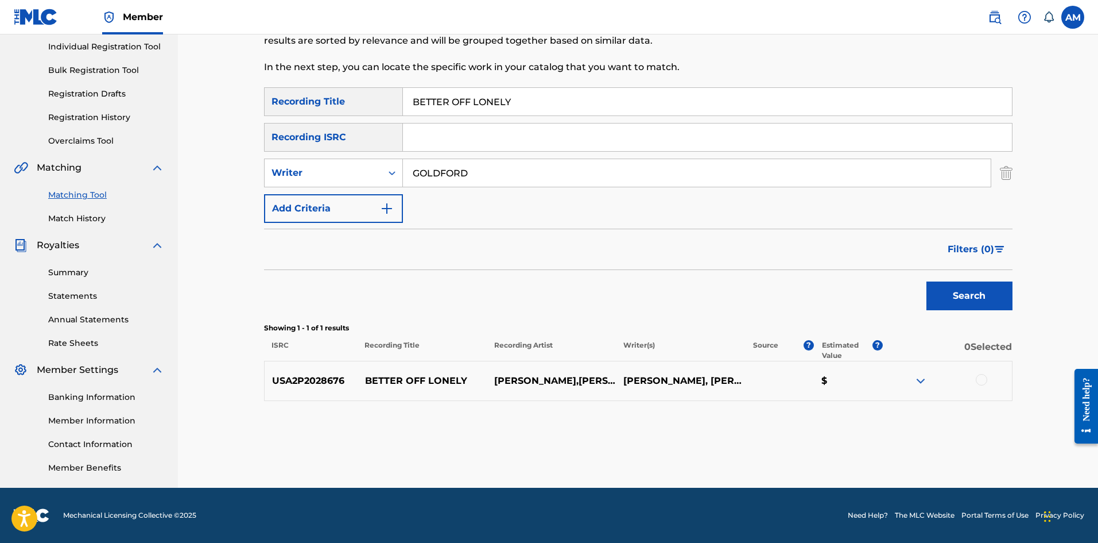
click at [987, 380] on div at bounding box center [981, 379] width 11 height 11
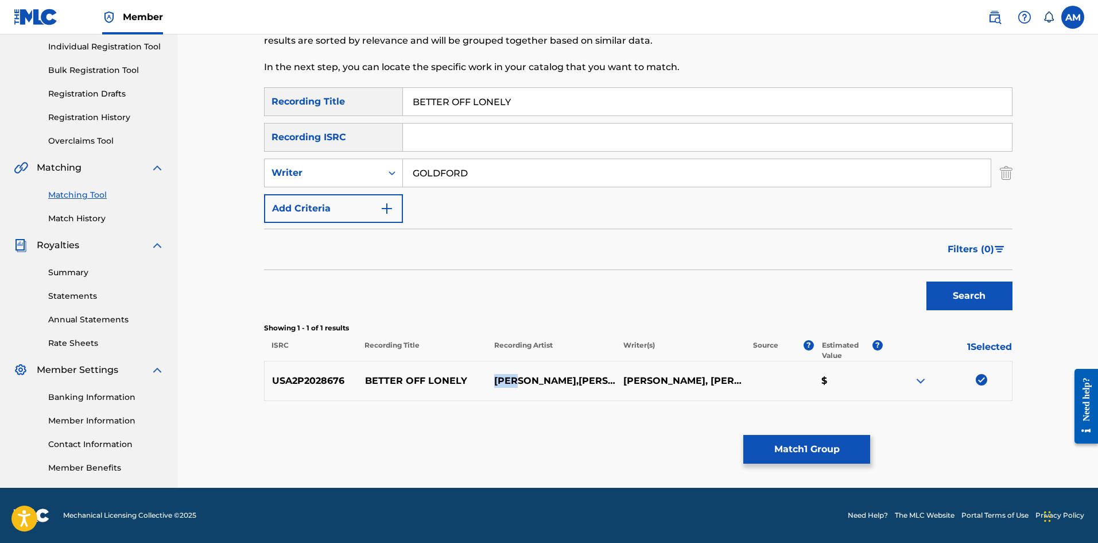
drag, startPoint x: 521, startPoint y: 380, endPoint x: 493, endPoint y: 380, distance: 27.6
click at [493, 380] on p "RØRY,NURKO" at bounding box center [551, 381] width 129 height 14
copy p "RØRY"
click at [342, 176] on div "Writer" at bounding box center [323, 173] width 103 height 14
click at [348, 197] on div "Recording Artist" at bounding box center [334, 201] width 138 height 29
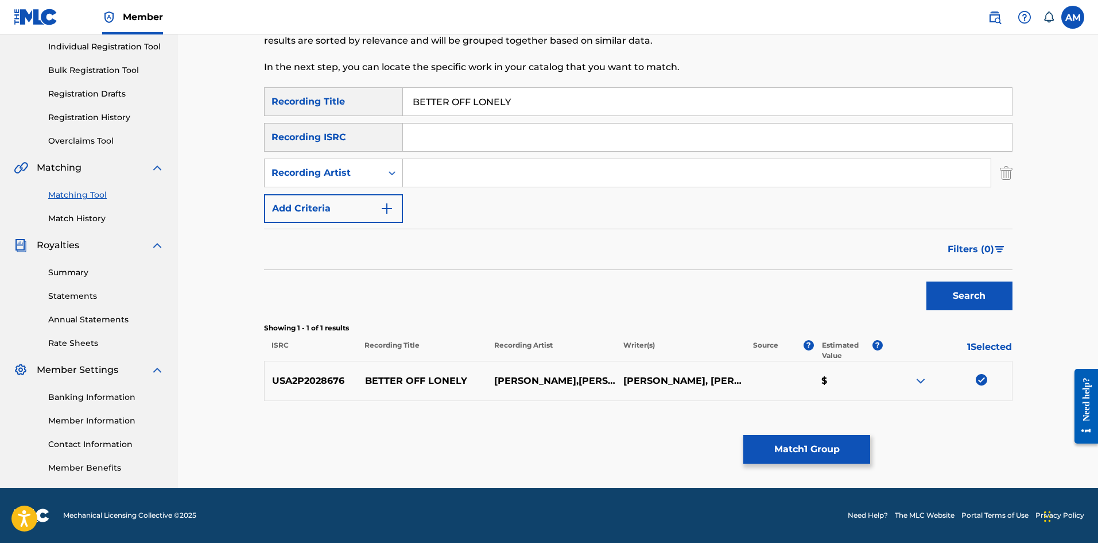
click at [529, 170] on input "Search Form" at bounding box center [697, 173] width 588 height 28
paste input "RØRY"
type input "RØRY"
click at [973, 294] on button "Search" at bounding box center [970, 295] width 86 height 29
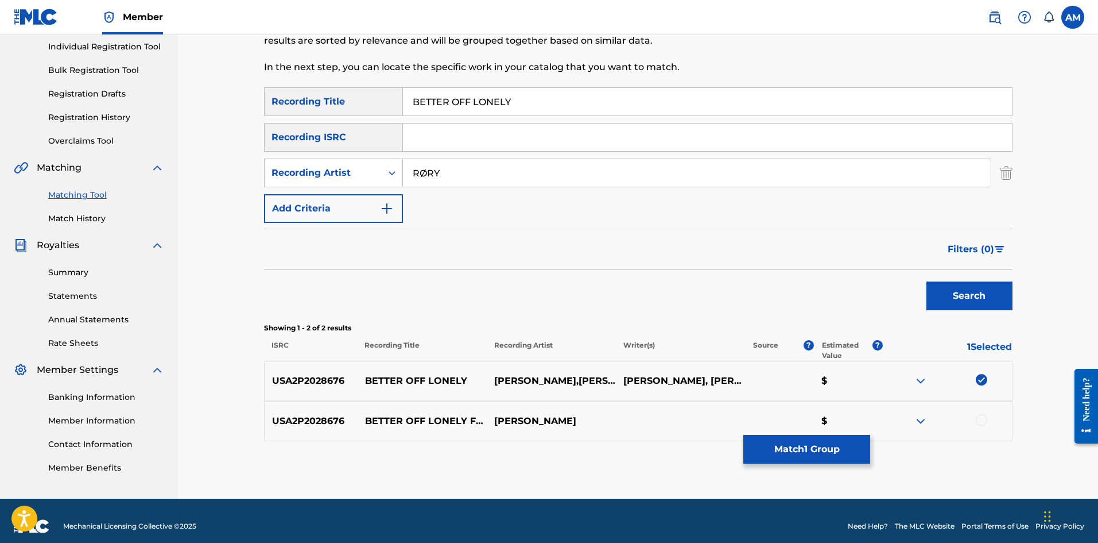
click at [982, 419] on div at bounding box center [981, 419] width 11 height 11
click at [822, 457] on button "Match 2 Groups" at bounding box center [807, 449] width 127 height 29
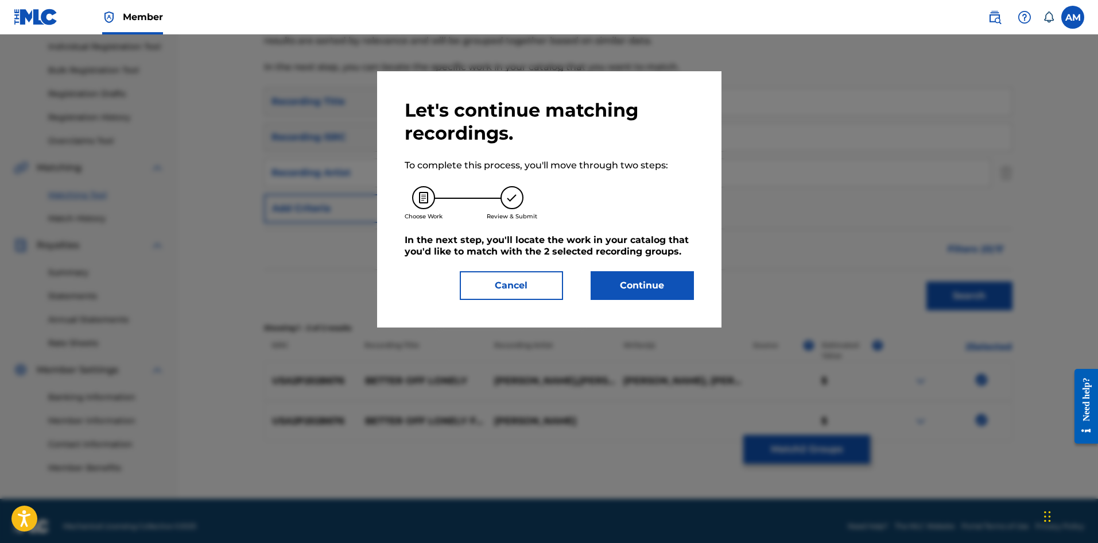
click at [511, 291] on button "Cancel" at bounding box center [511, 285] width 103 height 29
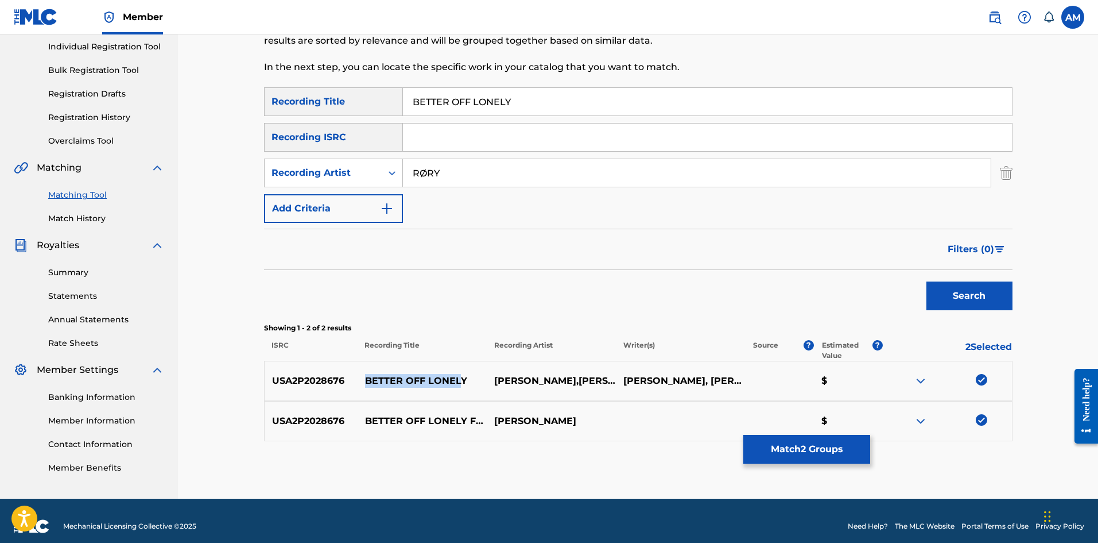
drag, startPoint x: 462, startPoint y: 378, endPoint x: 366, endPoint y: 380, distance: 95.9
click at [366, 380] on p "BETTER OFF LONELY" at bounding box center [421, 381] width 129 height 14
copy p "BETTER OFF LONEL"
click at [844, 454] on button "Match 2 Groups" at bounding box center [807, 449] width 127 height 29
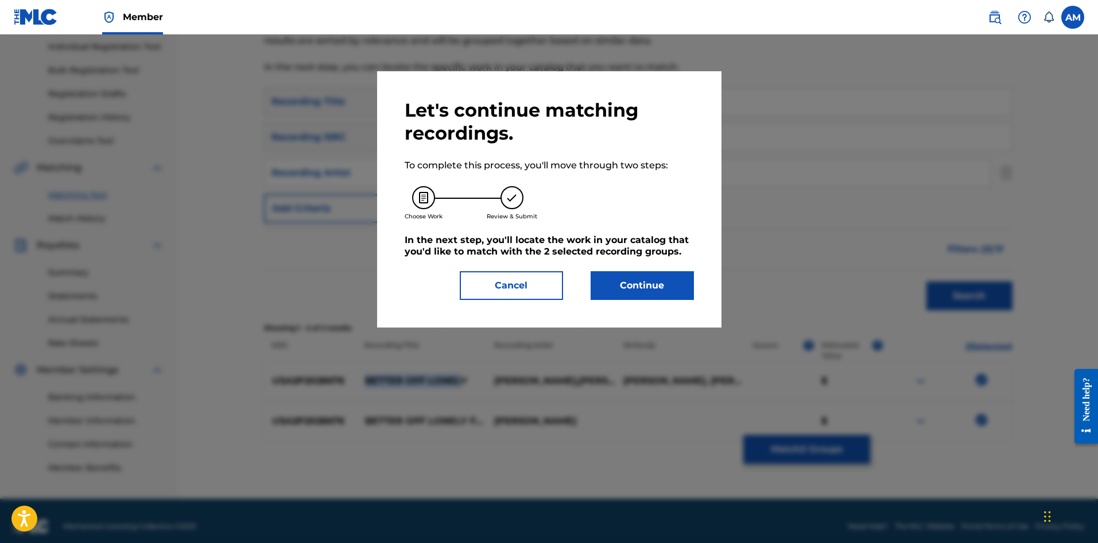
click at [661, 283] on button "Continue" at bounding box center [642, 285] width 103 height 29
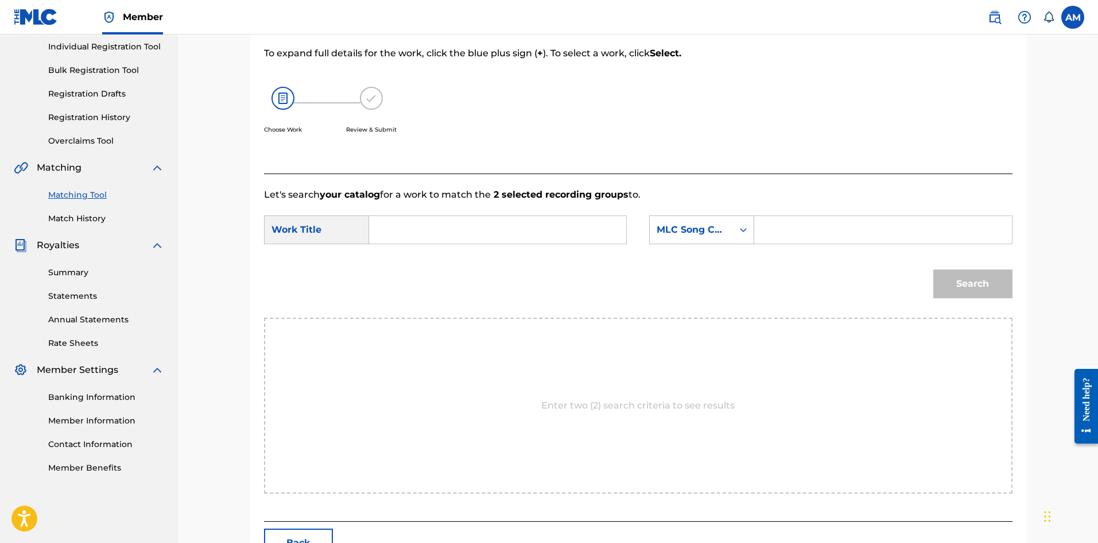
click at [467, 230] on input "Search Form" at bounding box center [498, 230] width 238 height 28
paste input "BETTER OFF LONEL"
type input "BETTER OFF LONELY"
drag, startPoint x: 781, startPoint y: 233, endPoint x: 699, endPoint y: 230, distance: 82.2
click at [781, 233] on input "Search Form" at bounding box center [883, 230] width 238 height 28
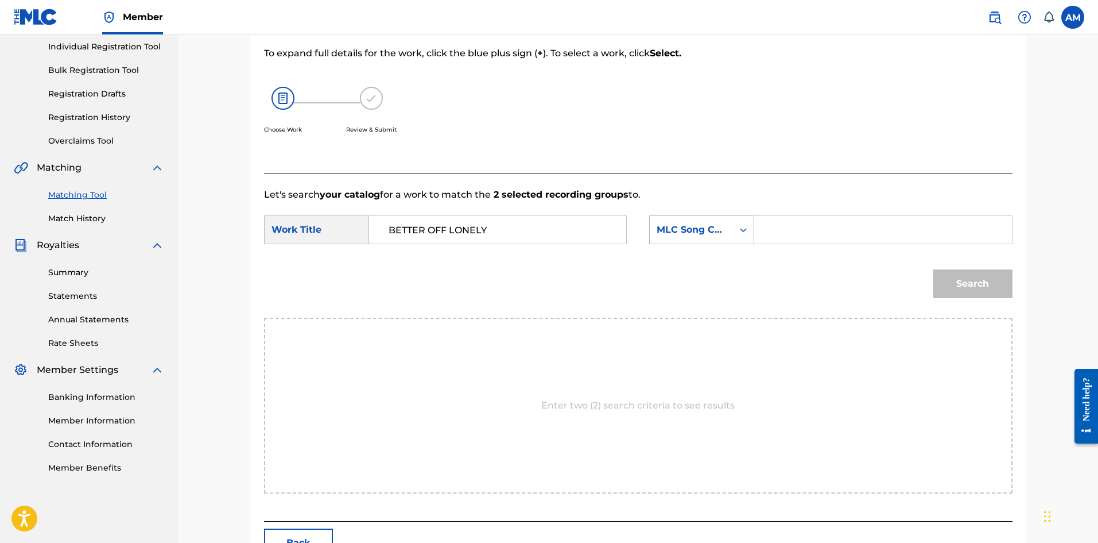
click at [699, 229] on div "MLC Song Code" at bounding box center [691, 230] width 69 height 14
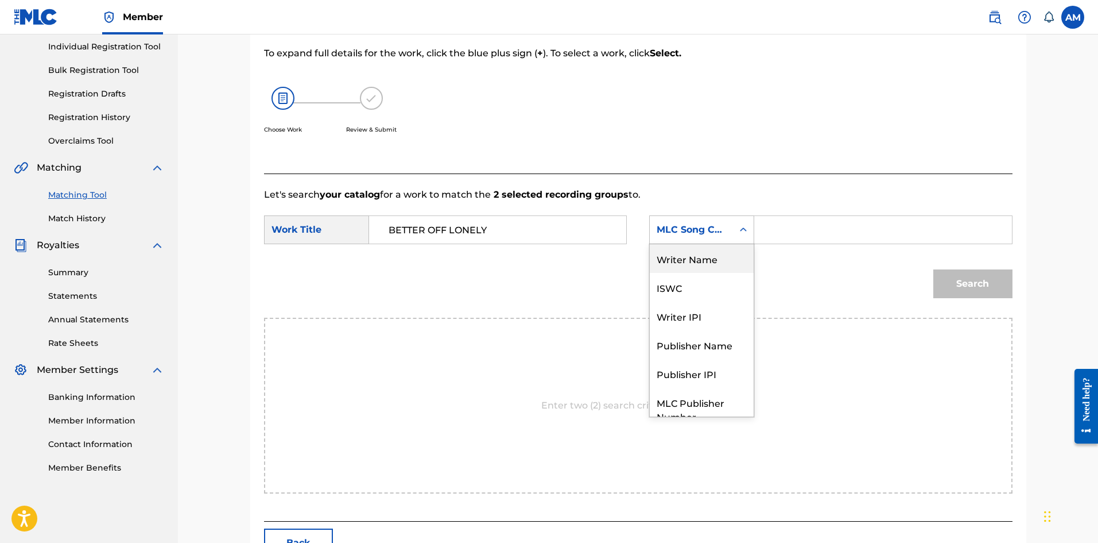
click at [697, 262] on div "Writer Name" at bounding box center [702, 258] width 104 height 29
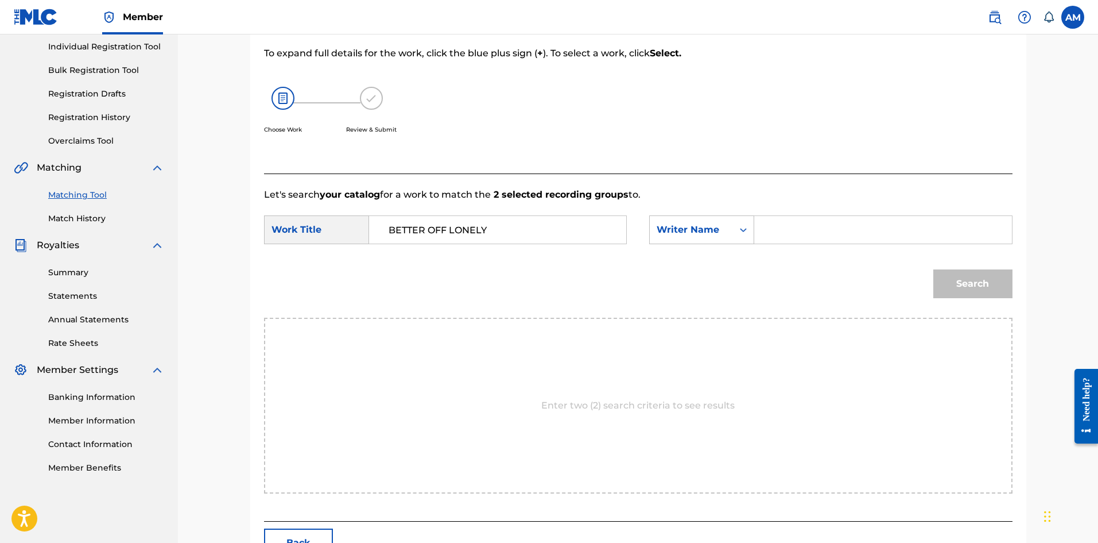
drag, startPoint x: 726, startPoint y: 250, endPoint x: 812, endPoint y: 222, distance: 90.6
click at [812, 222] on input "Search Form" at bounding box center [883, 230] width 238 height 28
type input "GOLDFORD"
click at [972, 281] on button "Search" at bounding box center [973, 283] width 79 height 29
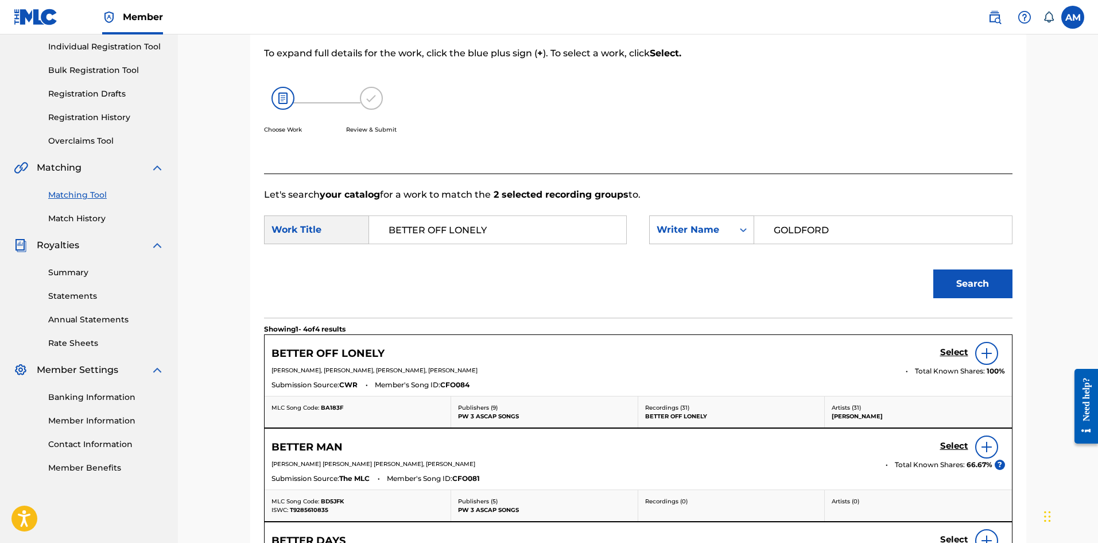
click at [962, 352] on h5 "Select" at bounding box center [955, 352] width 28 height 11
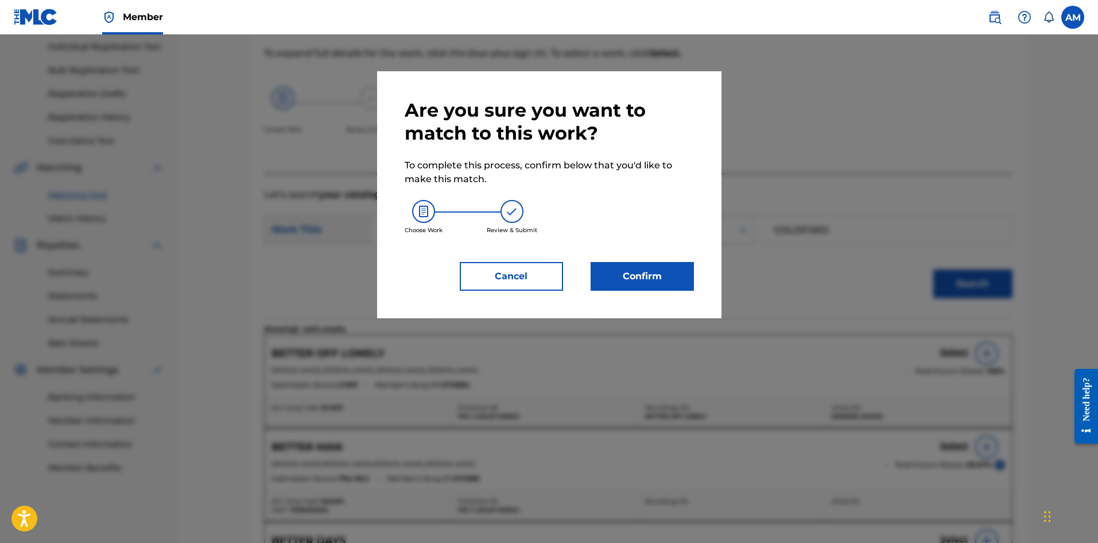
click at [670, 280] on button "Confirm" at bounding box center [642, 276] width 103 height 29
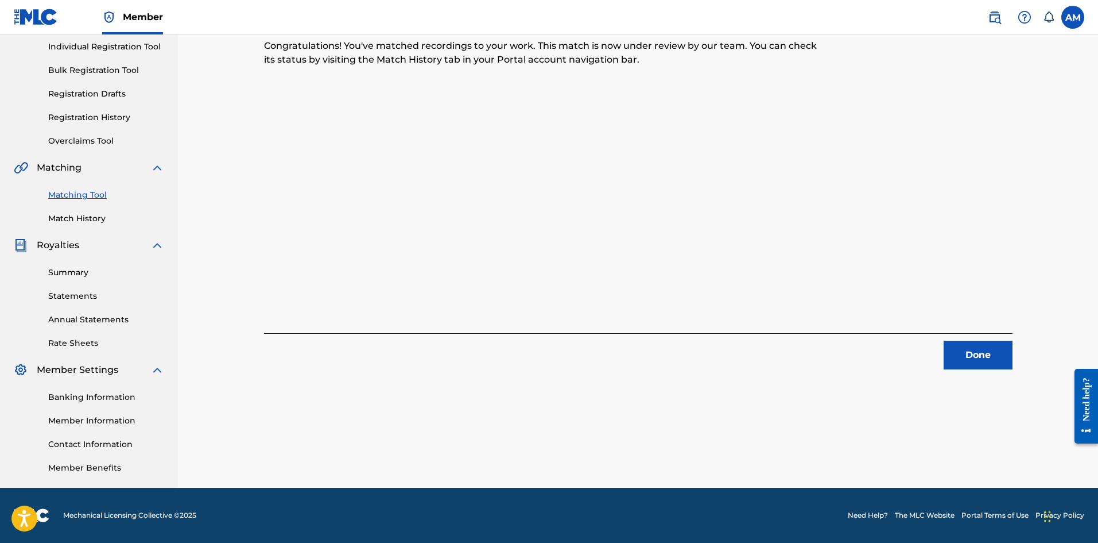
click at [996, 364] on button "Done" at bounding box center [978, 354] width 69 height 29
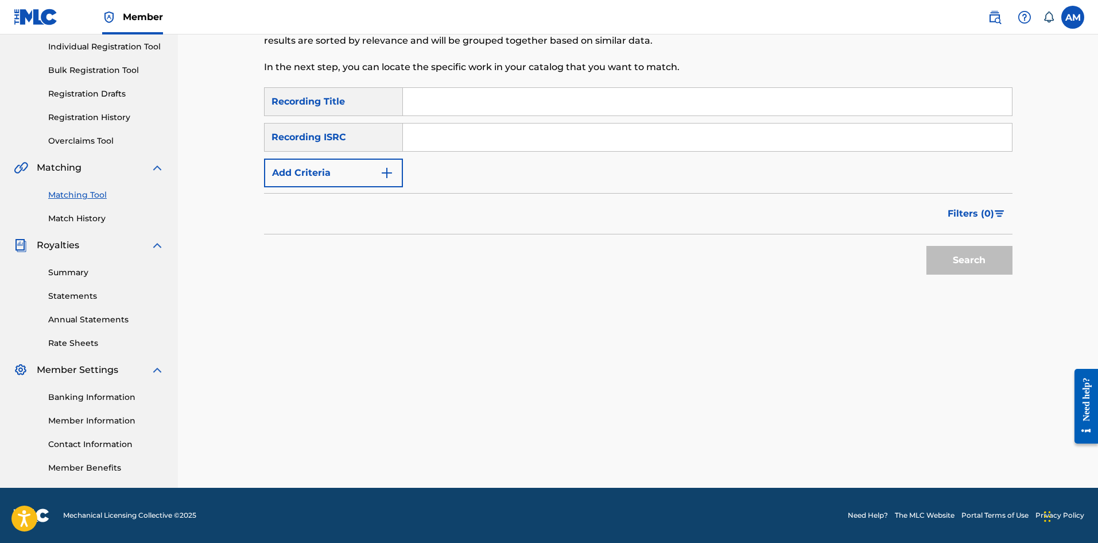
click at [439, 99] on input "Search Form" at bounding box center [707, 102] width 609 height 28
type input "LOVE ME, I'M A MESS"
click at [359, 164] on button "Add Criteria" at bounding box center [333, 172] width 139 height 29
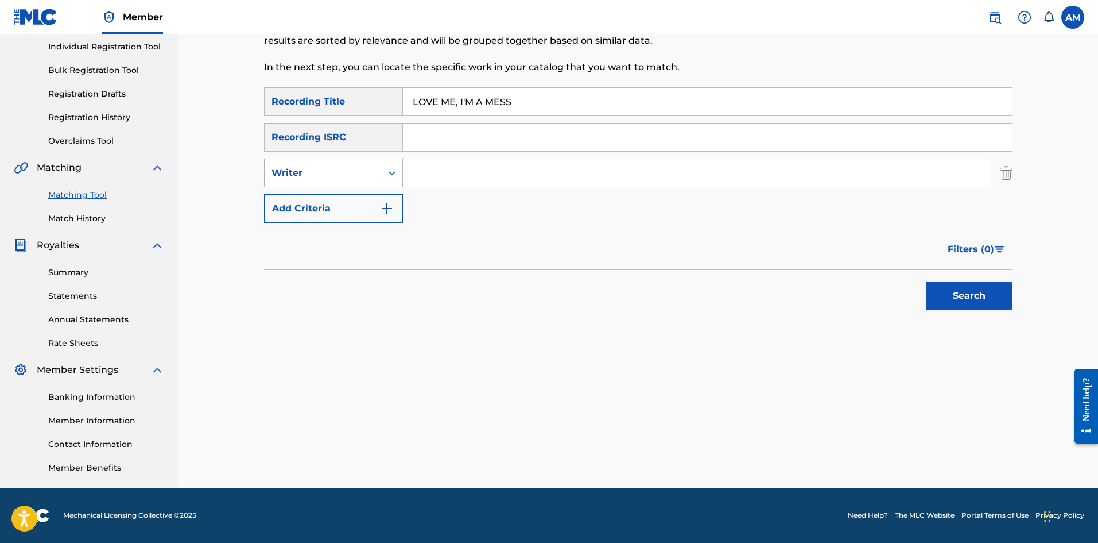
click at [343, 175] on div "Writer" at bounding box center [323, 173] width 103 height 14
drag, startPoint x: 345, startPoint y: 200, endPoint x: 358, endPoint y: 188, distance: 17.9
click at [345, 199] on div "Recording Artist" at bounding box center [334, 201] width 138 height 29
click at [440, 175] on input "Search Form" at bounding box center [697, 173] width 588 height 28
type input "JESPER JENSET"
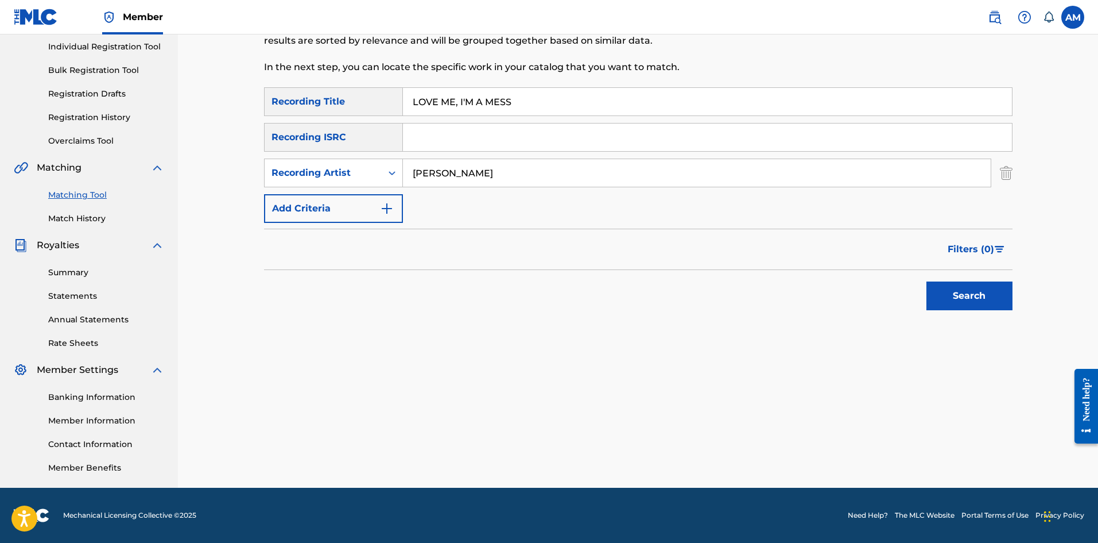
click at [927, 281] on button "Search" at bounding box center [970, 295] width 86 height 29
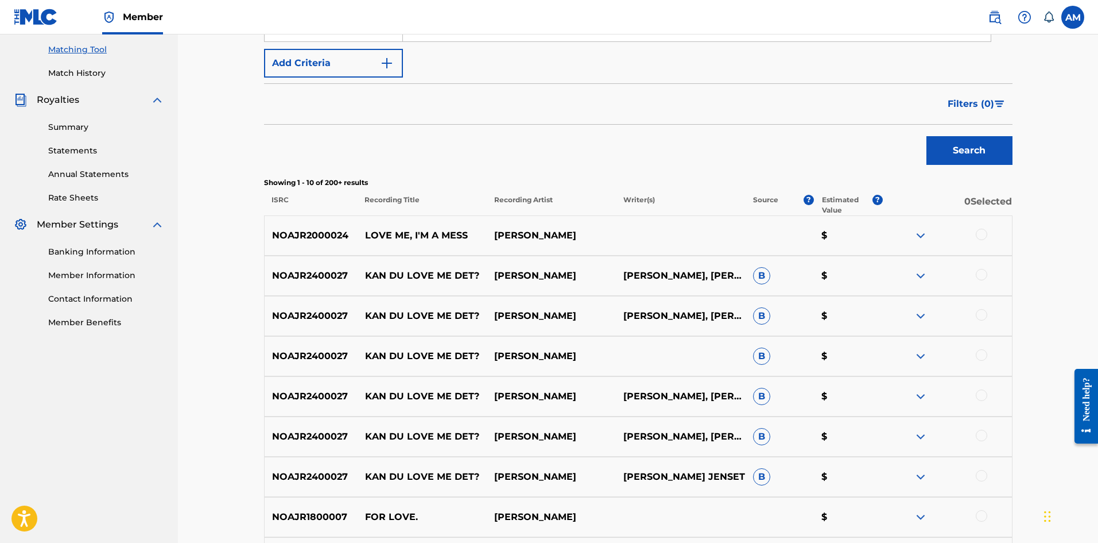
scroll to position [318, 0]
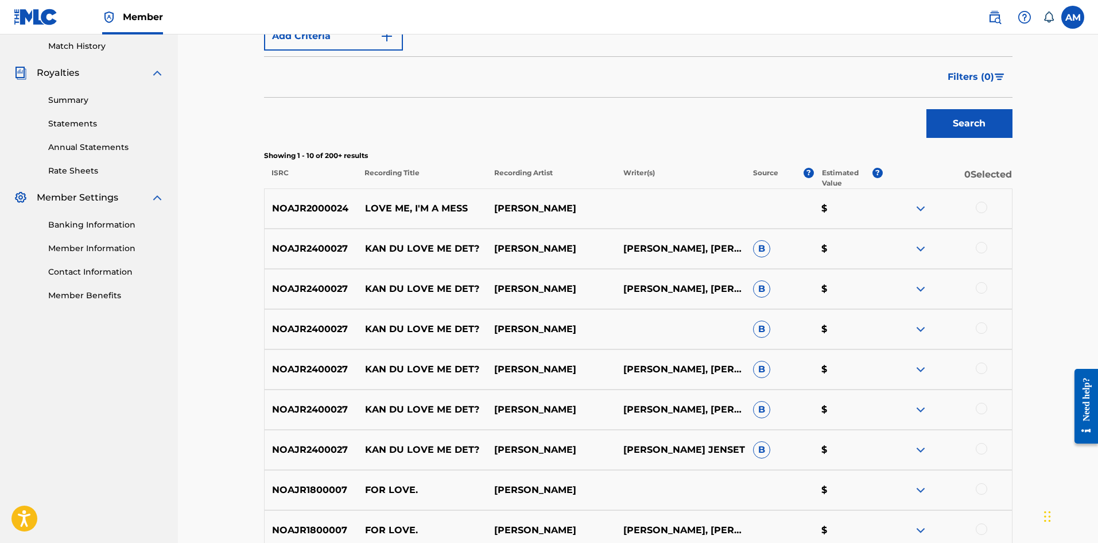
click at [985, 204] on div at bounding box center [981, 207] width 11 height 11
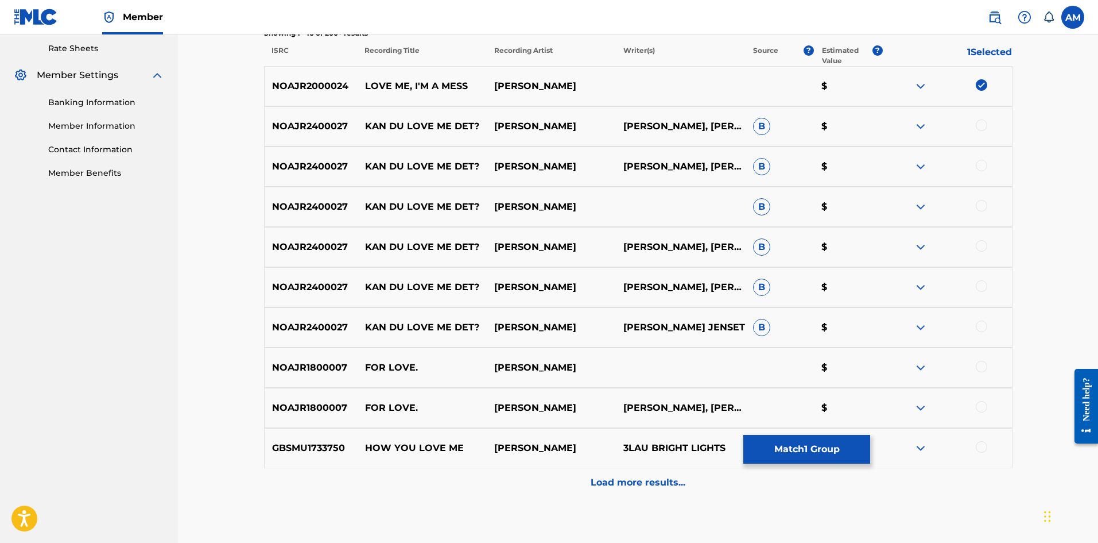
scroll to position [490, 0]
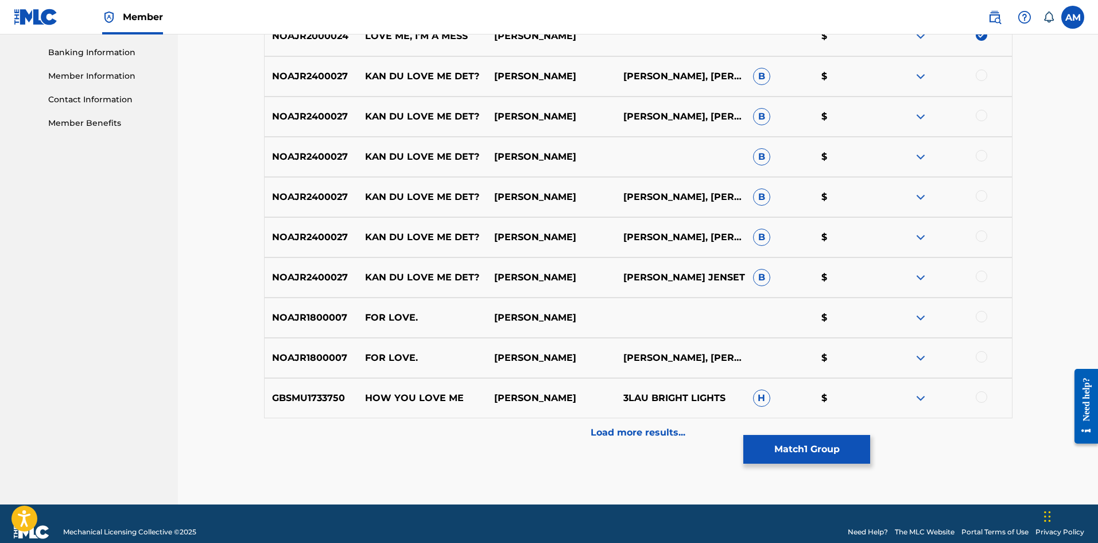
click at [628, 432] on p "Load more results..." at bounding box center [638, 432] width 95 height 14
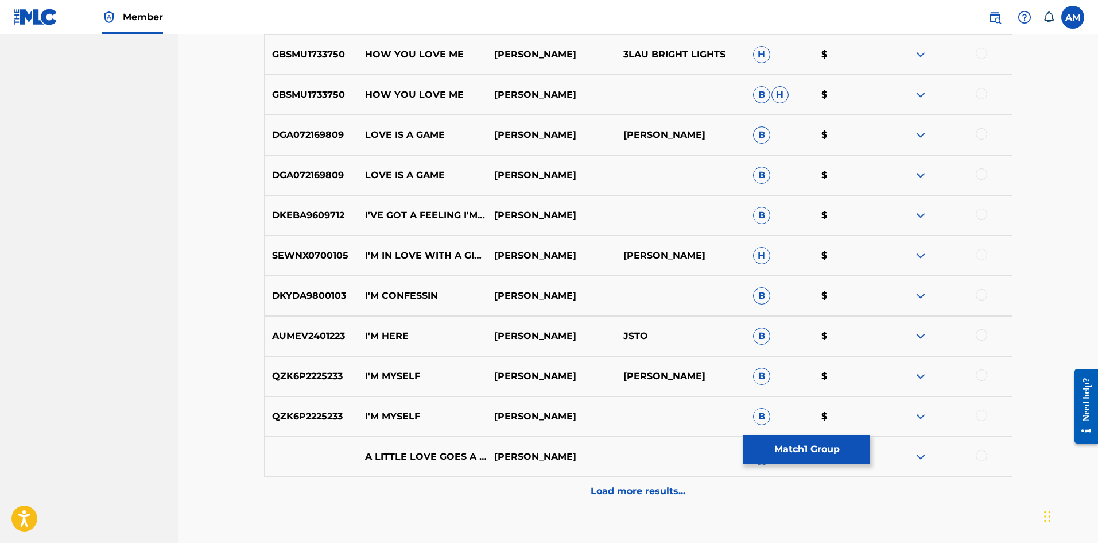
scroll to position [835, 0]
click at [815, 442] on button "Match 1 Group" at bounding box center [807, 449] width 127 height 29
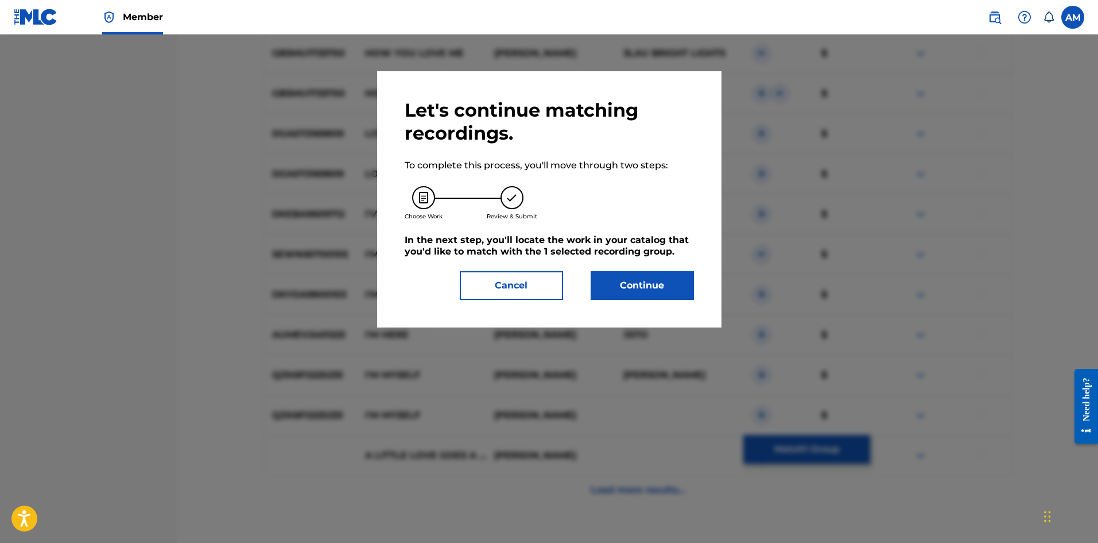
click at [620, 280] on button "Continue" at bounding box center [642, 285] width 103 height 29
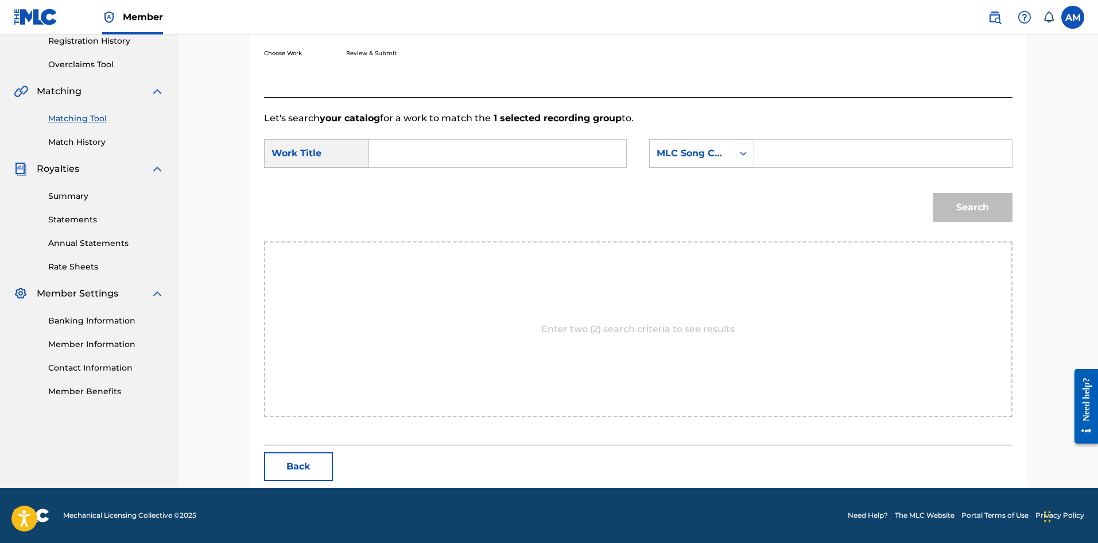
scroll to position [222, 0]
click at [442, 150] on input "Search Form" at bounding box center [498, 154] width 238 height 28
type input "LOVE ME, I'M A MESS"
click at [686, 168] on div "SearchWithCriteriaf64448bb-ba98-43a4-a7fc-07669fbc3918 Work Title LOVE ME, I'M …" at bounding box center [638, 157] width 749 height 36
click at [692, 159] on div "MLC Song Code" at bounding box center [691, 153] width 69 height 14
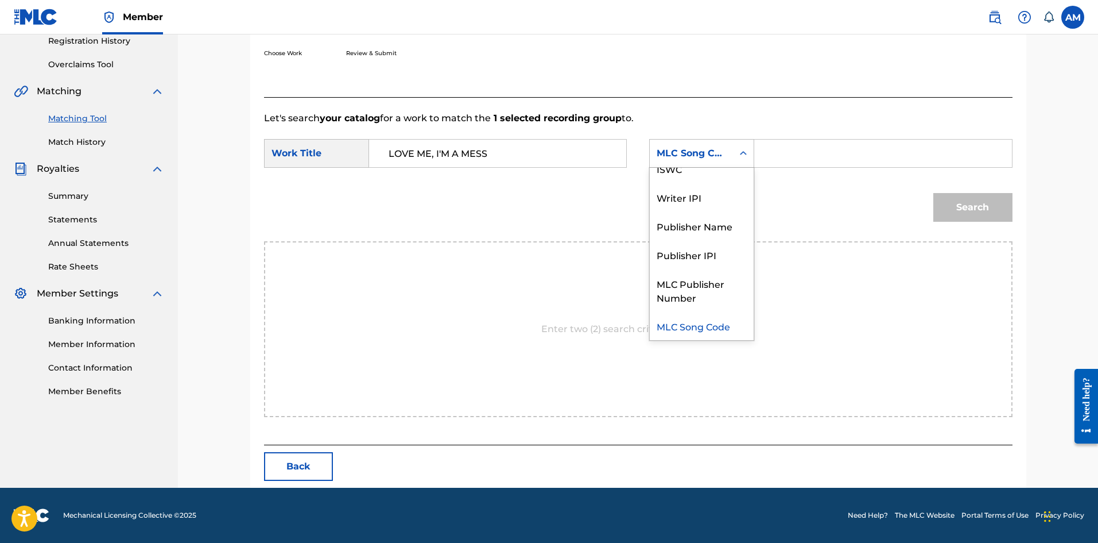
scroll to position [0, 0]
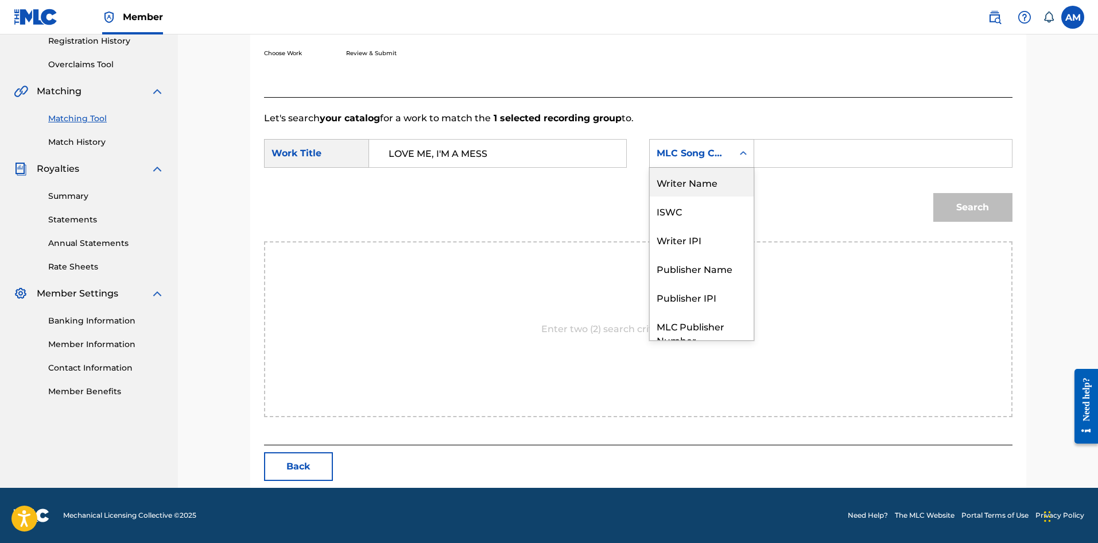
drag, startPoint x: 700, startPoint y: 190, endPoint x: 736, endPoint y: 169, distance: 41.7
click at [701, 189] on div "Writer Name" at bounding box center [702, 182] width 104 height 29
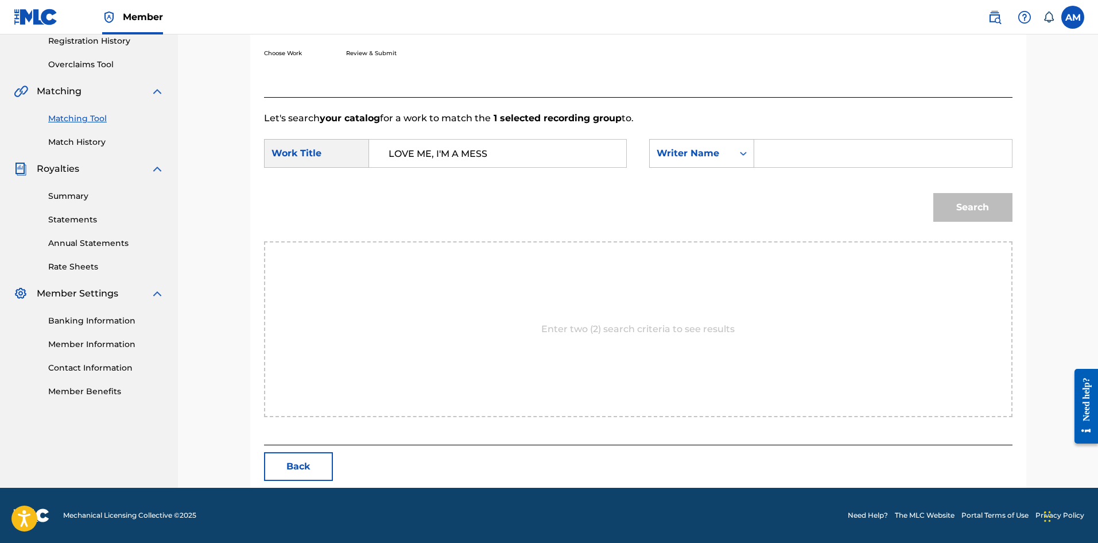
drag, startPoint x: 736, startPoint y: 169, endPoint x: 854, endPoint y: 144, distance: 121.1
click at [854, 144] on input "Search Form" at bounding box center [883, 154] width 238 height 28
type input "GOLDFORD"
click at [964, 203] on button "Search" at bounding box center [973, 207] width 79 height 29
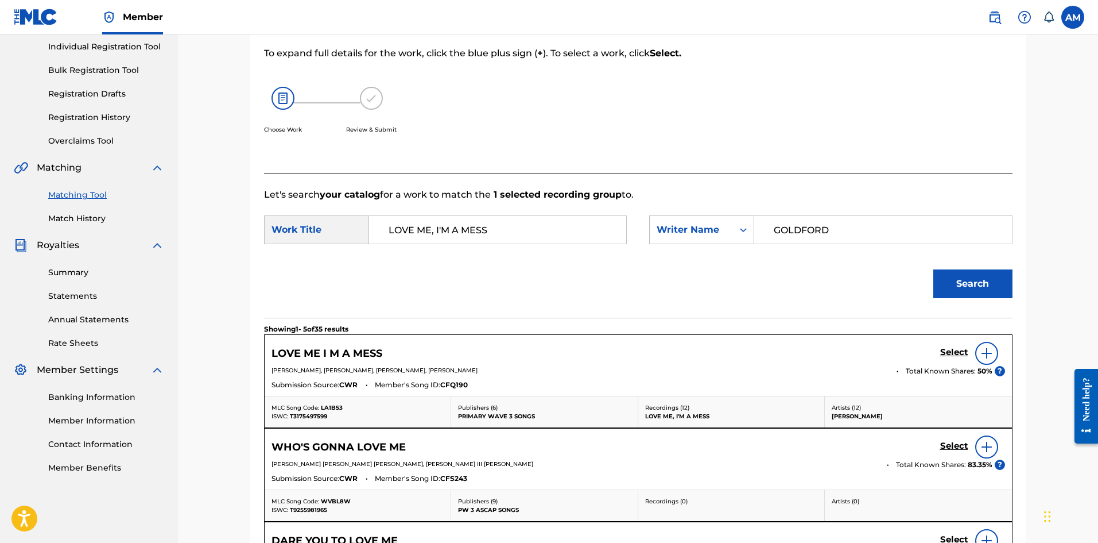
scroll to position [222, 0]
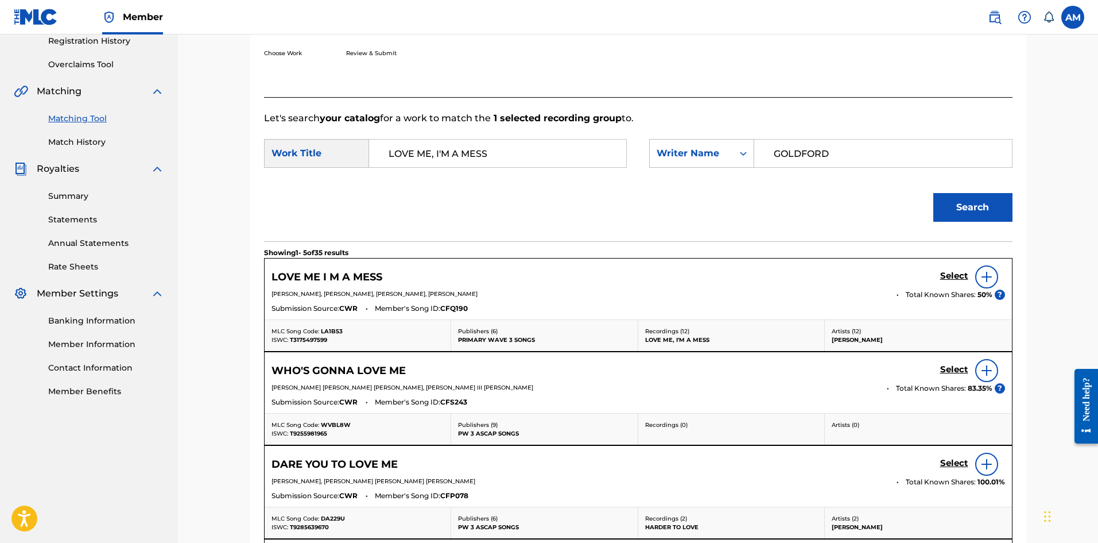
click at [954, 275] on h5 "Select" at bounding box center [955, 275] width 28 height 11
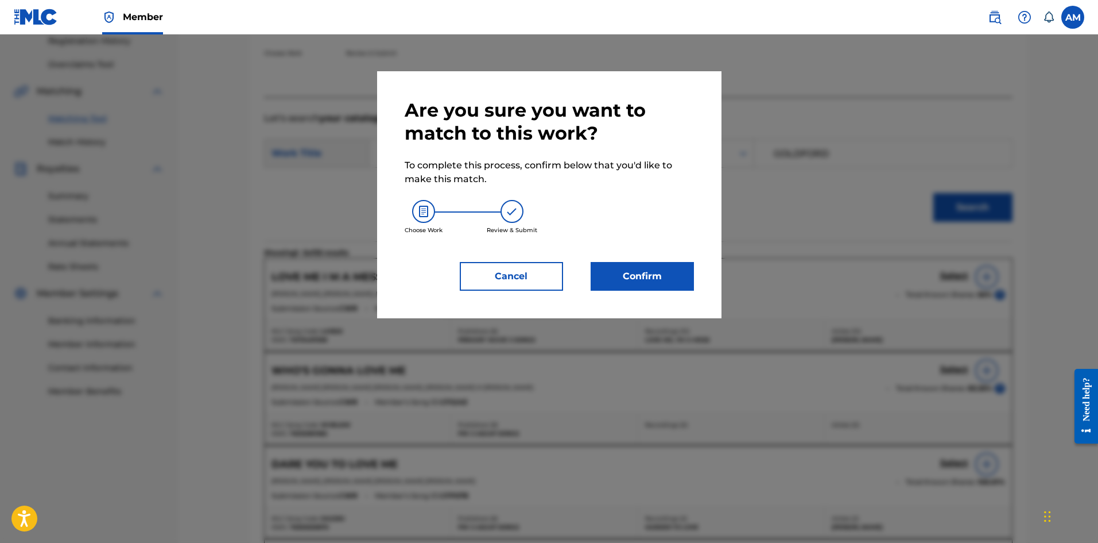
click at [675, 273] on button "Confirm" at bounding box center [642, 276] width 103 height 29
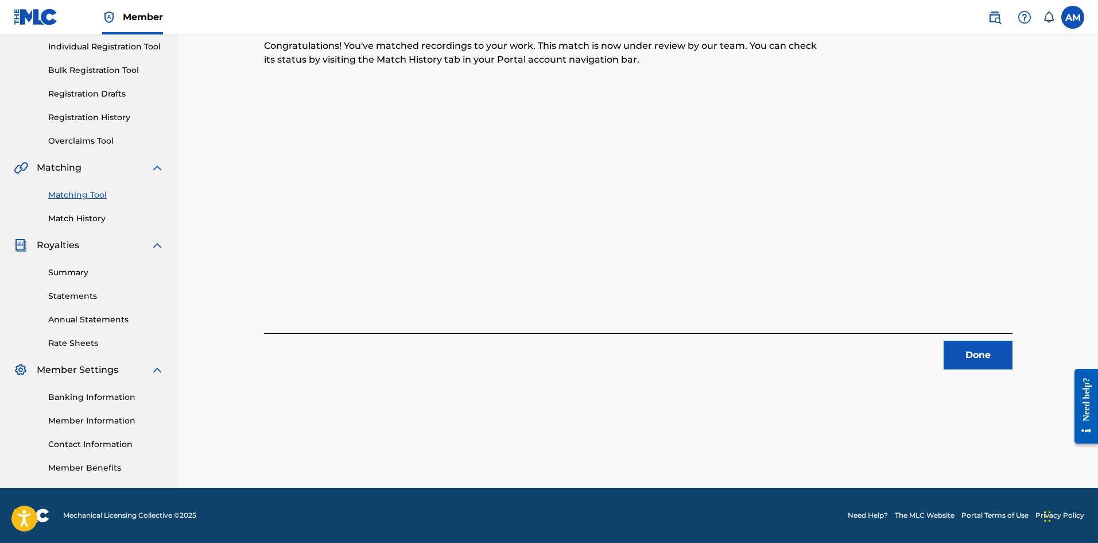
click at [966, 359] on button "Done" at bounding box center [978, 354] width 69 height 29
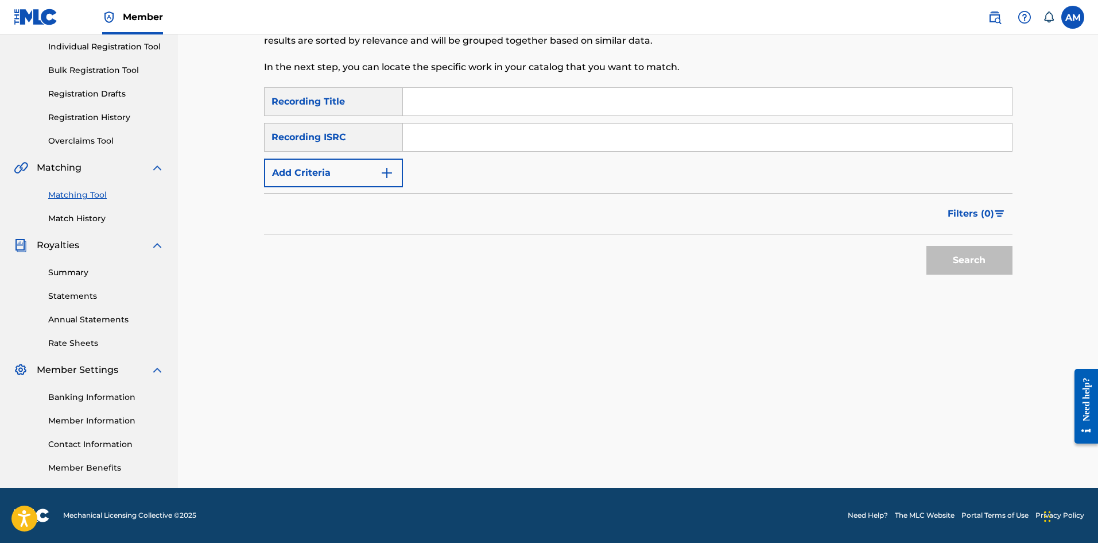
click at [439, 108] on input "Search Form" at bounding box center [707, 102] width 609 height 28
type input "GIVE LOVE"
click at [366, 171] on button "Add Criteria" at bounding box center [333, 172] width 139 height 29
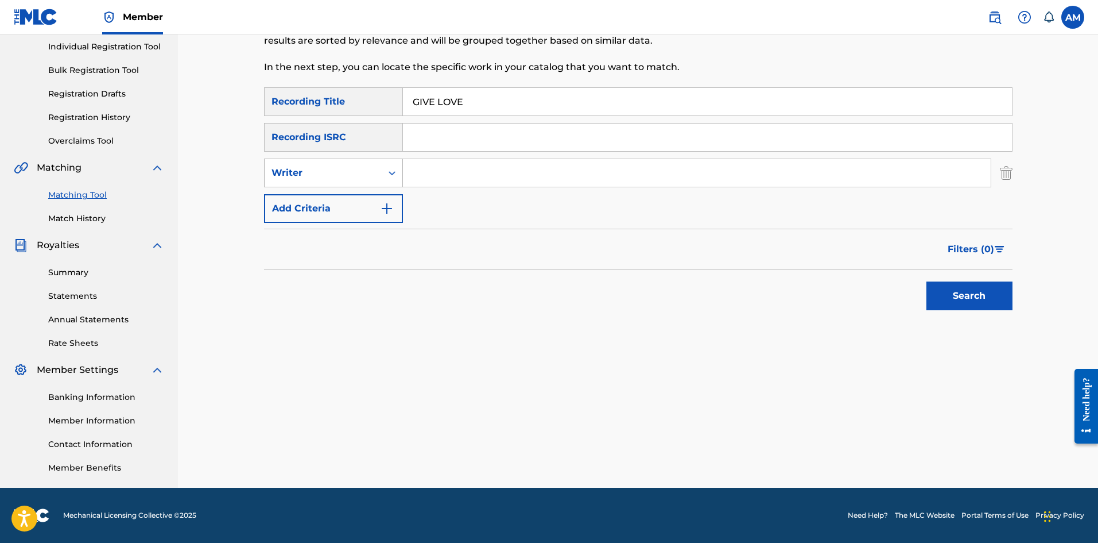
click at [354, 176] on div "Writer" at bounding box center [323, 173] width 103 height 14
click at [356, 202] on div "Recording Artist" at bounding box center [334, 201] width 138 height 29
click at [429, 177] on input "Search Form" at bounding box center [697, 173] width 588 height 28
type input "ANDY GRAMMER"
click at [951, 295] on button "Search" at bounding box center [970, 295] width 86 height 29
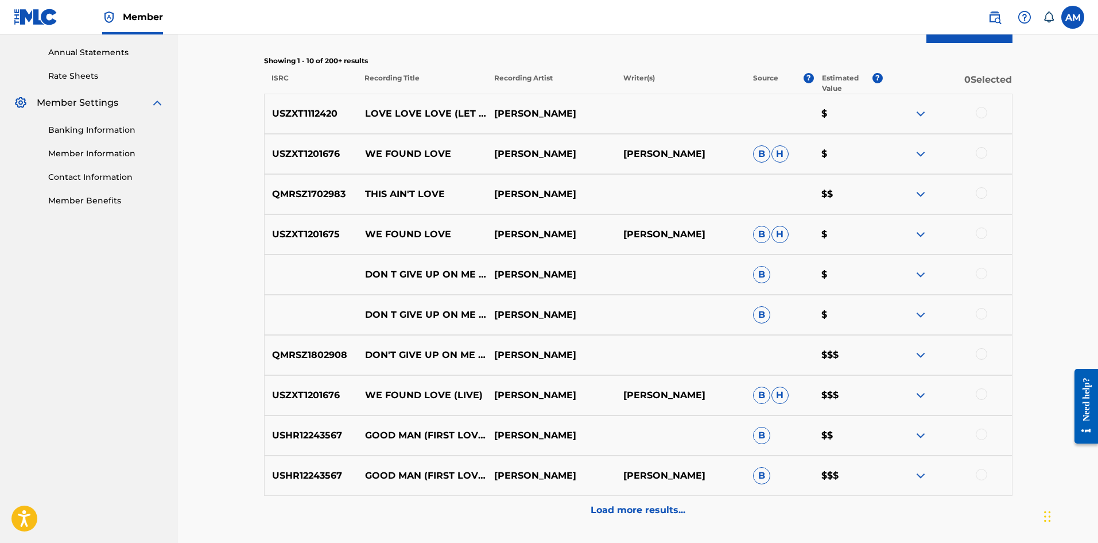
scroll to position [433, 0]
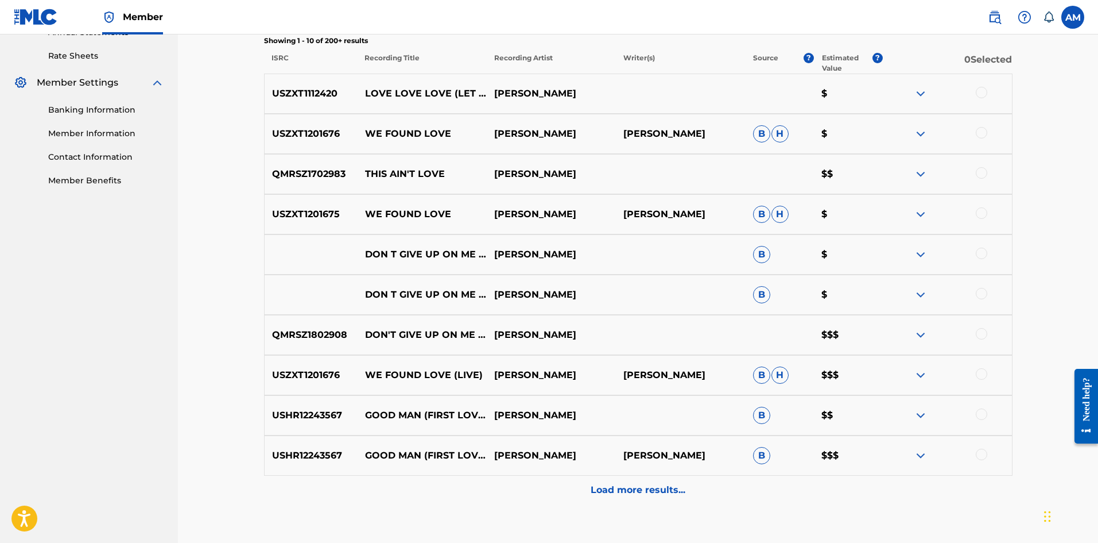
click at [607, 497] on div "Load more results..." at bounding box center [638, 489] width 749 height 29
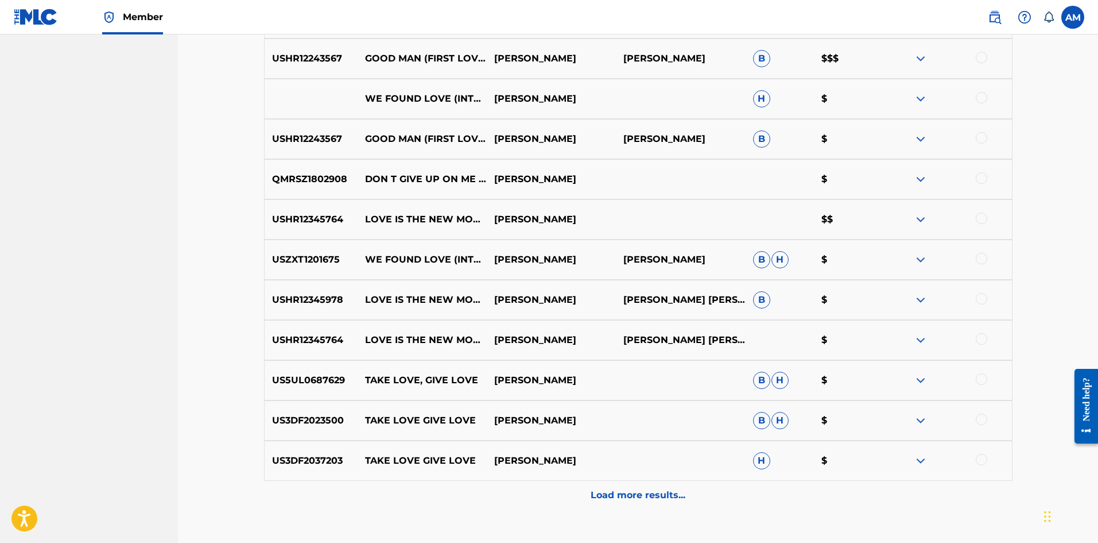
scroll to position [909, 0]
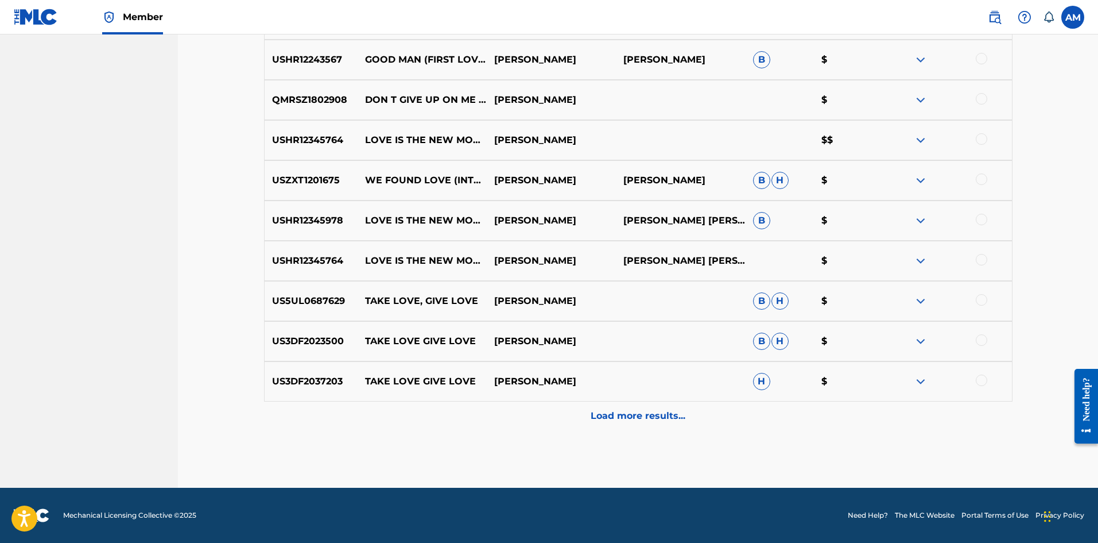
click at [643, 412] on p "Load more results..." at bounding box center [638, 416] width 95 height 14
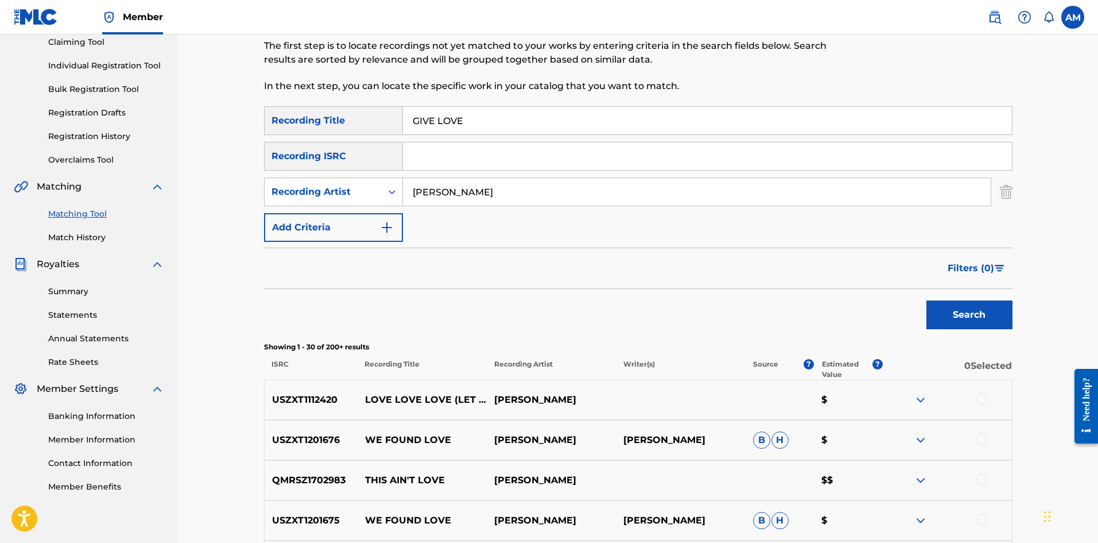
scroll to position [0, 0]
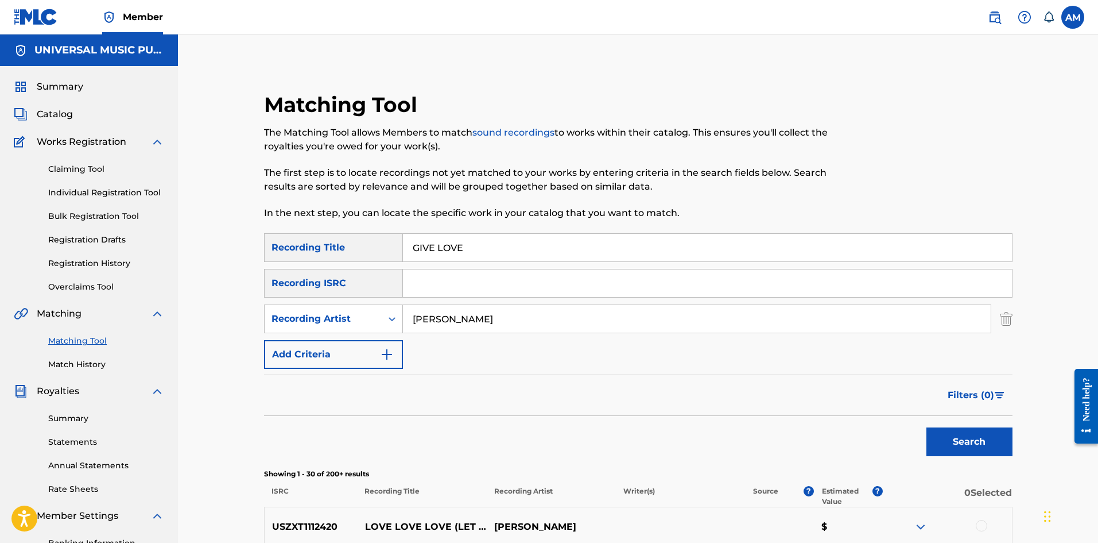
drag, startPoint x: 400, startPoint y: 249, endPoint x: 281, endPoint y: 249, distance: 118.3
click at [281, 249] on div "SearchWithCriteriaa6d061bb-f714-4db8-95aa-d3e247c583b8 Recording Title GIVE LOVE" at bounding box center [638, 247] width 749 height 29
type input "SWEET EMOTIONS"
drag, startPoint x: 432, startPoint y: 320, endPoint x: 334, endPoint y: 323, distance: 97.7
click at [334, 322] on div "SearchWithCriteriaad758b2c-2265-49ea-ac3c-3a8ccb1f4391 Recording Artist ANDY GR…" at bounding box center [638, 318] width 749 height 29
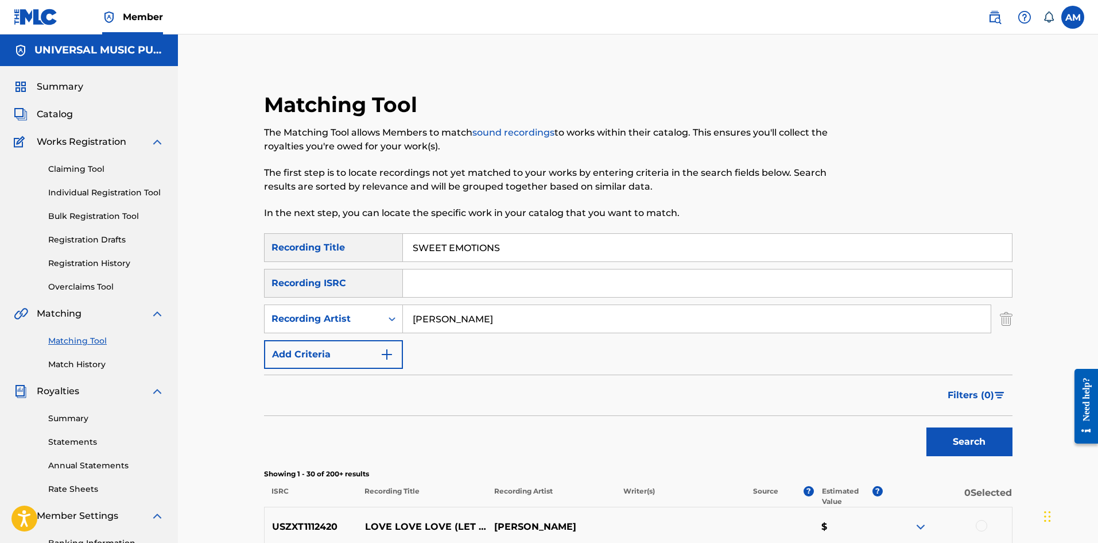
type input "JESPER JENSET"
click at [985, 443] on button "Search" at bounding box center [970, 441] width 86 height 29
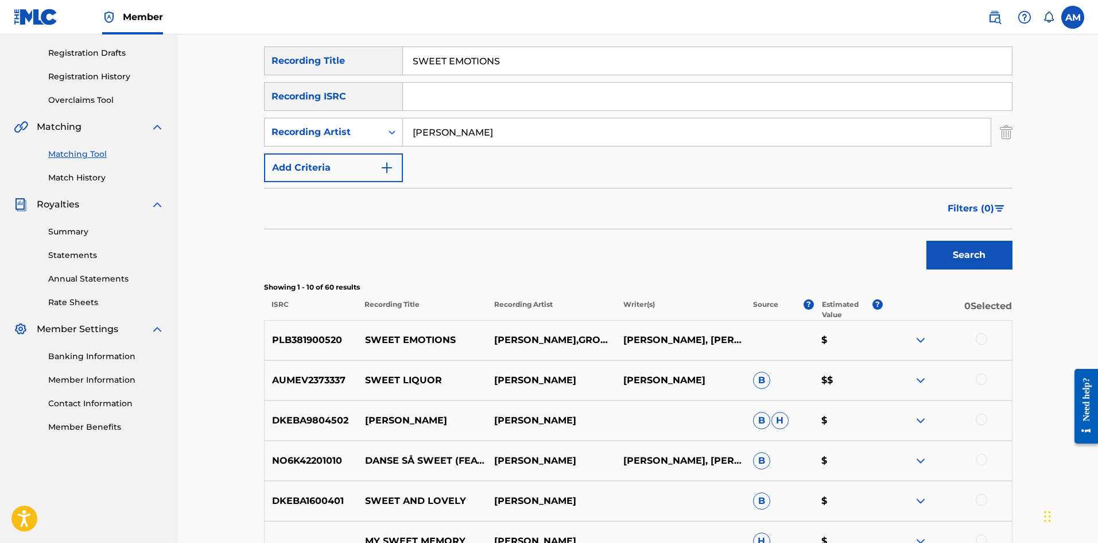
scroll to position [115, 0]
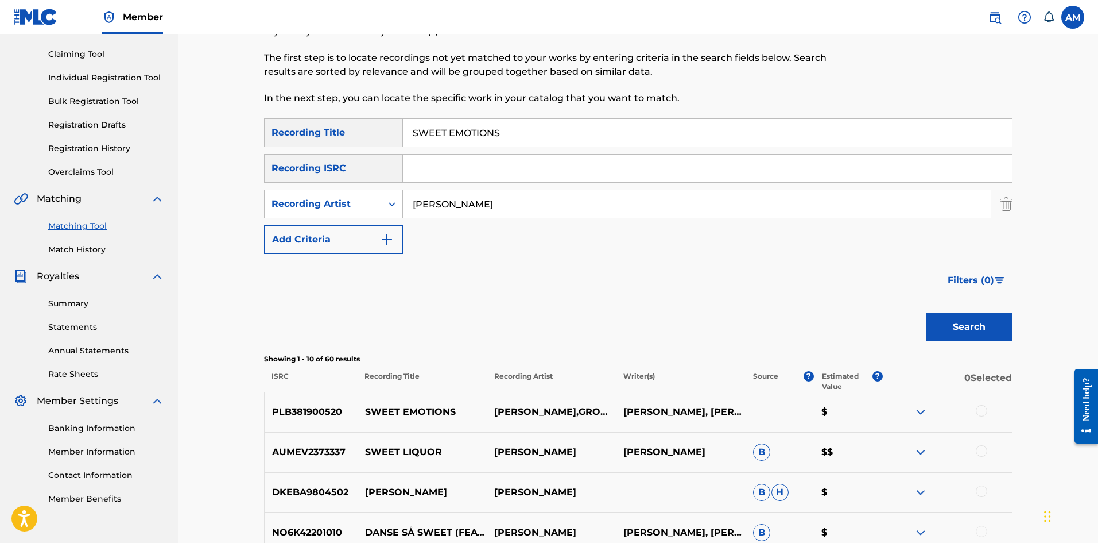
click at [984, 411] on div at bounding box center [981, 410] width 11 height 11
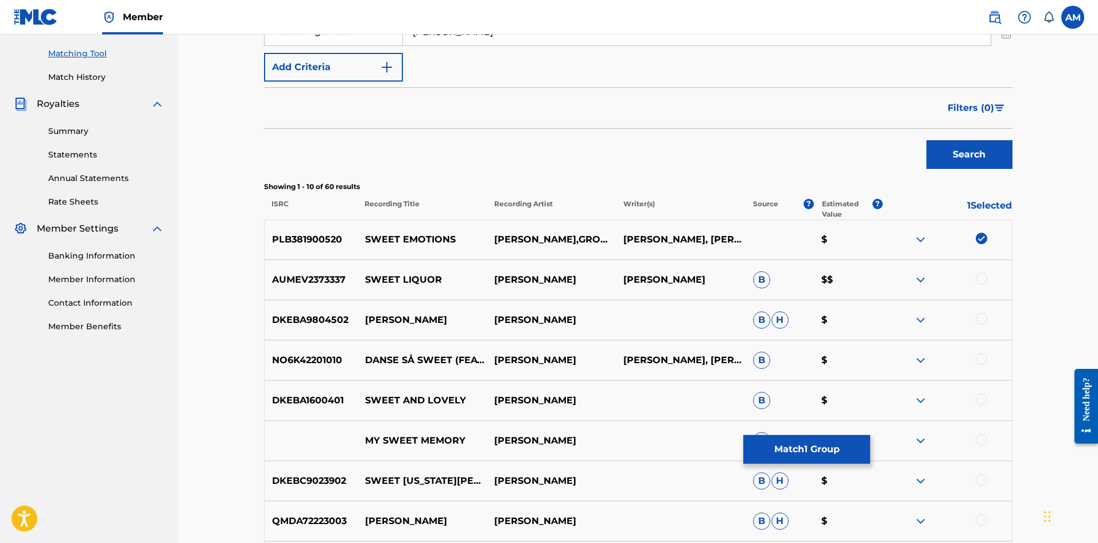
scroll to position [459, 0]
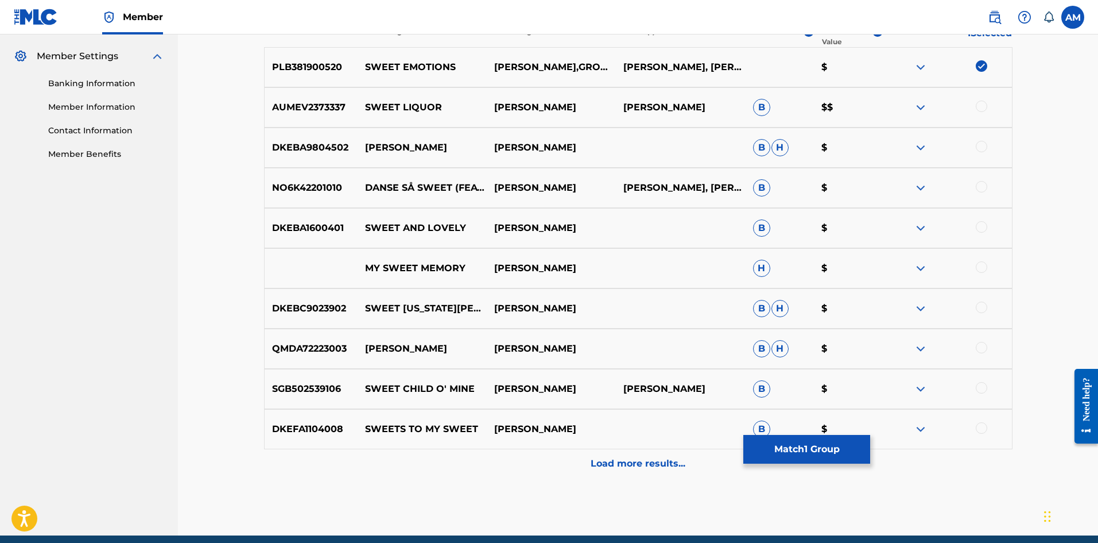
click at [629, 458] on p "Load more results..." at bounding box center [638, 463] width 95 height 14
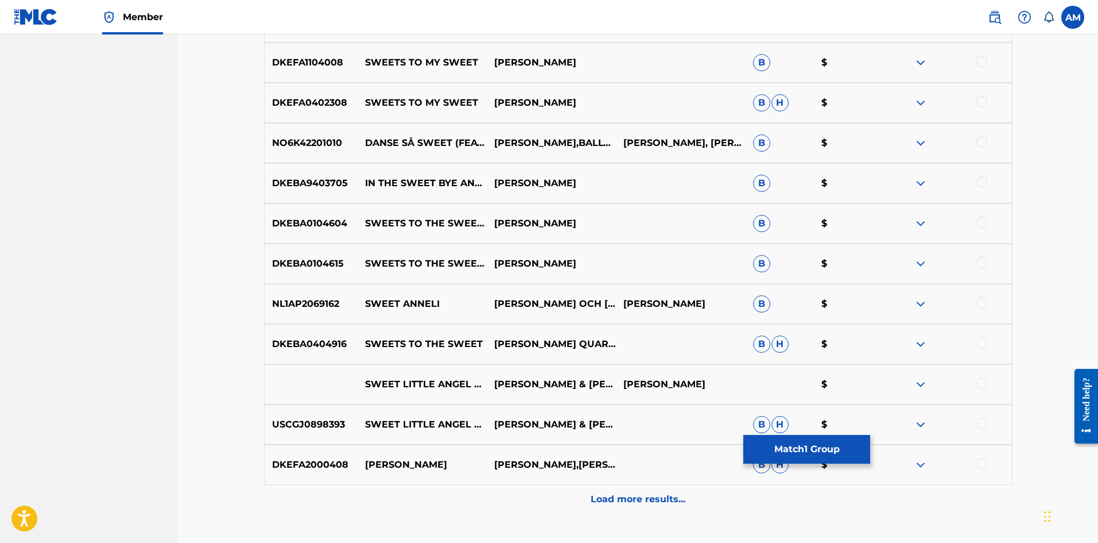
scroll to position [909, 0]
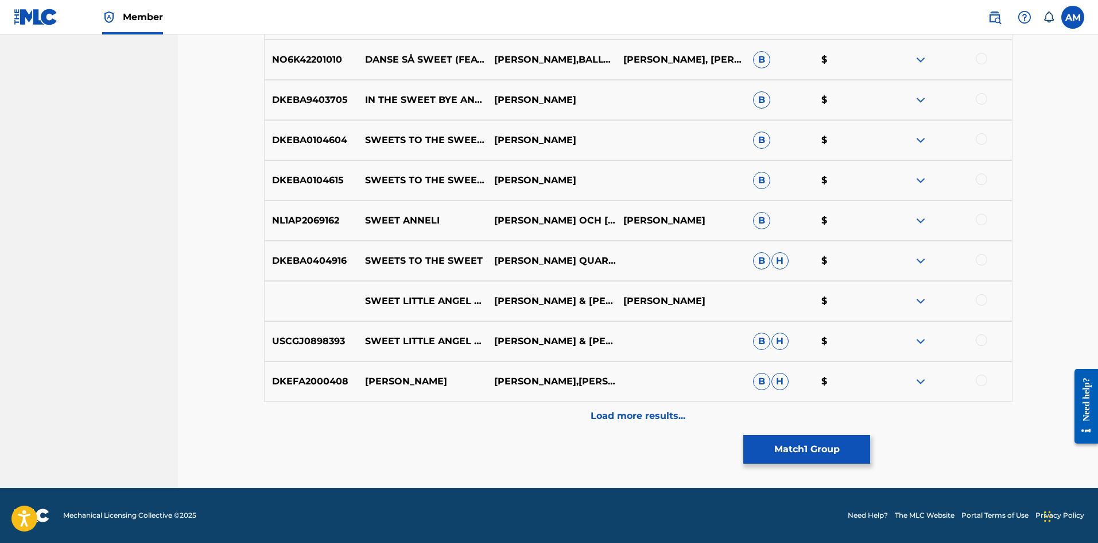
click at [830, 456] on button "Match 1 Group" at bounding box center [807, 449] width 127 height 29
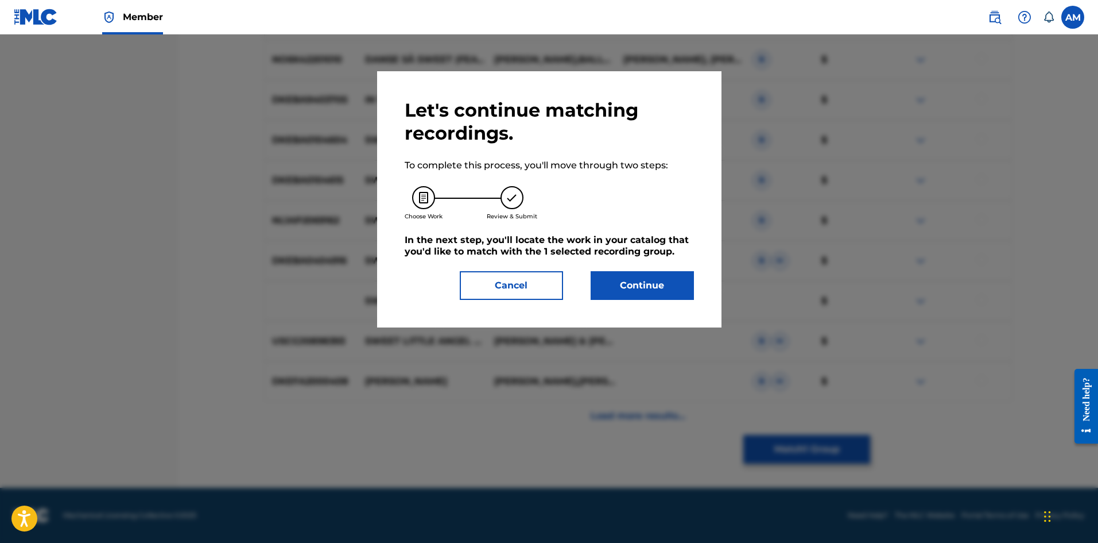
click at [652, 276] on button "Continue" at bounding box center [642, 285] width 103 height 29
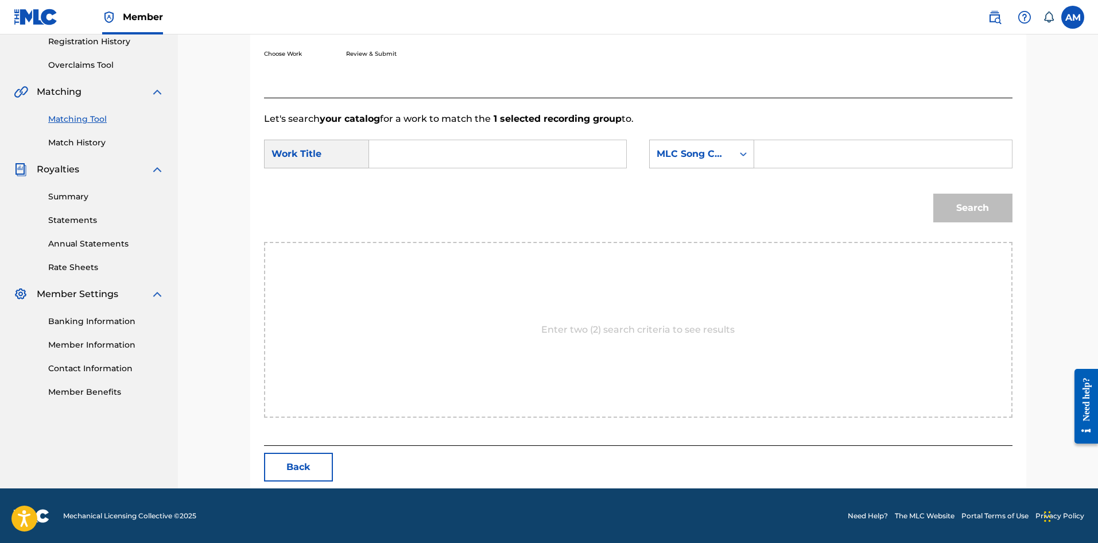
scroll to position [0, 0]
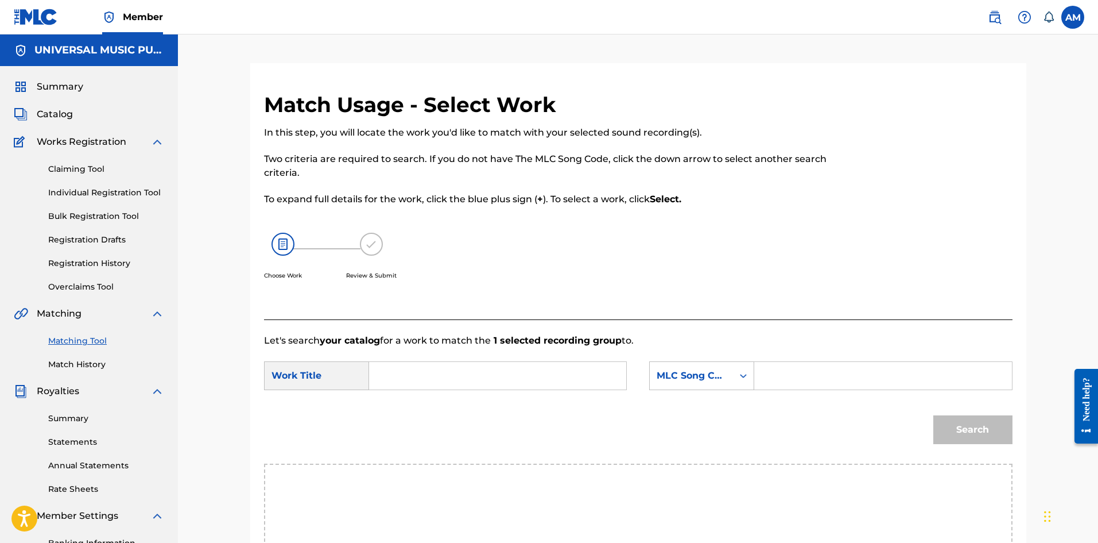
click at [408, 371] on input "Search Form" at bounding box center [498, 376] width 238 height 28
type input "SWEET EMOTIONS"
click at [728, 380] on div "MLC Song Code" at bounding box center [701, 375] width 105 height 29
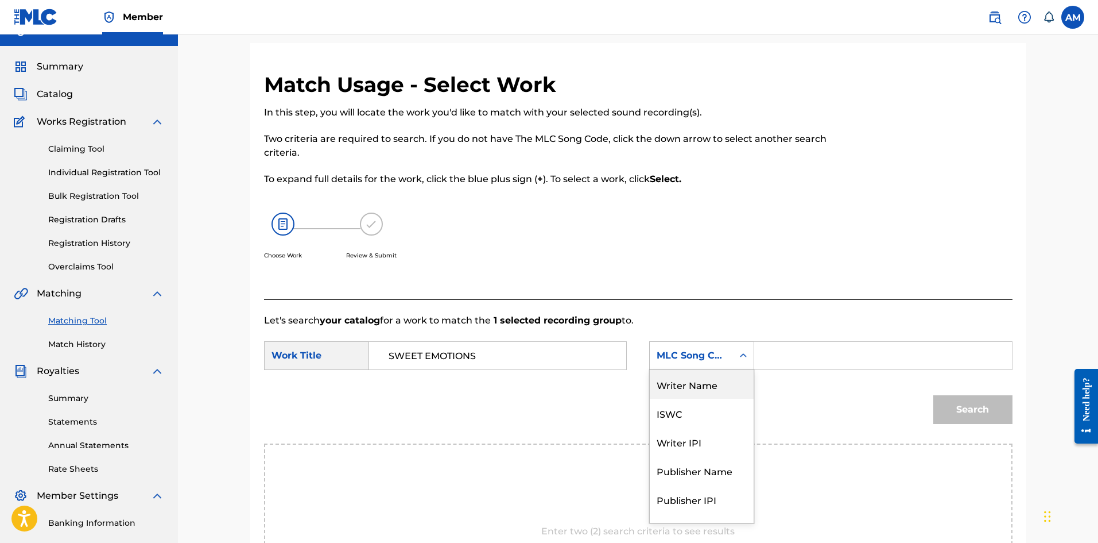
click at [718, 385] on div "Writer Name" at bounding box center [702, 384] width 104 height 29
click at [781, 361] on input "Search Form" at bounding box center [883, 356] width 238 height 28
type input "GOLDFORD"
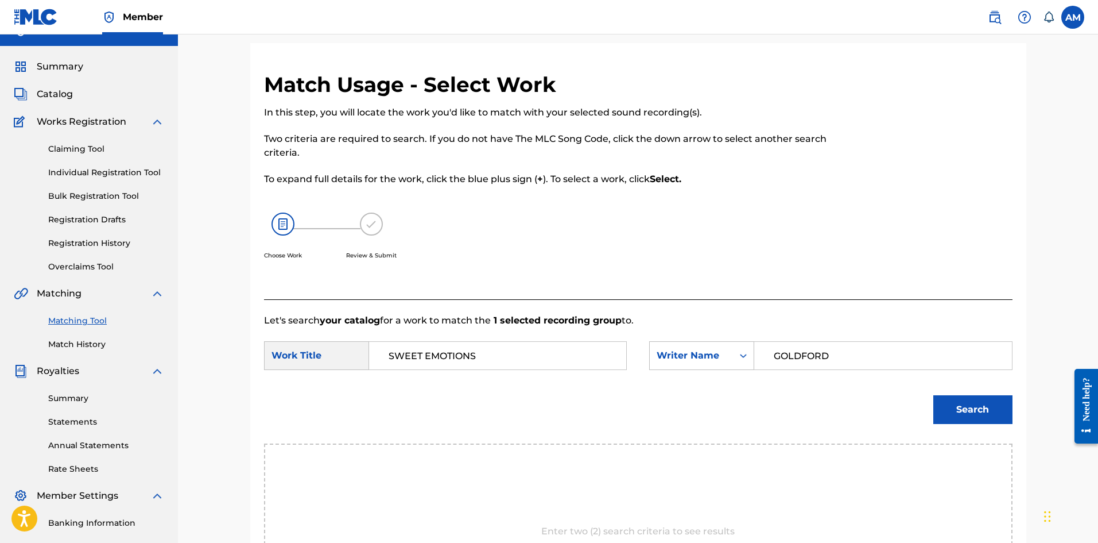
click at [953, 418] on button "Search" at bounding box center [973, 409] width 79 height 29
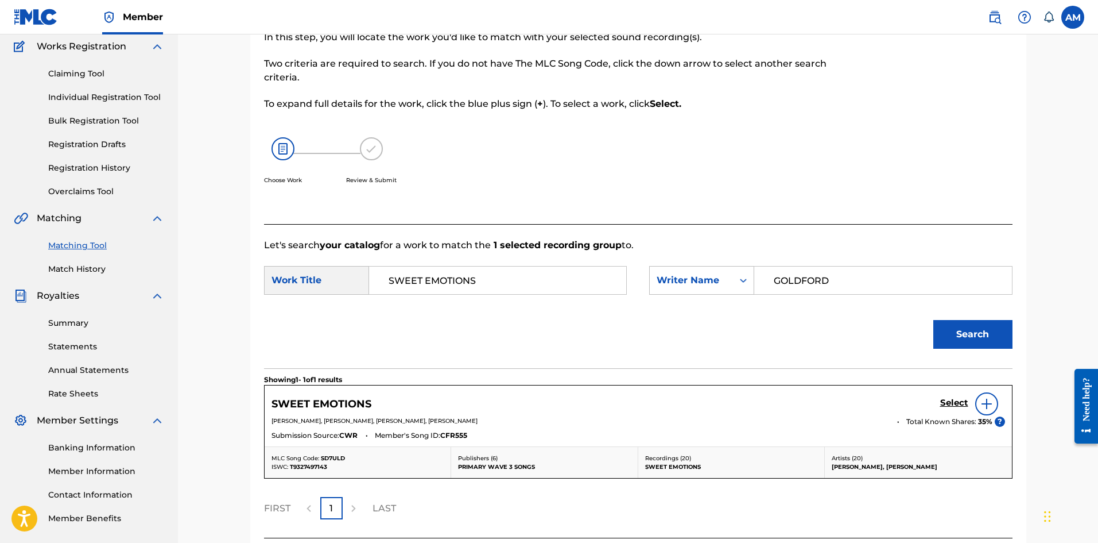
scroll to position [188, 0]
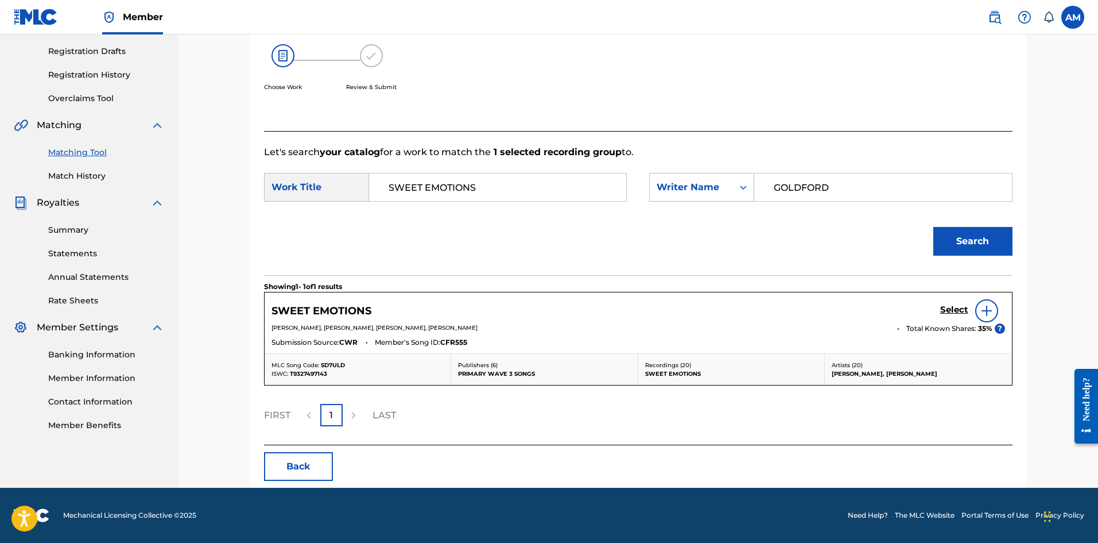
click at [951, 310] on h5 "Select" at bounding box center [955, 309] width 28 height 11
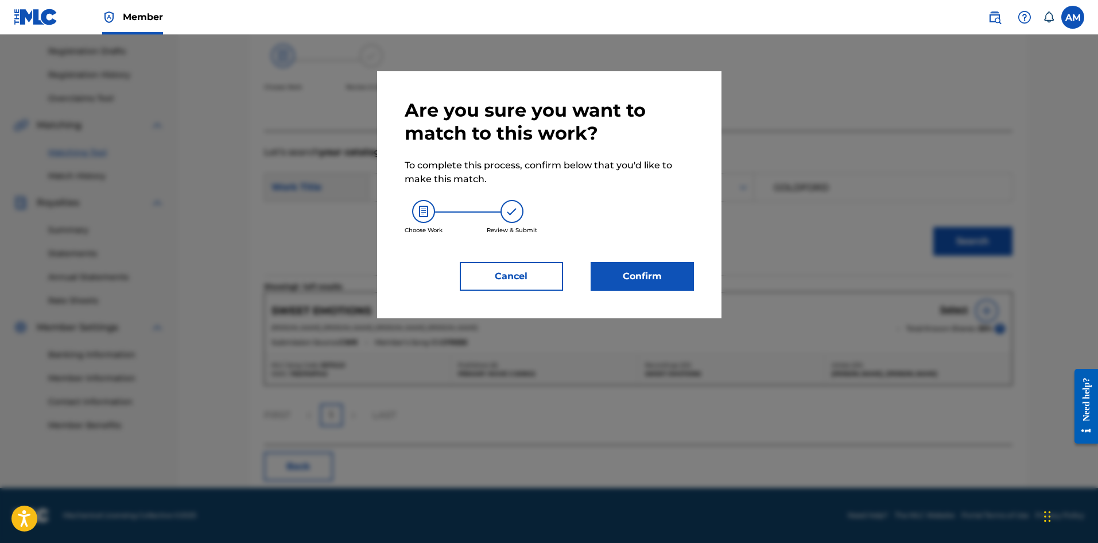
click at [644, 281] on button "Confirm" at bounding box center [642, 276] width 103 height 29
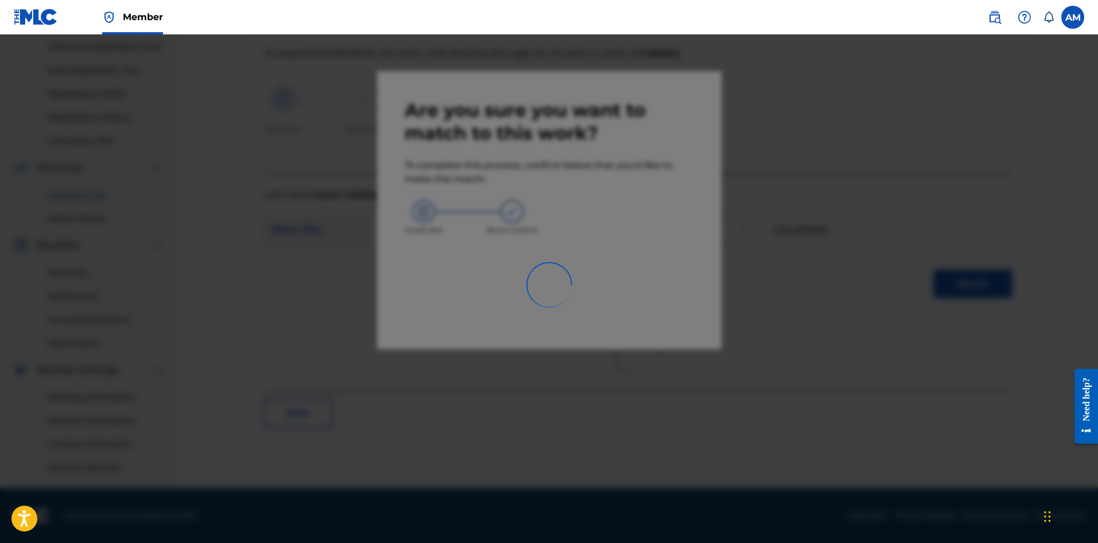
scroll to position [146, 0]
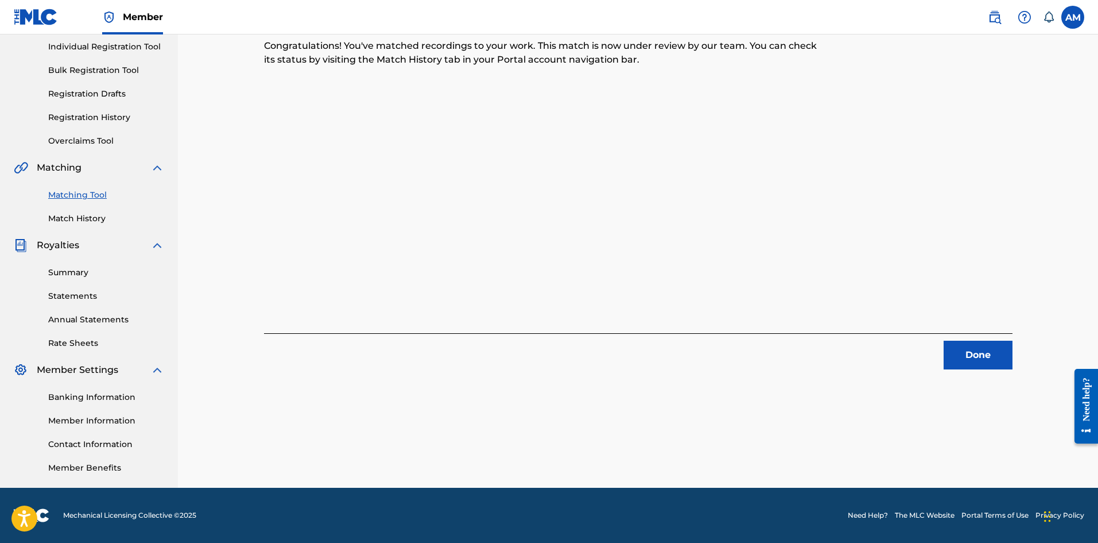
click at [968, 359] on button "Done" at bounding box center [978, 354] width 69 height 29
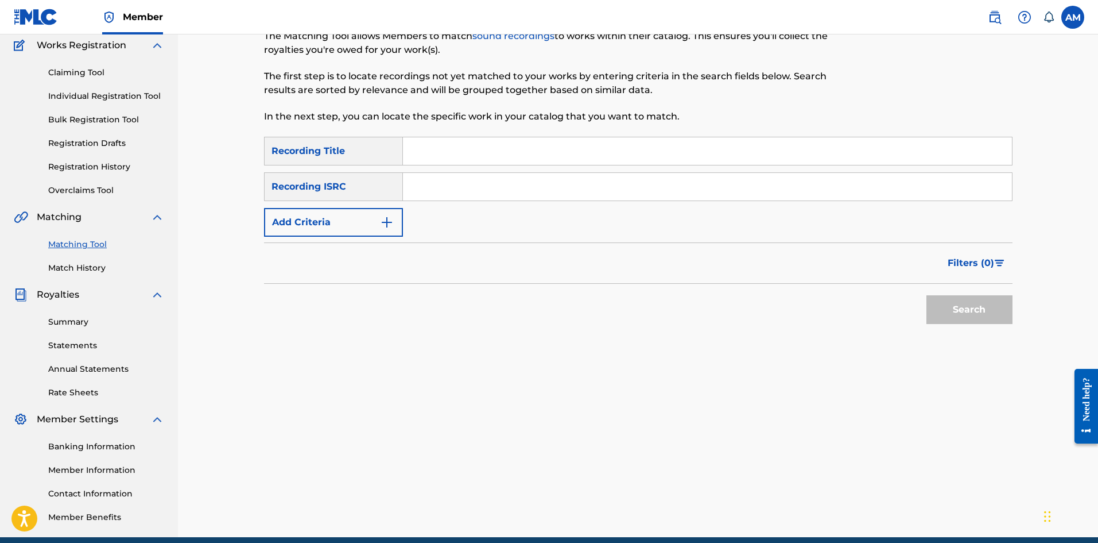
scroll to position [31, 0]
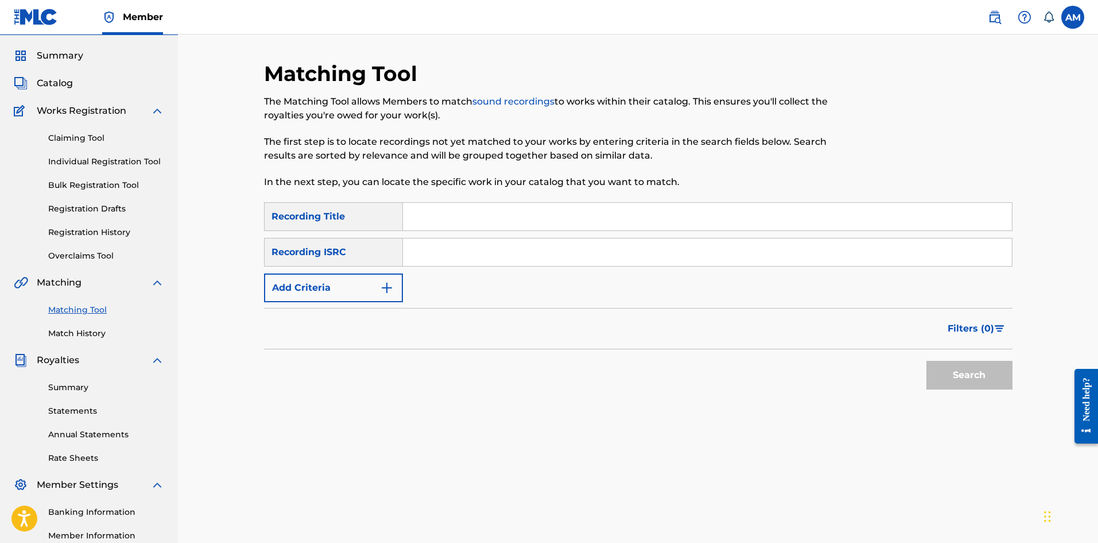
click at [425, 223] on input "Search Form" at bounding box center [707, 217] width 609 height 28
type input "SLEEPLESS"
click at [344, 291] on button "Add Criteria" at bounding box center [333, 287] width 139 height 29
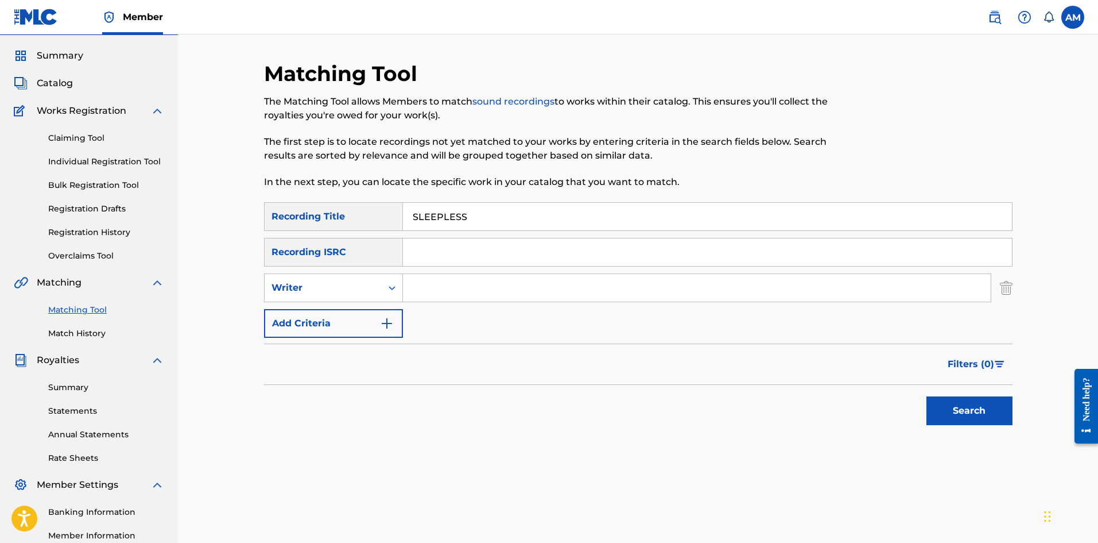
click at [443, 288] on input "Search Form" at bounding box center [697, 288] width 588 height 28
type input "GOLDFORD"
click at [946, 404] on button "Search" at bounding box center [970, 410] width 86 height 29
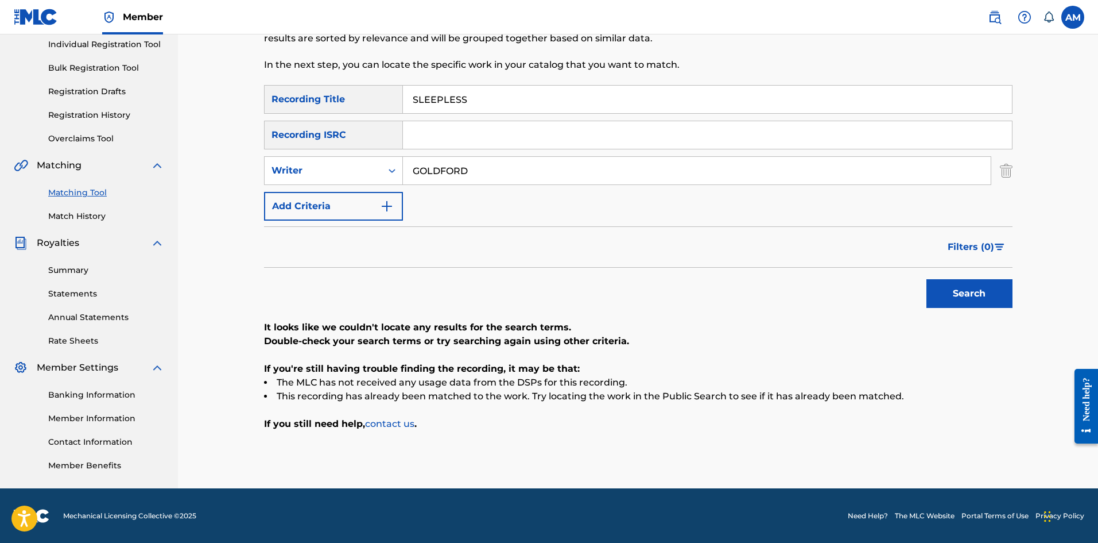
scroll to position [149, 0]
click at [344, 173] on div "Writer" at bounding box center [323, 170] width 103 height 14
click at [339, 193] on div "Recording Artist" at bounding box center [334, 198] width 138 height 29
click at [505, 176] on input "Search Form" at bounding box center [697, 170] width 588 height 28
type input "GOLDFORD"
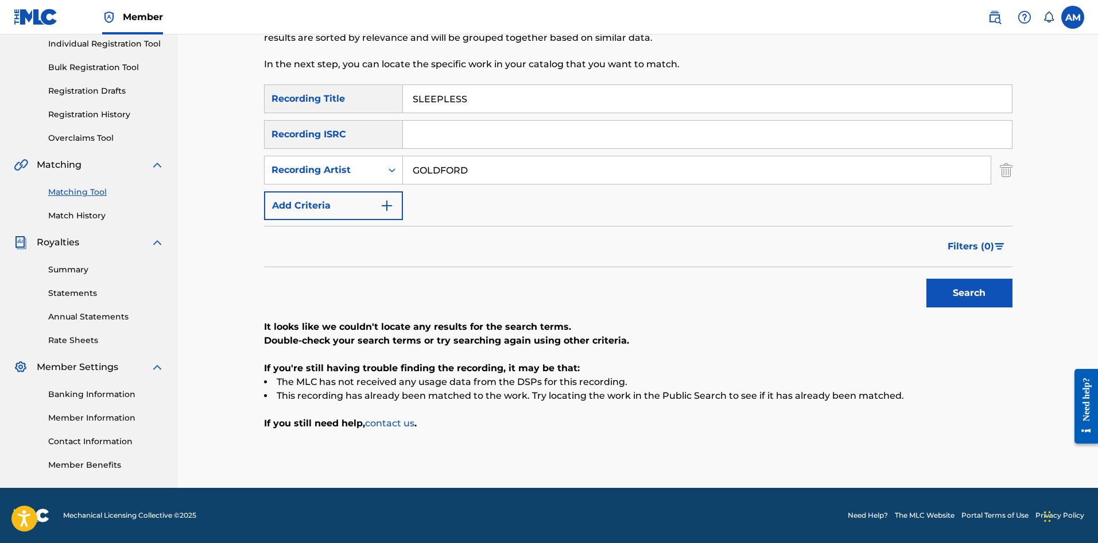
click at [936, 285] on button "Search" at bounding box center [970, 292] width 86 height 29
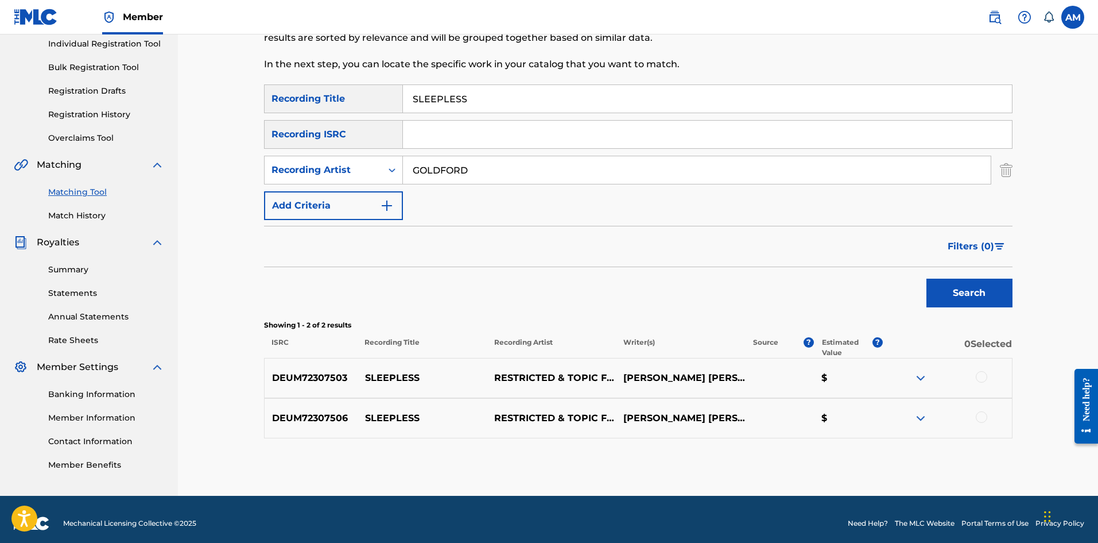
click at [985, 376] on div at bounding box center [981, 376] width 11 height 11
click at [985, 412] on div at bounding box center [981, 416] width 11 height 11
click at [851, 451] on button "Match 2 Groups" at bounding box center [807, 449] width 127 height 29
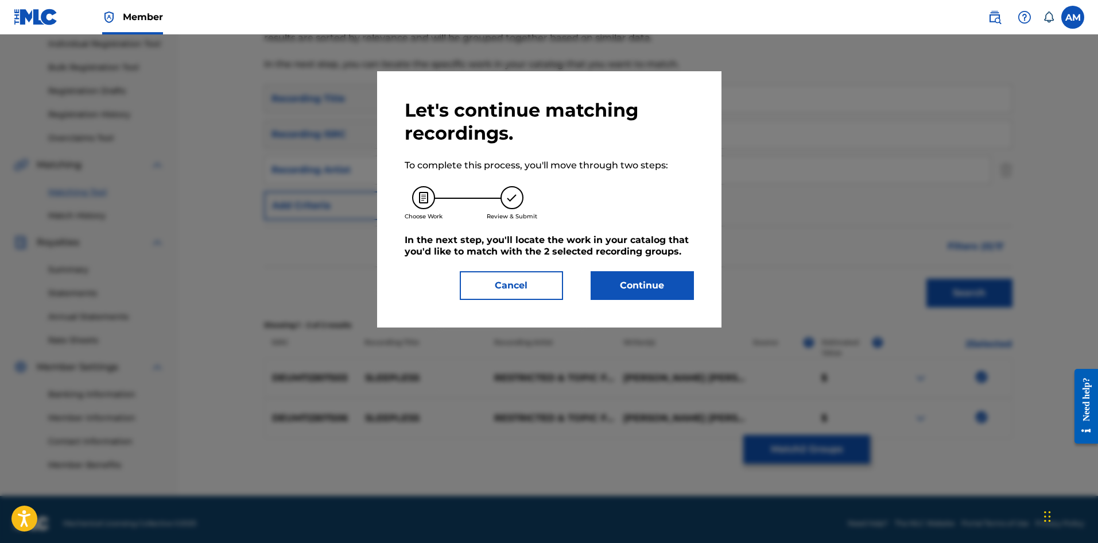
click at [667, 282] on button "Continue" at bounding box center [642, 285] width 103 height 29
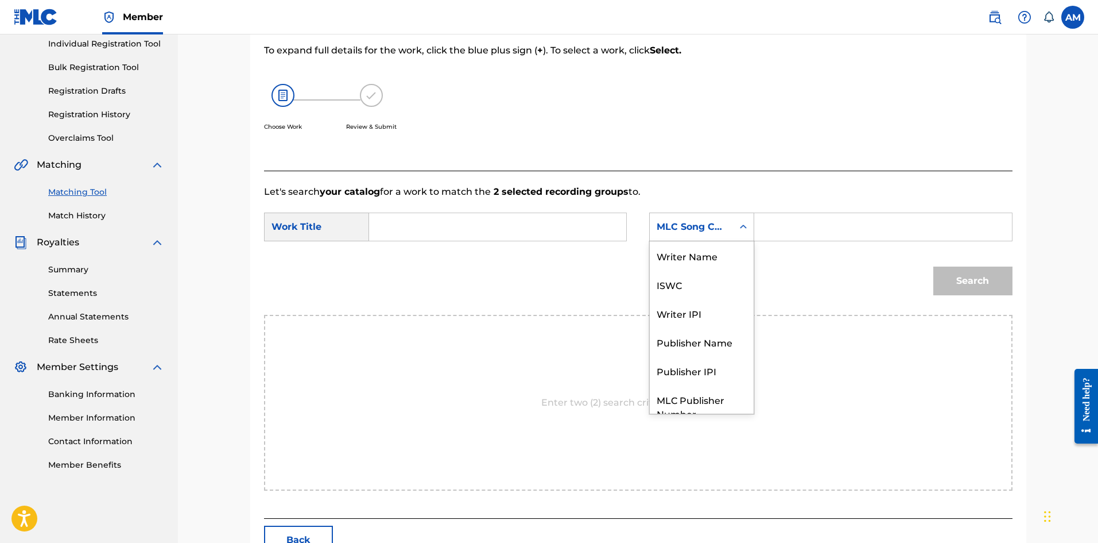
click at [703, 225] on div "MLC Song Code" at bounding box center [691, 227] width 69 height 14
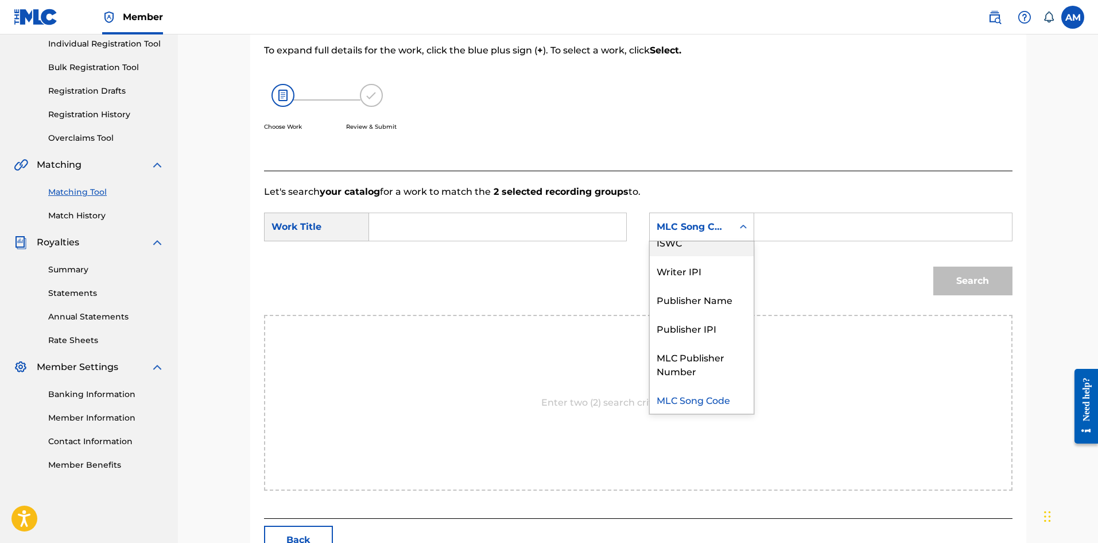
scroll to position [0, 0]
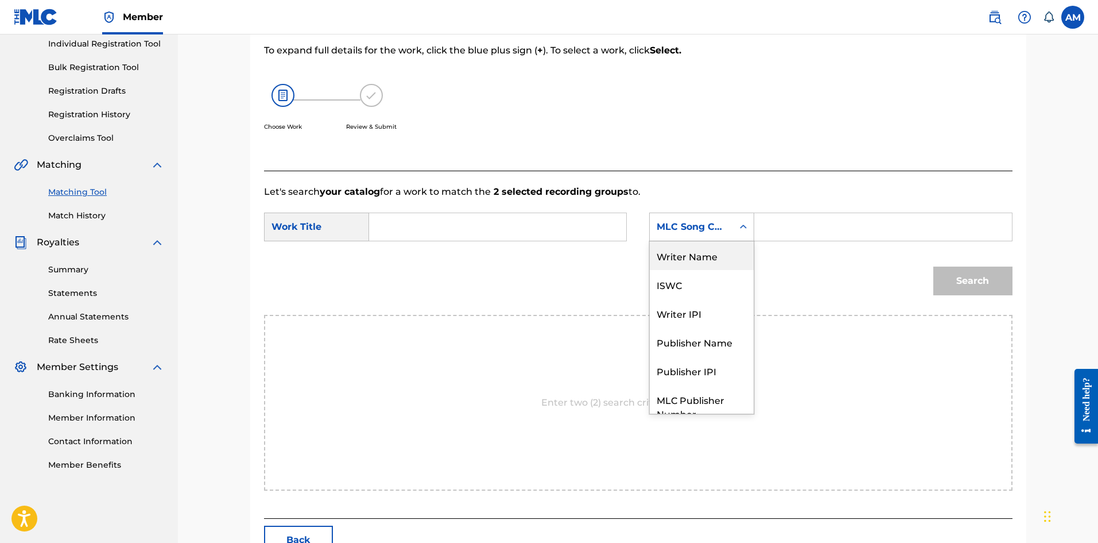
click at [700, 260] on div "Writer Name" at bounding box center [702, 255] width 104 height 29
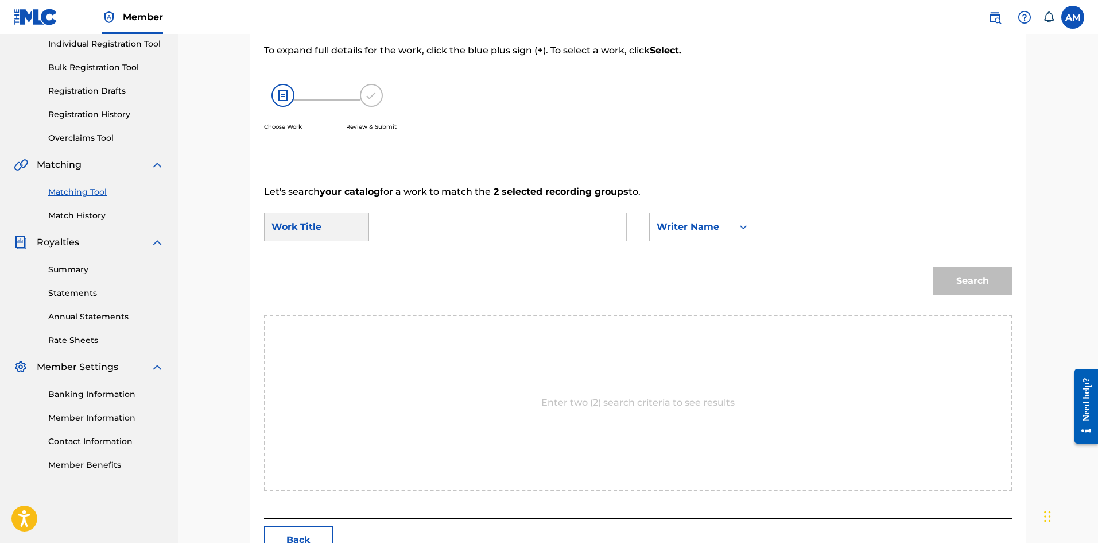
click at [782, 227] on input "Search Form" at bounding box center [883, 227] width 238 height 28
type input "GOLDFORD"
click at [458, 219] on input "Search Form" at bounding box center [498, 227] width 238 height 28
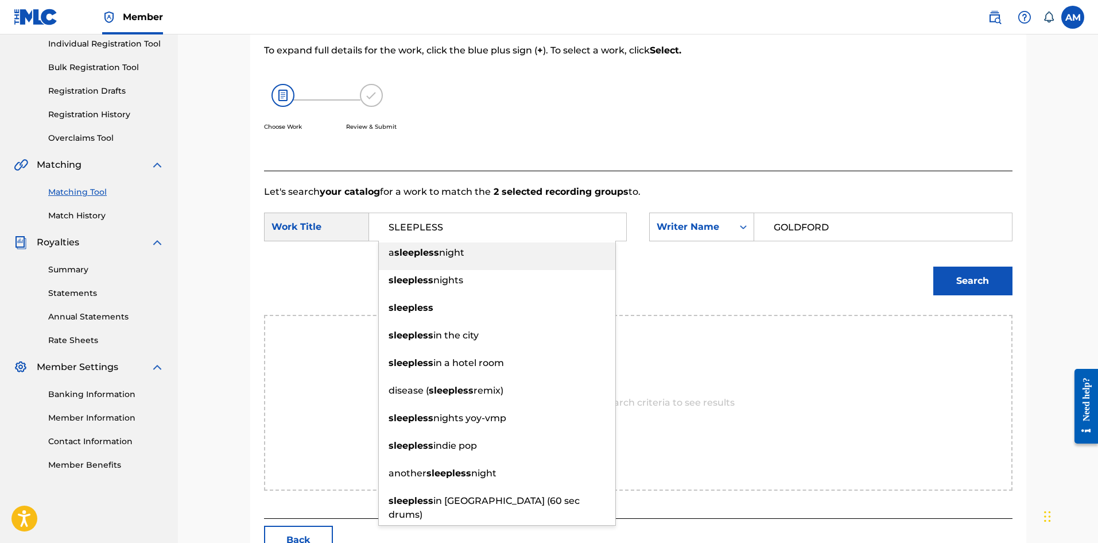
type input "SLEEPLESS"
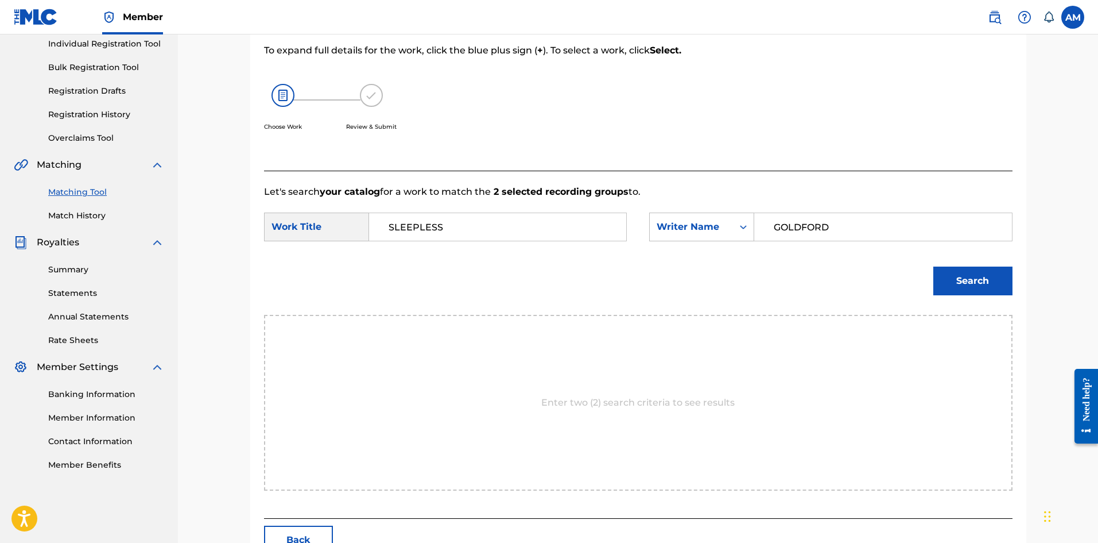
click at [981, 274] on button "Search" at bounding box center [973, 280] width 79 height 29
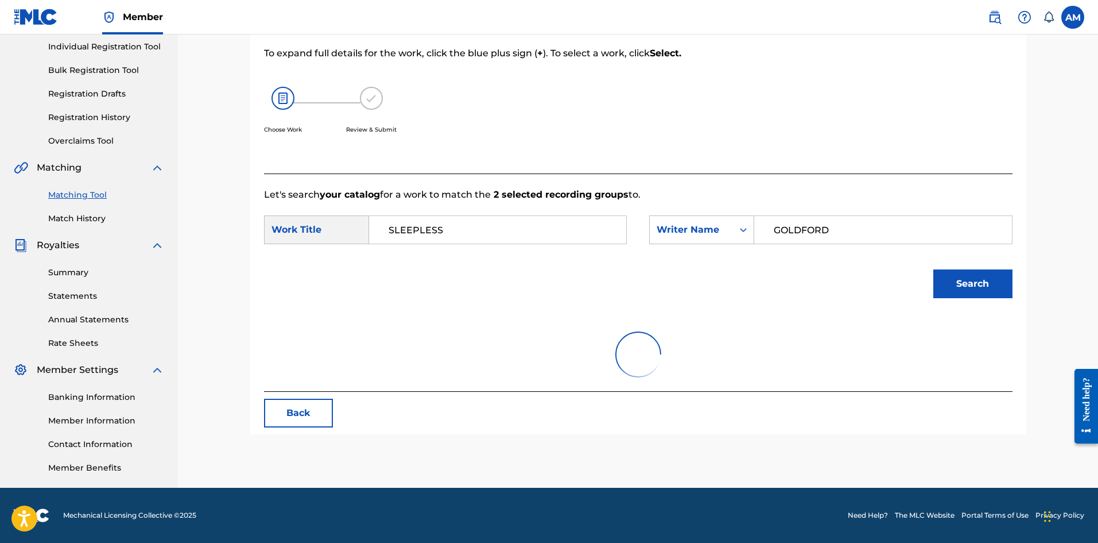
scroll to position [149, 0]
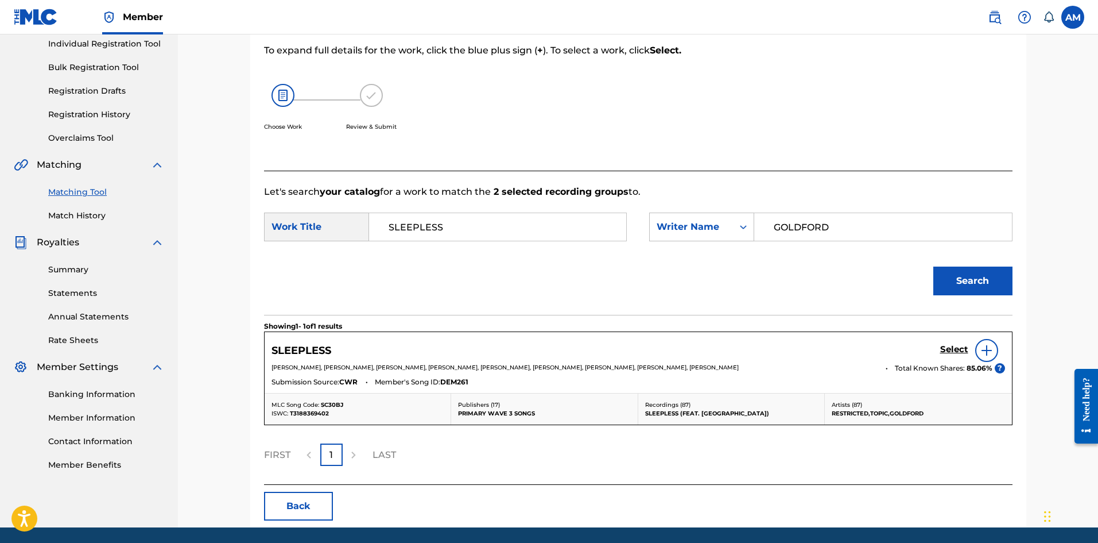
click at [947, 354] on h5 "Select" at bounding box center [955, 349] width 28 height 11
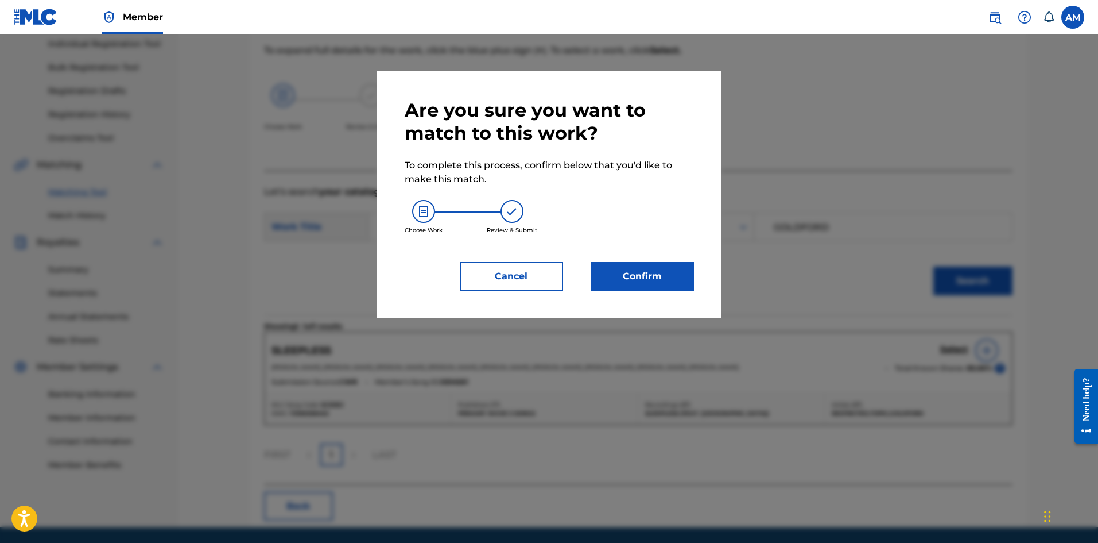
click at [630, 265] on button "Confirm" at bounding box center [642, 276] width 103 height 29
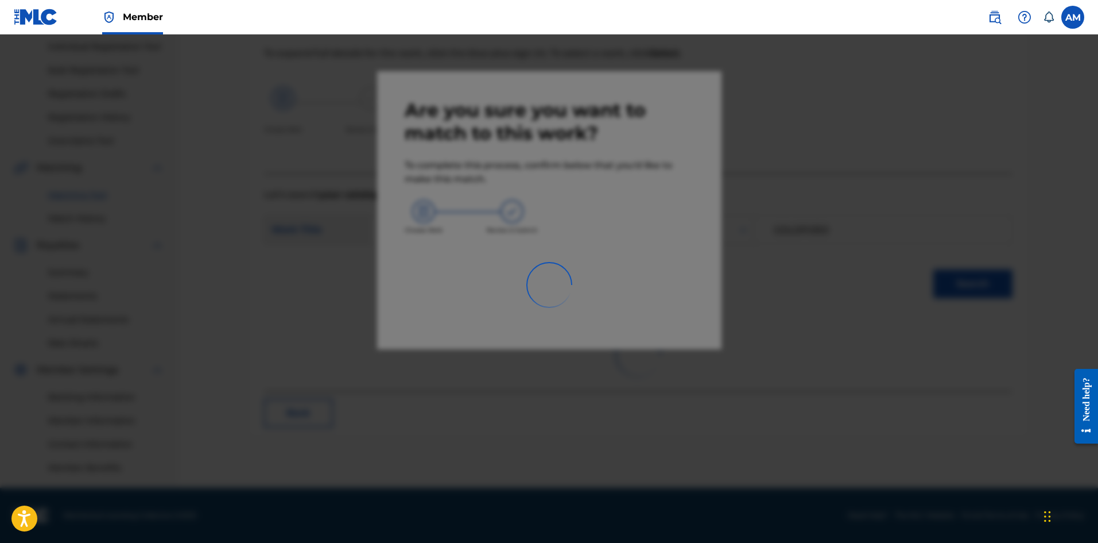
scroll to position [146, 0]
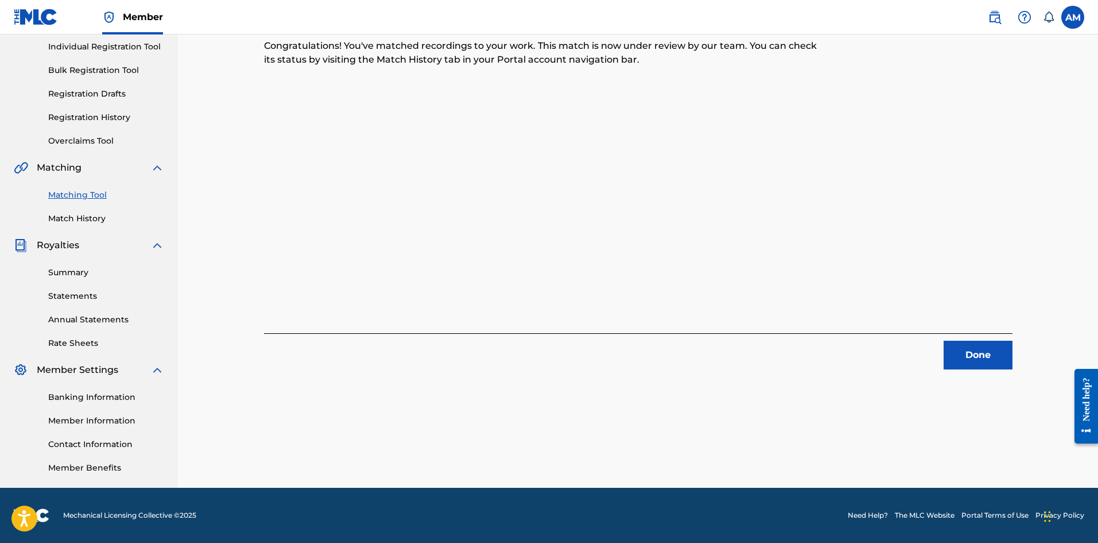
click at [988, 345] on button "Done" at bounding box center [978, 354] width 69 height 29
